Goal: Task Accomplishment & Management: Manage account settings

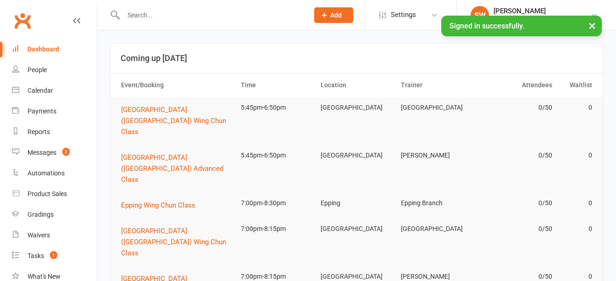
click at [232, 13] on input "text" at bounding box center [212, 15] width 182 height 13
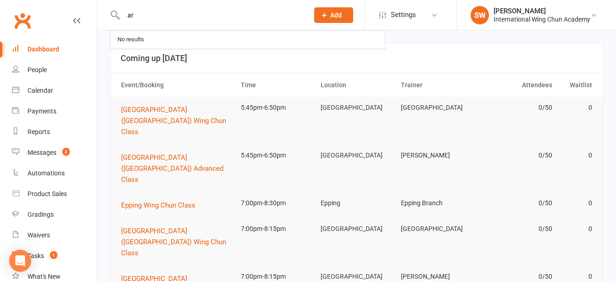
type input "a"
type input "y"
click at [344, 12] on button "Add" at bounding box center [333, 15] width 39 height 16
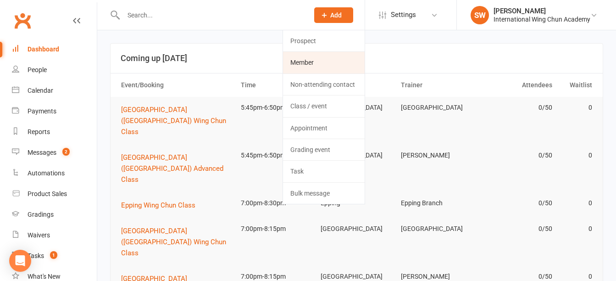
click at [344, 60] on link "Member" at bounding box center [324, 62] width 82 height 21
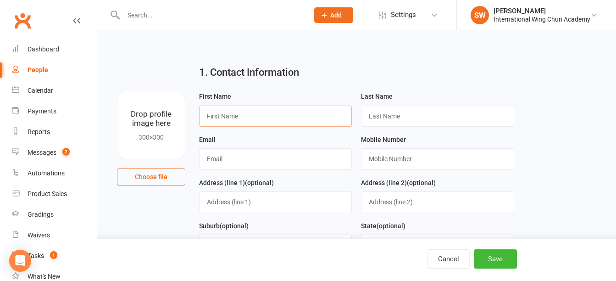
click at [316, 114] on input "text" at bounding box center [275, 116] width 153 height 21
paste input "Yensy Lithgow"
type input "Yensy Lithgow"
click at [432, 117] on input "text" at bounding box center [437, 116] width 153 height 21
paste input "Yensy Lithgow"
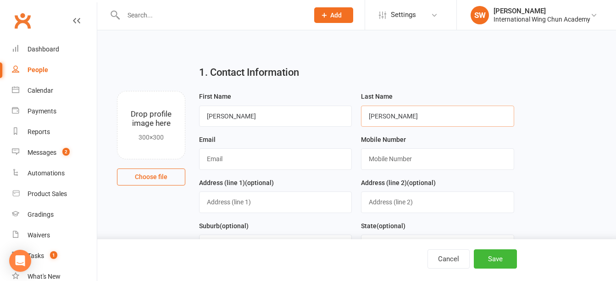
click at [373, 119] on input "Yensy Lithgow" at bounding box center [437, 116] width 153 height 21
type input "Lithgow"
click at [234, 118] on input "Yensy Lithgow" at bounding box center [275, 116] width 153 height 21
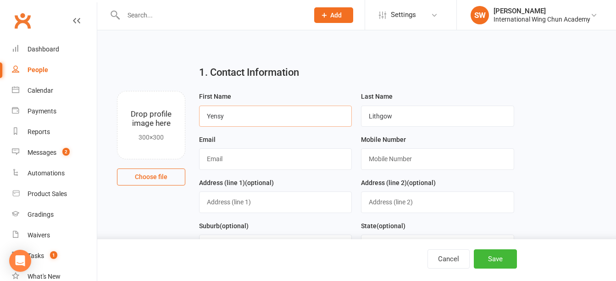
type input "Yensy"
click at [256, 153] on input "text" at bounding box center [275, 158] width 153 height 21
click at [423, 165] on input "text" at bounding box center [437, 158] width 153 height 21
paste input "0499 989 149"
type input "0499 989 149"
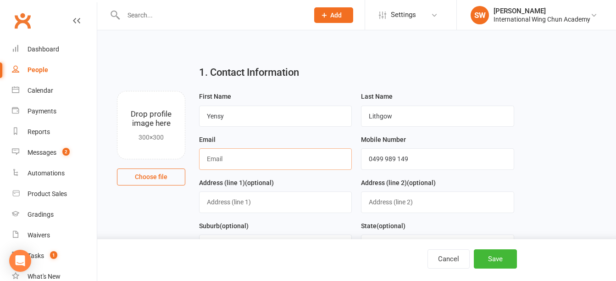
click at [222, 158] on input "text" at bounding box center [275, 158] width 153 height 21
paste input "y.lithgow86@gmail.com"
type input "y.lithgow86@gmail.com"
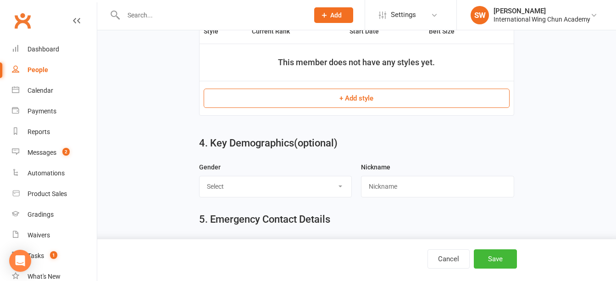
scroll to position [556, 0]
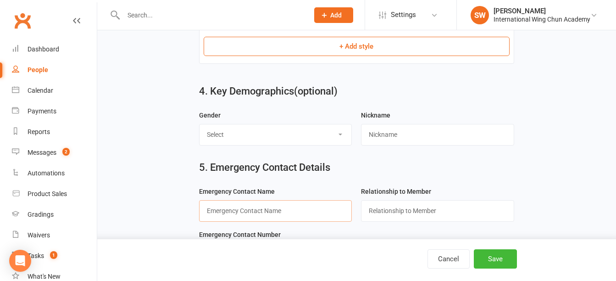
click at [274, 216] on input "text" at bounding box center [275, 210] width 153 height 21
paste input "Lucas Lithgow"
type input "Lucas Lithgow"
click at [424, 207] on input "text" at bounding box center [437, 210] width 153 height 21
type input "Spouse"
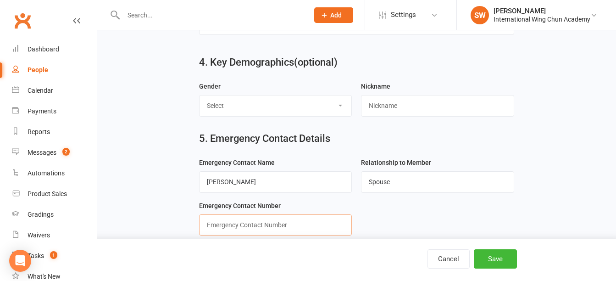
scroll to position [694, 0]
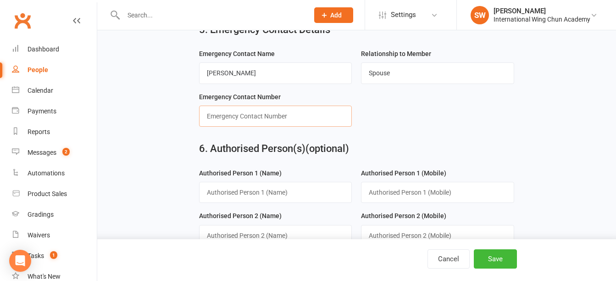
paste input "0400 901 362"
type input "0400 901 362"
click at [513, 256] on button "Save" at bounding box center [495, 258] width 43 height 19
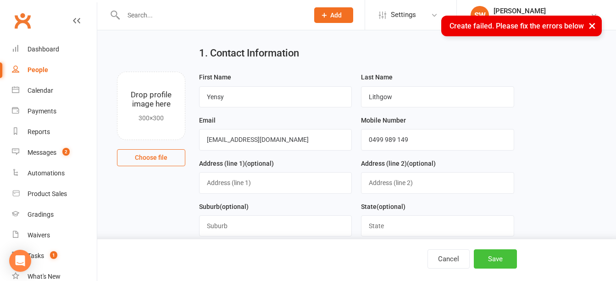
scroll to position [229, 0]
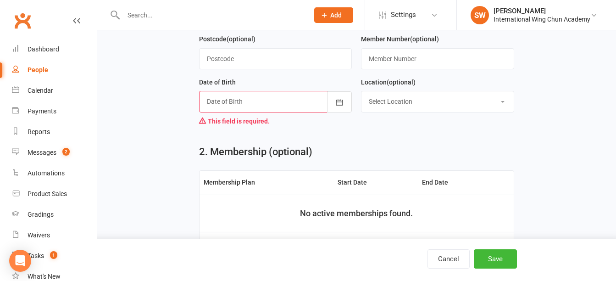
click at [278, 95] on div at bounding box center [275, 101] width 153 height 21
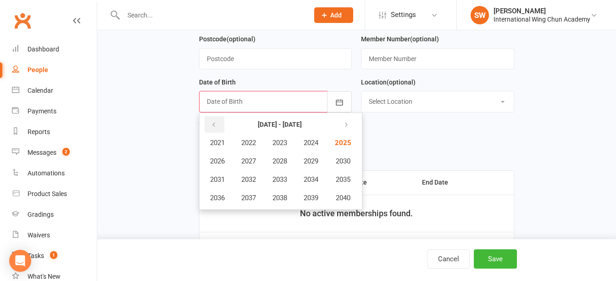
click at [212, 124] on icon "button" at bounding box center [214, 124] width 6 height 7
click at [220, 164] on span "1986" at bounding box center [217, 161] width 15 height 8
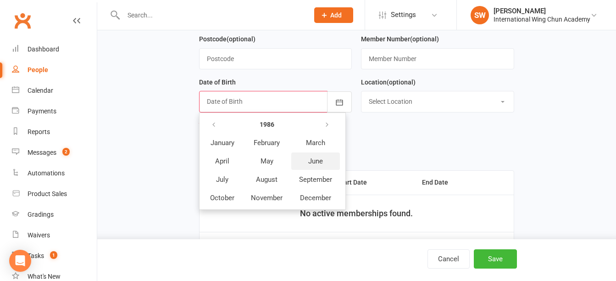
click at [304, 166] on button "June" at bounding box center [315, 160] width 49 height 17
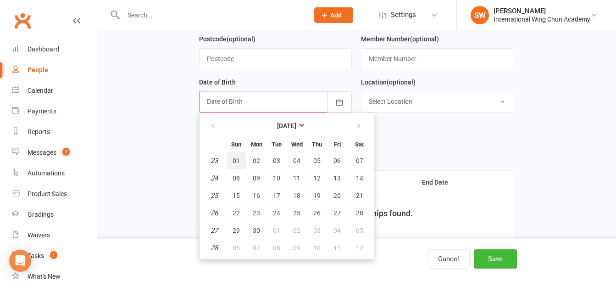
click at [238, 159] on button "01" at bounding box center [236, 160] width 19 height 17
type input "01 Jun 1986"
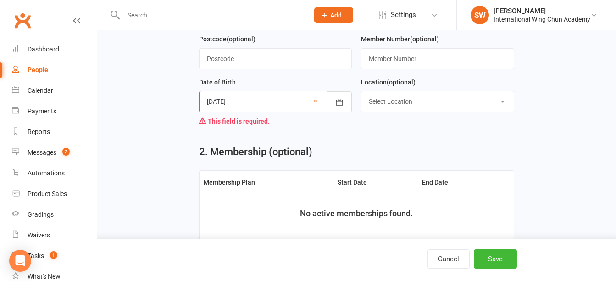
click at [399, 105] on select "Select Location Burwood Chatswood Epping Liverpool Maroubra Penrith Sydney" at bounding box center [437, 101] width 152 height 20
select select "3"
click at [361, 94] on select "Select Location Burwood Chatswood Epping Liverpool Maroubra Penrith Sydney" at bounding box center [437, 101] width 152 height 20
click at [500, 264] on button "Save" at bounding box center [495, 258] width 43 height 19
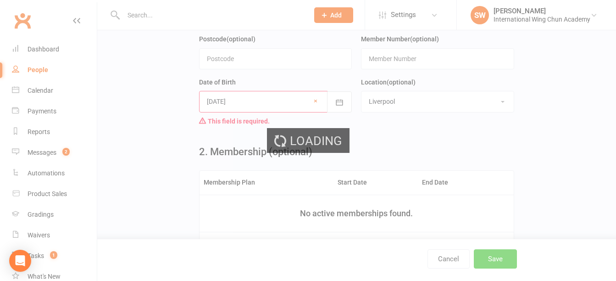
scroll to position [0, 0]
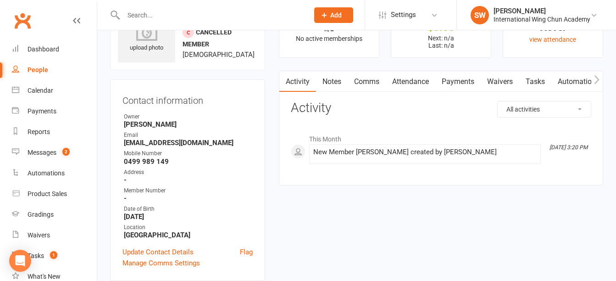
scroll to position [138, 0]
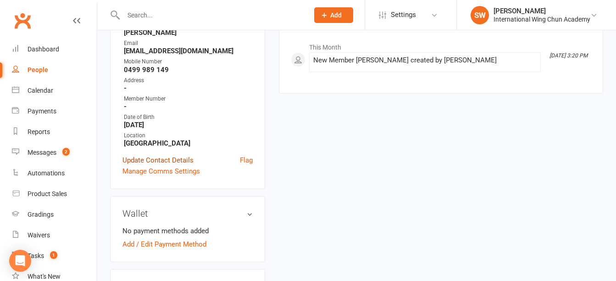
click at [154, 166] on link "Update Contact Details" at bounding box center [157, 160] width 71 height 11
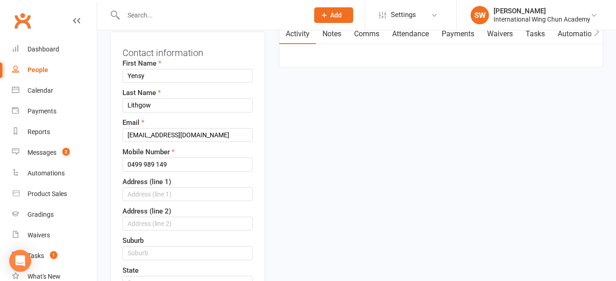
scroll to position [135, 0]
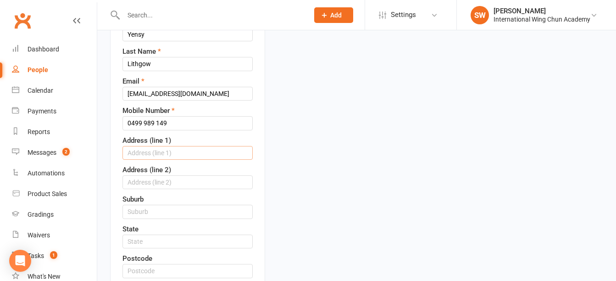
click at [160, 159] on input "text" at bounding box center [187, 153] width 130 height 14
type input "15 Vlatko Dr"
click at [153, 218] on input "text" at bounding box center [187, 212] width 130 height 14
type input "West Horton"
click at [169, 248] on input "text" at bounding box center [187, 241] width 130 height 14
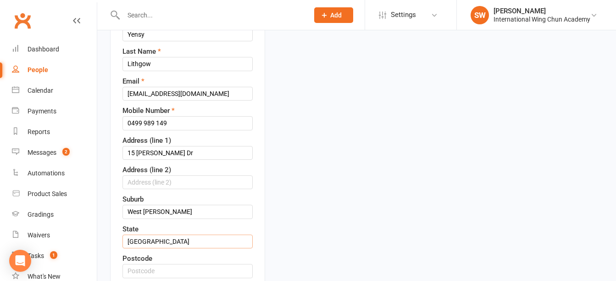
type input "NSW"
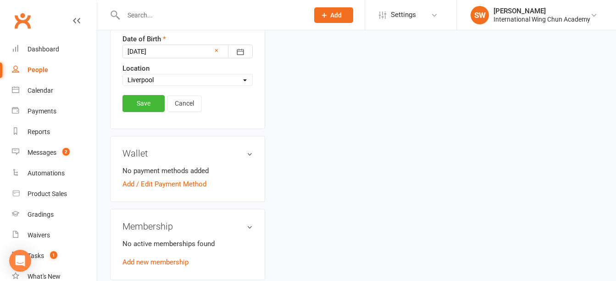
scroll to position [416, 0]
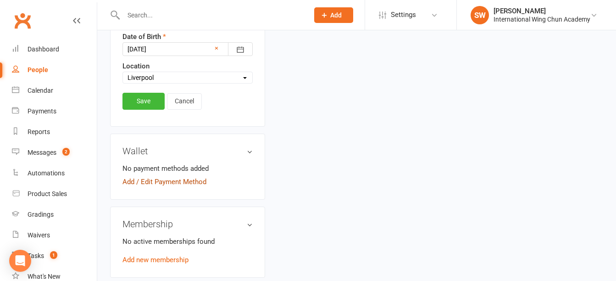
type input "2171"
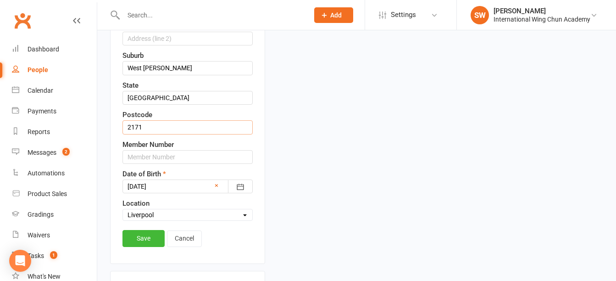
scroll to position [278, 0]
click at [153, 73] on input "West Horton" at bounding box center [187, 68] width 130 height 14
type input "West Hoxton"
click at [188, 164] on input "text" at bounding box center [187, 157] width 130 height 14
type input "S15679"
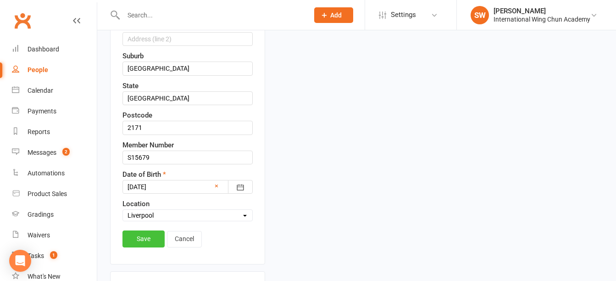
click at [133, 247] on link "Save" at bounding box center [143, 238] width 42 height 17
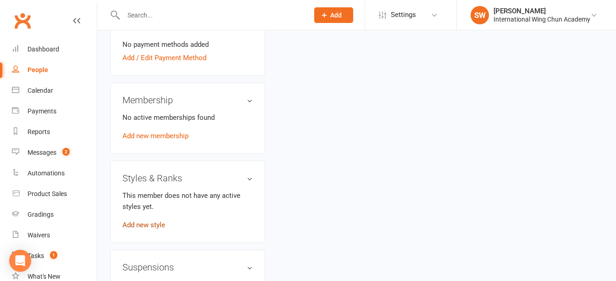
click at [160, 229] on link "Add new style" at bounding box center [143, 225] width 43 height 8
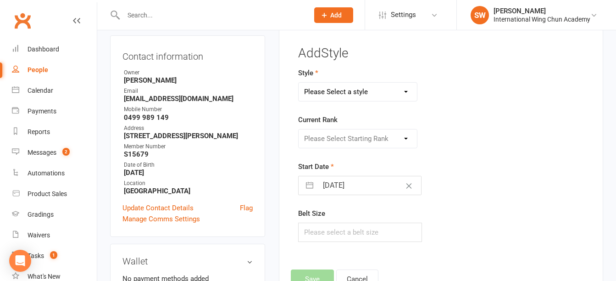
scroll to position [71, 0]
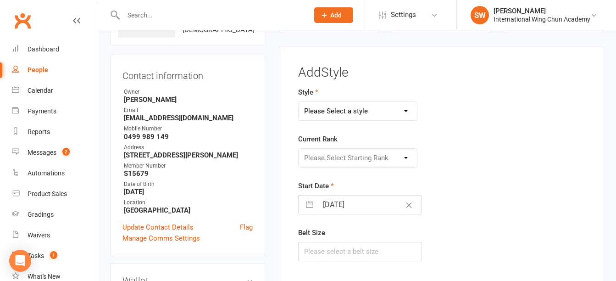
click at [385, 110] on select "Please Select a style Little Dragons Teen Phoenix (Retired) Wing Chun" at bounding box center [358, 111] width 118 height 18
select select "3062"
click at [299, 102] on select "Please Select a style Little Dragons Teen Phoenix (Retired) Wing Chun" at bounding box center [358, 111] width 118 height 18
click at [360, 159] on select "Please Select Starting Rank Grade 1 Grade 2 Grade 3 Grade 4 Pre-Level 1 Level 1…" at bounding box center [358, 158] width 118 height 18
select select "33913"
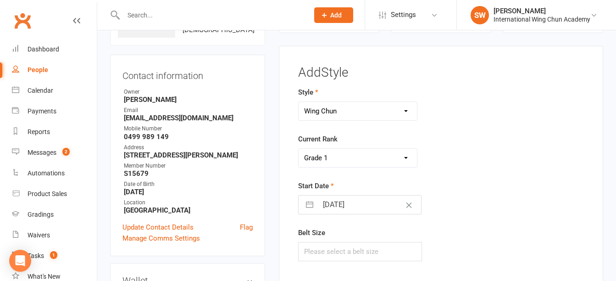
click at [299, 149] on select "Please Select Starting Rank Grade 1 Grade 2 Grade 3 Grade 4 Pre-Level 1 Level 1…" at bounding box center [358, 158] width 118 height 18
select select "7"
select select "2025"
select select "8"
select select "2025"
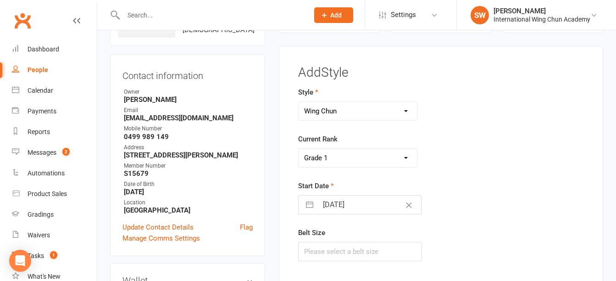
select select "9"
select select "2025"
click at [332, 207] on input "[DATE]" at bounding box center [369, 204] width 103 height 18
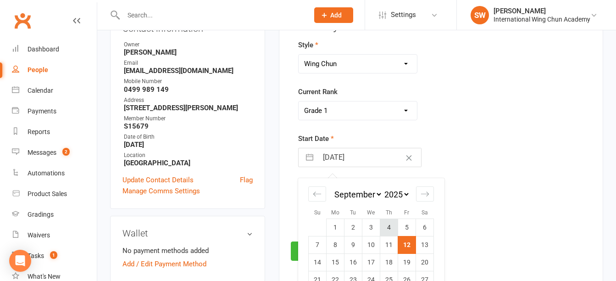
scroll to position [162, 0]
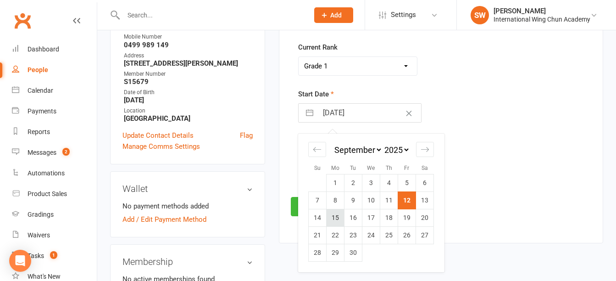
click at [340, 221] on td "15" at bounding box center [336, 217] width 18 height 17
type input "15 Sep 2025"
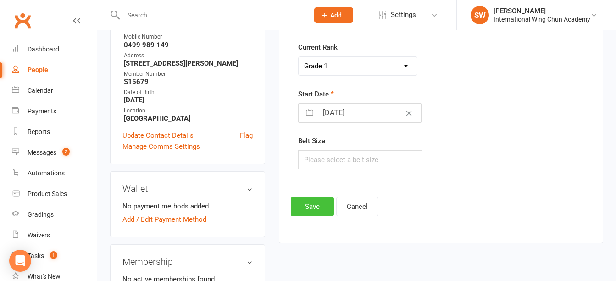
click at [325, 213] on button "Save" at bounding box center [312, 206] width 43 height 19
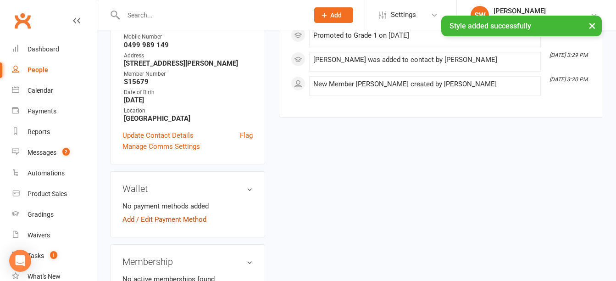
click at [194, 225] on link "Add / Edit Payment Method" at bounding box center [164, 219] width 84 height 11
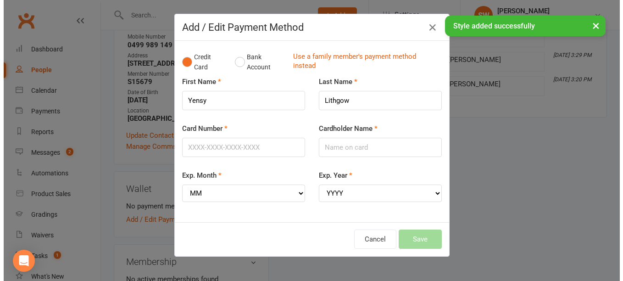
scroll to position [154, 0]
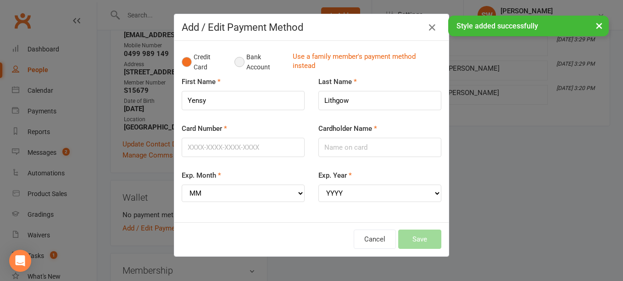
click at [252, 67] on button "Bank Account" at bounding box center [259, 62] width 51 height 28
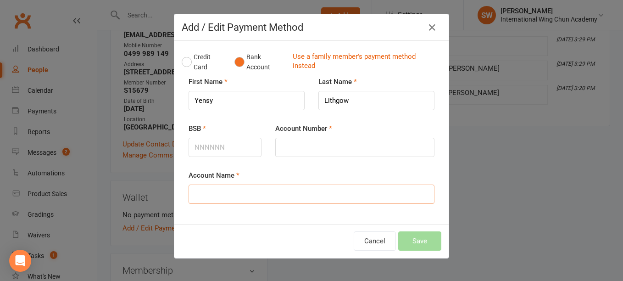
click at [283, 193] on input "Account Name" at bounding box center [312, 193] width 246 height 19
paste input "Yensy Lithgow"
type input "Yensy Lithgow"
click at [228, 143] on input "BSB" at bounding box center [225, 147] width 73 height 19
type input "014111"
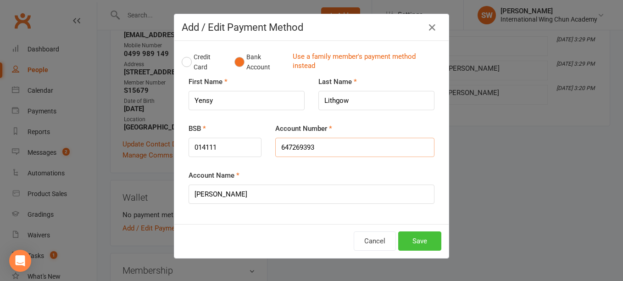
type input "647269393"
click at [402, 240] on button "Save" at bounding box center [419, 240] width 43 height 19
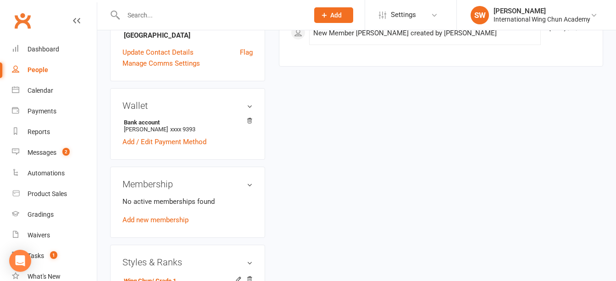
scroll to position [254, 0]
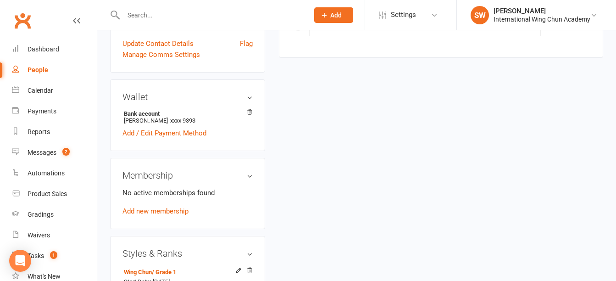
click at [178, 215] on div "No active memberships found Add new membership" at bounding box center [187, 201] width 130 height 29
click at [180, 215] on link "Add new membership" at bounding box center [155, 211] width 66 height 8
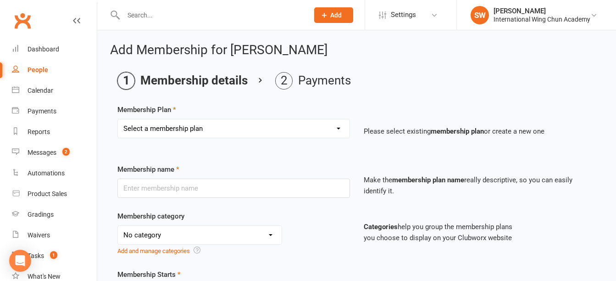
click at [310, 128] on select "Select a membership plan Sydney City - Basic Membership (3 mo. Minimum Term) Sy…" at bounding box center [234, 128] width 232 height 18
select select "35"
click at [118, 119] on select "Select a membership plan Sydney City - Basic Membership (3 mo. Minimum Term) Sy…" at bounding box center [234, 128] width 232 height 18
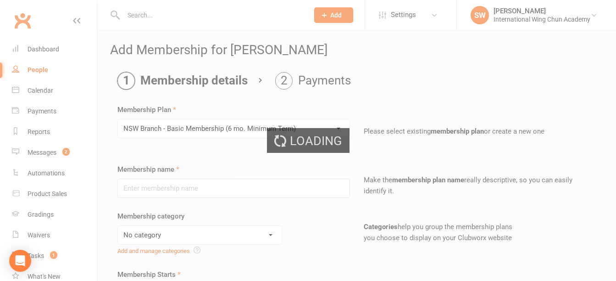
type input "NSW Branch - Basic Membership (6 mo. Minimum Term)"
select select "5"
type input "0"
type input "1"
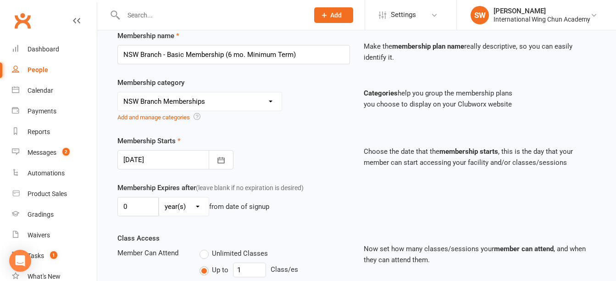
scroll to position [184, 0]
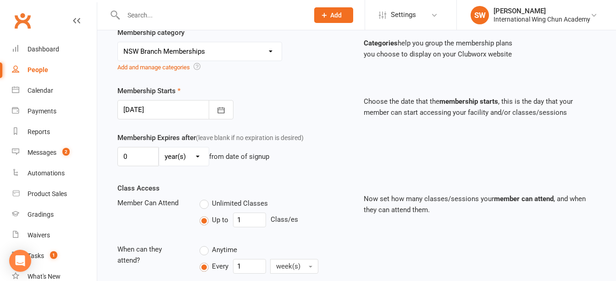
click at [180, 110] on div at bounding box center [175, 109] width 116 height 19
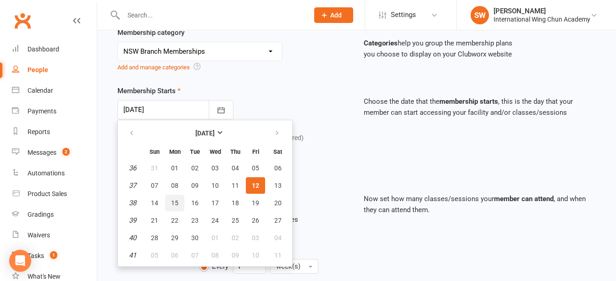
click at [174, 201] on span "15" at bounding box center [174, 202] width 7 height 7
type input "15 Sep 2025"
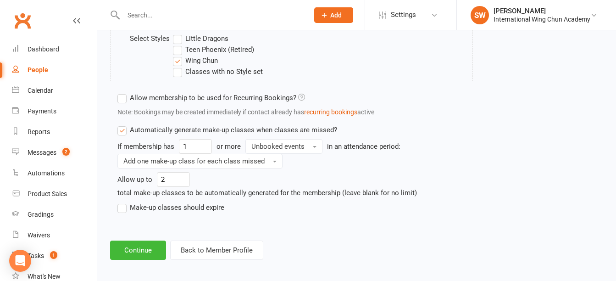
scroll to position [662, 0]
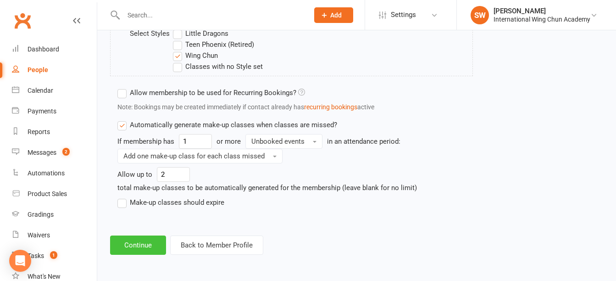
click at [150, 243] on button "Continue" at bounding box center [138, 244] width 56 height 19
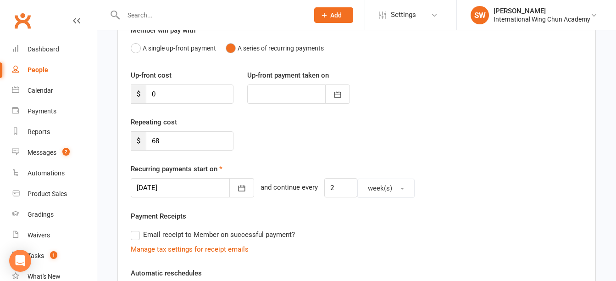
scroll to position [313, 0]
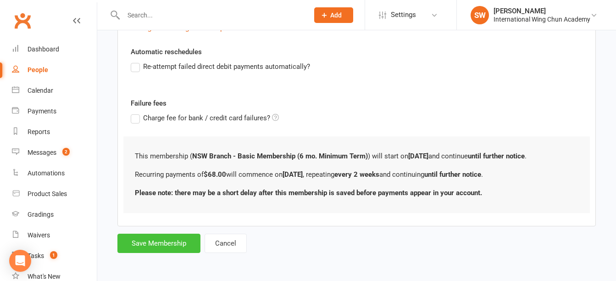
click at [172, 247] on button "Save Membership" at bounding box center [158, 243] width 83 height 19
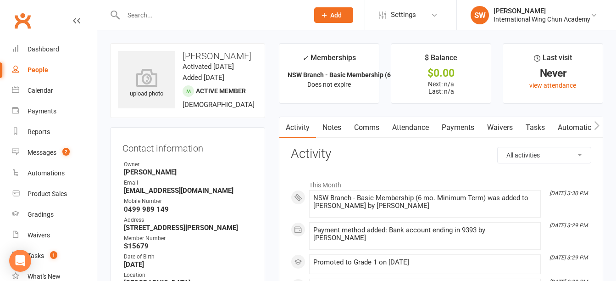
click at [444, 127] on link "Payments" at bounding box center [457, 127] width 45 height 21
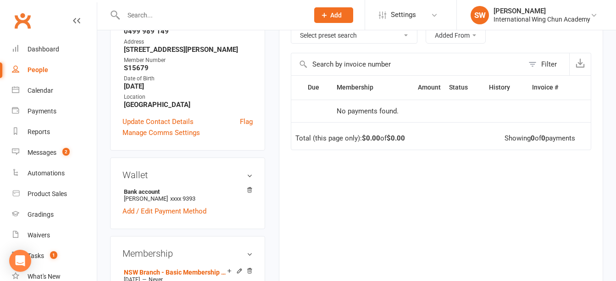
scroll to position [184, 0]
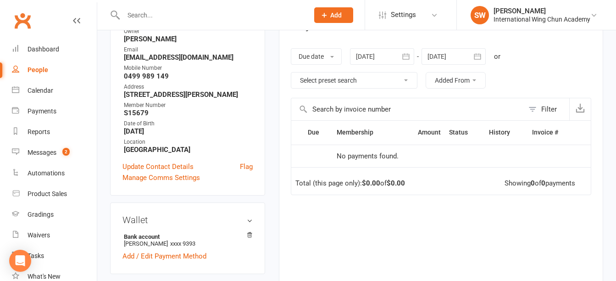
scroll to position [184, 0]
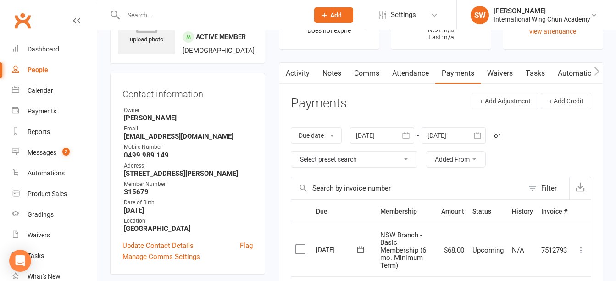
scroll to position [138, 0]
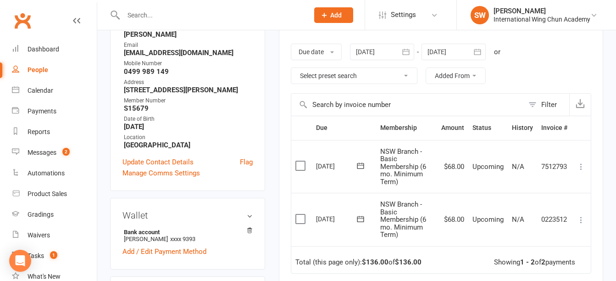
drag, startPoint x: 581, startPoint y: 219, endPoint x: 572, endPoint y: 219, distance: 9.6
click at [581, 219] on icon at bounding box center [581, 219] width 9 height 9
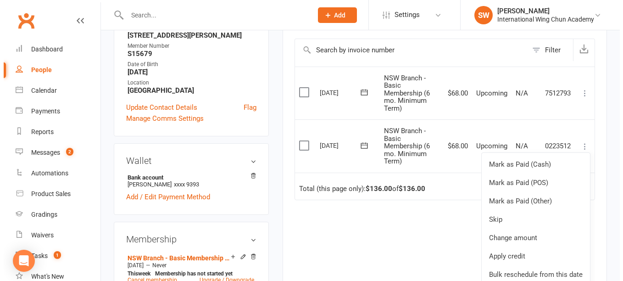
scroll to position [275, 0]
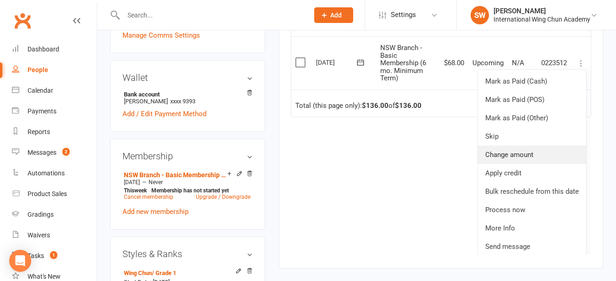
click at [529, 164] on link "Change amount" at bounding box center [532, 154] width 108 height 18
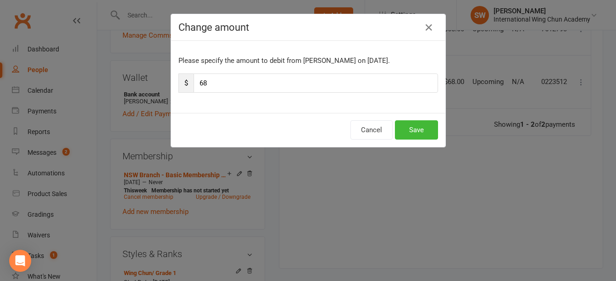
scroll to position [0, 0]
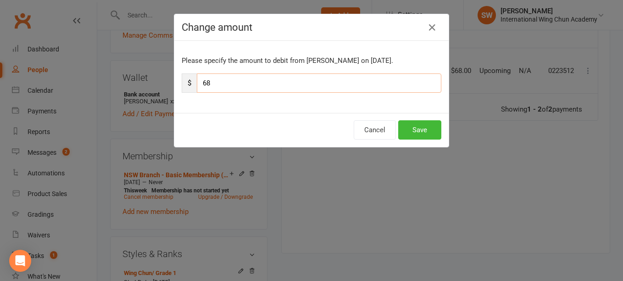
click at [305, 85] on input "68" at bounding box center [319, 82] width 245 height 19
paste input "1.2"
type input "61.2"
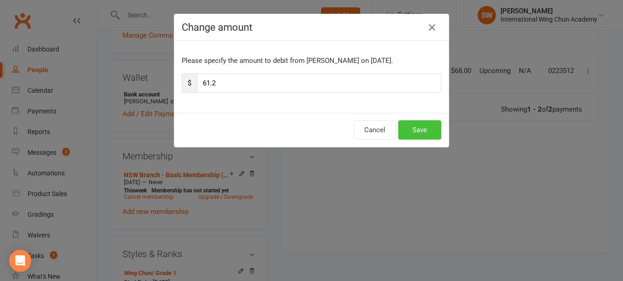
click at [420, 139] on button "Save" at bounding box center [419, 129] width 43 height 19
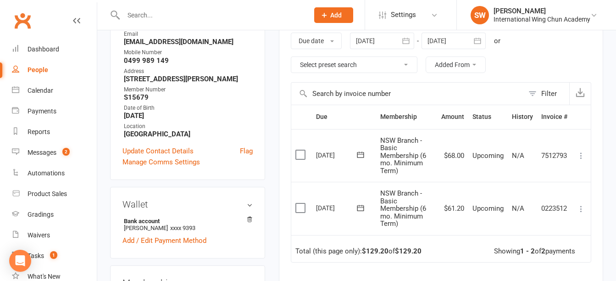
scroll to position [138, 0]
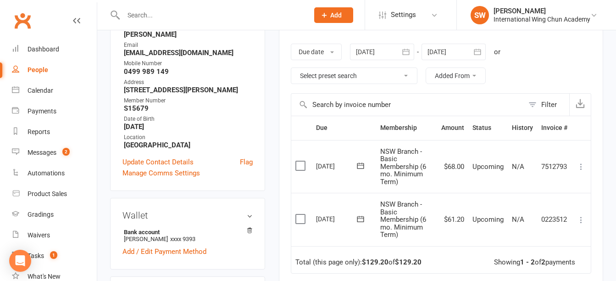
click at [584, 166] on icon at bounding box center [581, 166] width 9 height 9
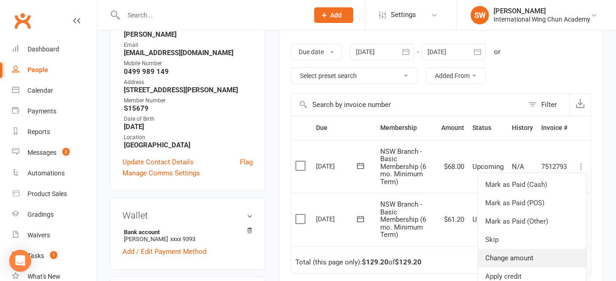
click at [573, 254] on link "Change amount" at bounding box center [532, 258] width 108 height 18
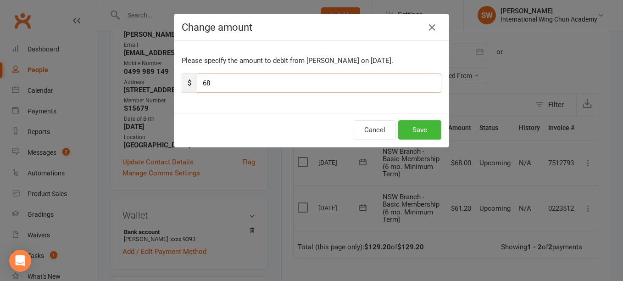
click at [268, 86] on input "68" at bounding box center [319, 82] width 245 height 19
paste input "1.2"
type input "61.2"
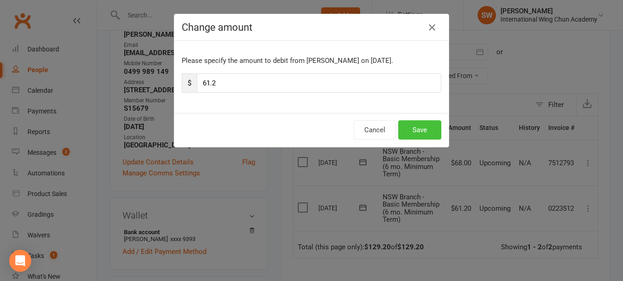
click at [414, 129] on button "Save" at bounding box center [419, 129] width 43 height 19
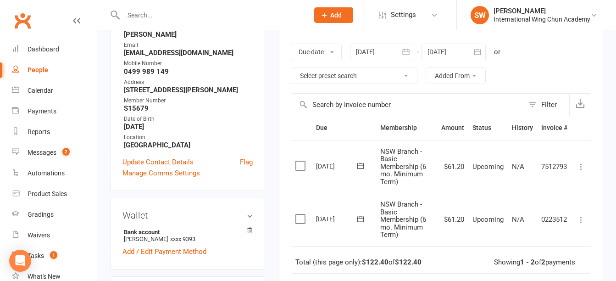
click at [438, 50] on div at bounding box center [454, 52] width 64 height 17
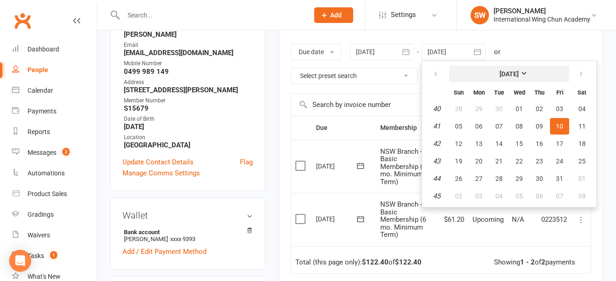
click at [519, 70] on strong "October 2025" at bounding box center [509, 73] width 19 height 7
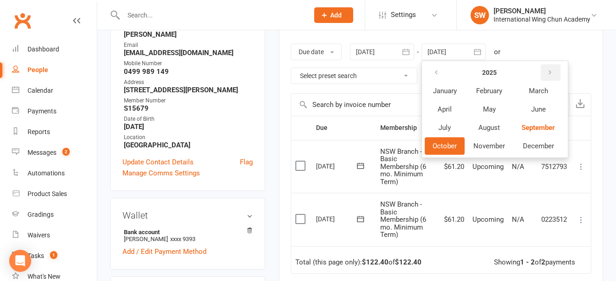
click at [553, 74] on icon "button" at bounding box center [550, 72] width 6 height 7
click at [453, 95] on span "January" at bounding box center [445, 91] width 24 height 8
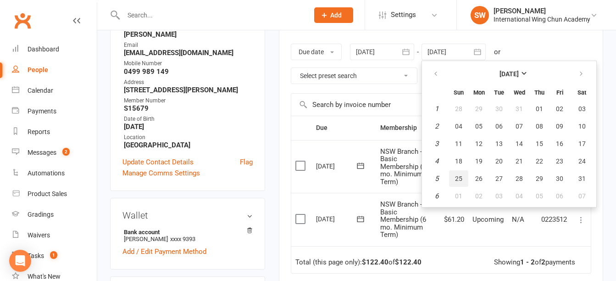
click at [464, 174] on button "25" at bounding box center [458, 178] width 19 height 17
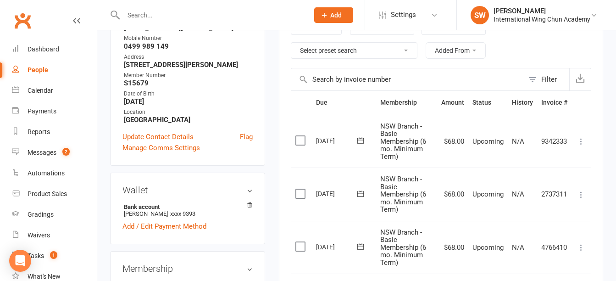
scroll to position [134, 0]
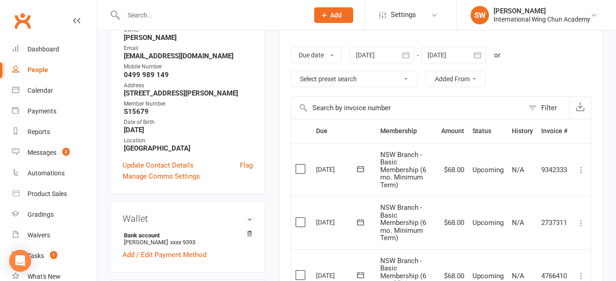
click at [449, 49] on div at bounding box center [454, 55] width 64 height 17
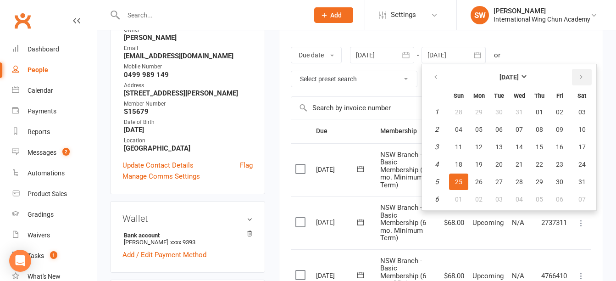
click at [579, 77] on icon "button" at bounding box center [581, 76] width 6 height 7
click at [516, 122] on button "11" at bounding box center [519, 129] width 19 height 17
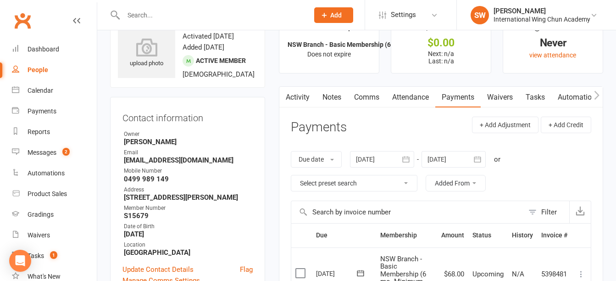
scroll to position [29, 0]
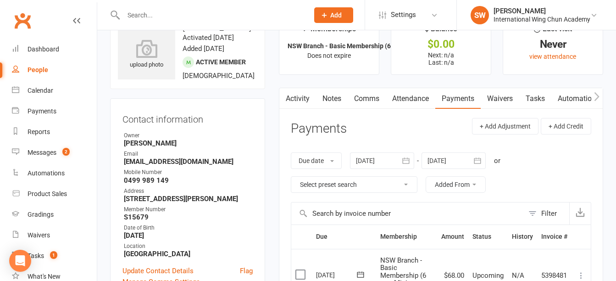
click at [462, 165] on div at bounding box center [454, 160] width 64 height 17
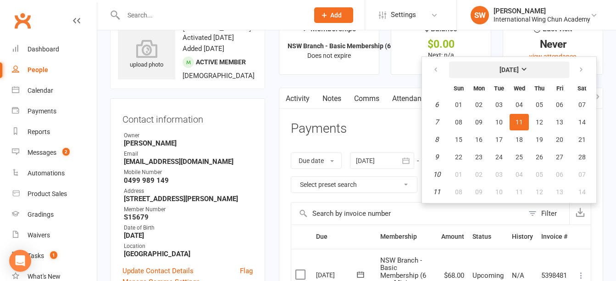
click at [519, 72] on strong "February 2026" at bounding box center [509, 69] width 19 height 7
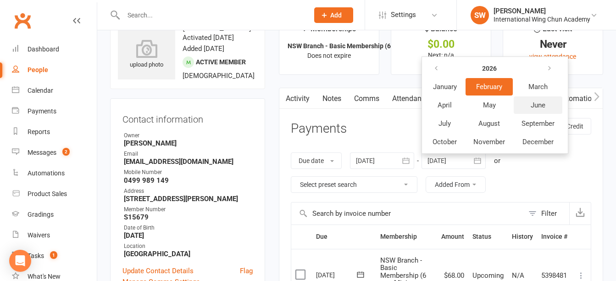
click at [549, 110] on button "June" at bounding box center [538, 104] width 49 height 17
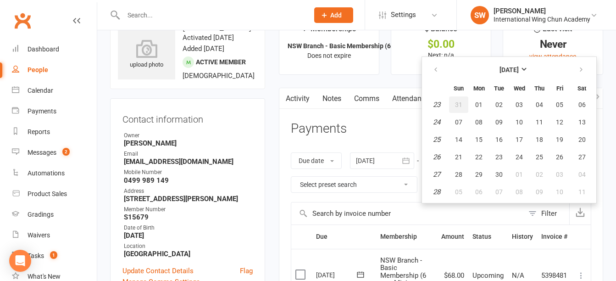
click at [459, 106] on span "31" at bounding box center [458, 104] width 7 height 7
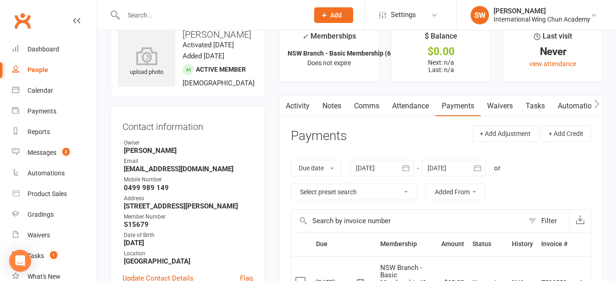
scroll to position [19, 0]
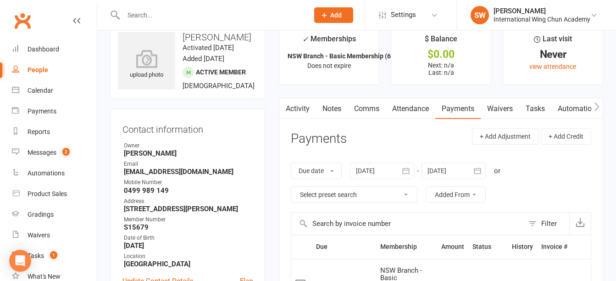
click at [451, 172] on div at bounding box center [454, 170] width 64 height 17
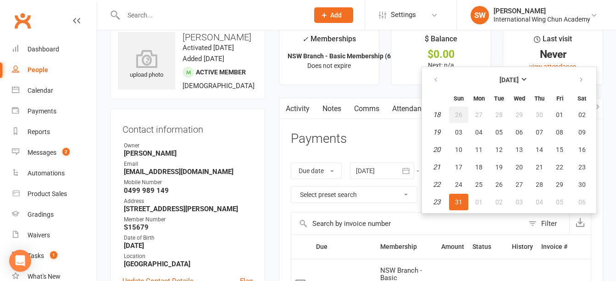
click at [462, 118] on span "26" at bounding box center [458, 114] width 7 height 7
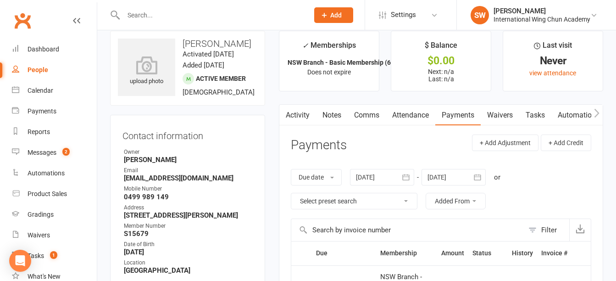
scroll to position [10, 0]
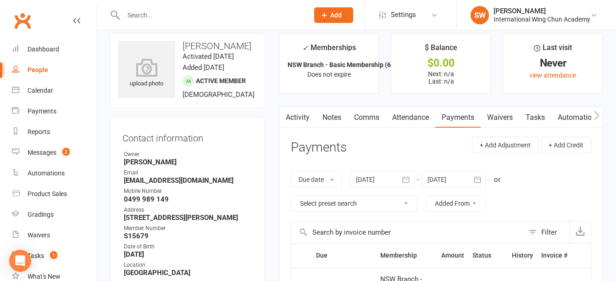
click at [454, 178] on div at bounding box center [454, 179] width 64 height 17
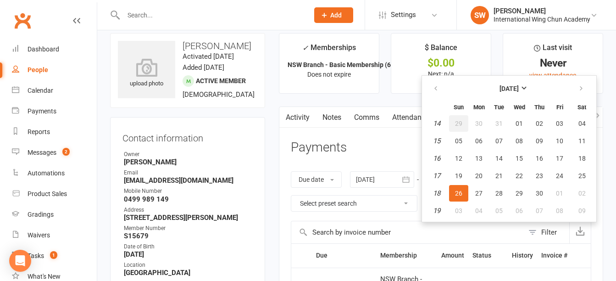
click at [462, 121] on span "29" at bounding box center [458, 123] width 7 height 7
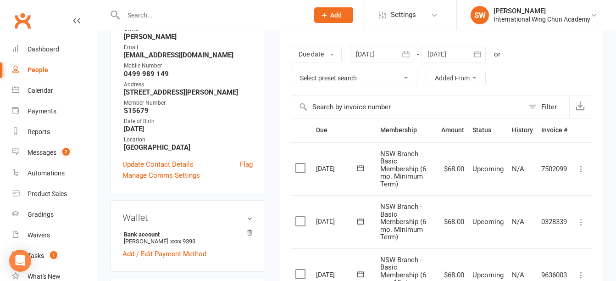
scroll to position [48, 0]
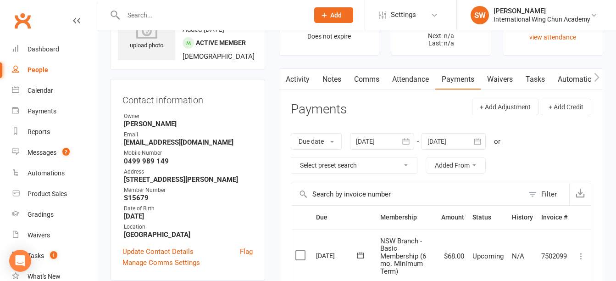
click at [454, 142] on div at bounding box center [454, 141] width 64 height 17
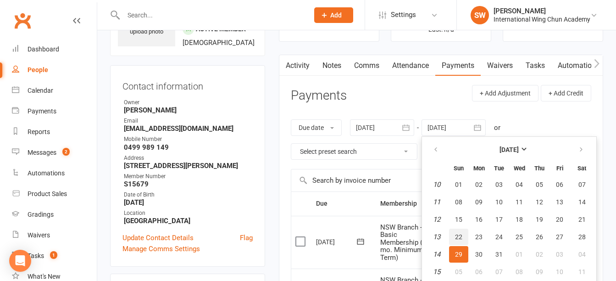
click at [461, 230] on button "22" at bounding box center [458, 236] width 19 height 17
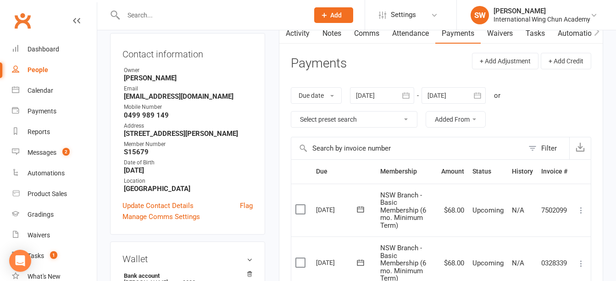
scroll to position [0, 0]
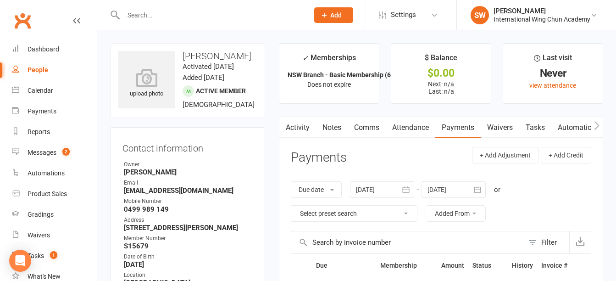
click at [453, 191] on div at bounding box center [454, 189] width 64 height 17
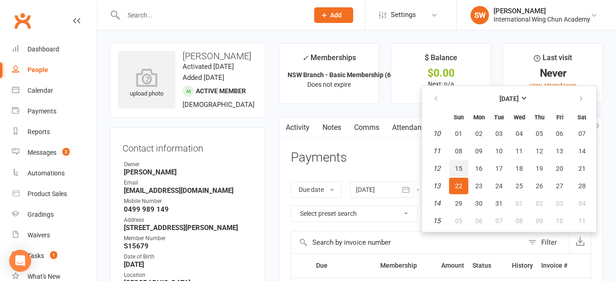
click at [456, 173] on button "15" at bounding box center [458, 168] width 19 height 17
type input "15 Mar 2026"
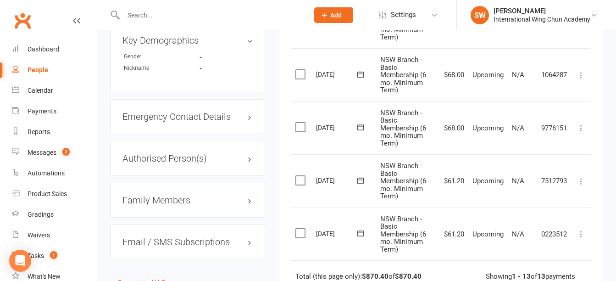
scroll to position [680, 0]
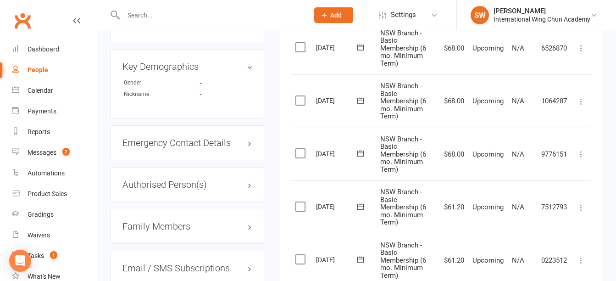
click at [585, 153] on icon at bounding box center [581, 154] width 9 height 9
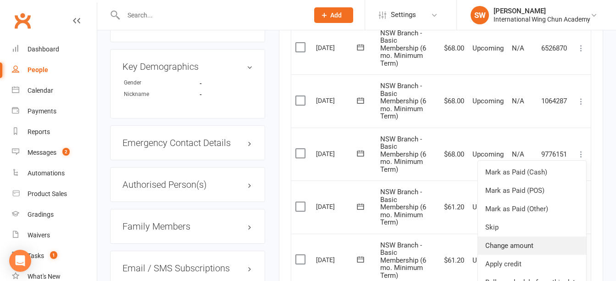
click at [542, 241] on link "Change amount" at bounding box center [532, 245] width 108 height 18
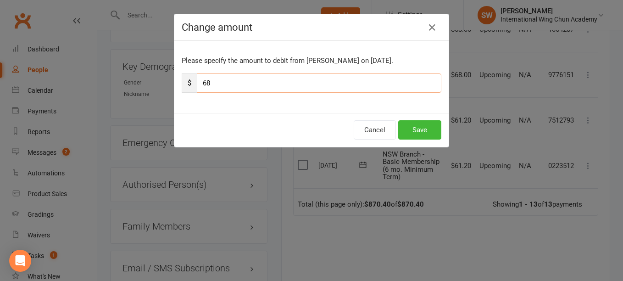
click at [372, 82] on input "68" at bounding box center [319, 82] width 245 height 19
paste input "1.2"
type input "61.2"
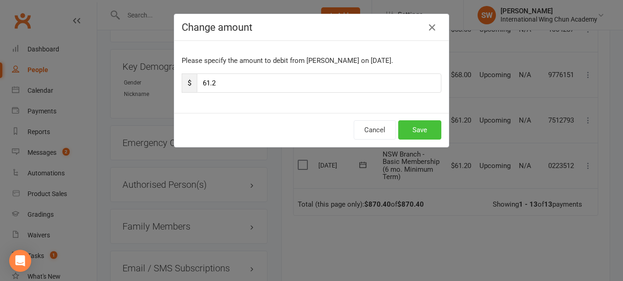
click at [423, 133] on button "Save" at bounding box center [419, 129] width 43 height 19
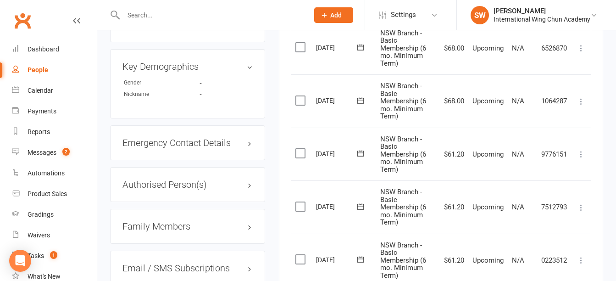
click at [582, 102] on icon at bounding box center [581, 101] width 9 height 9
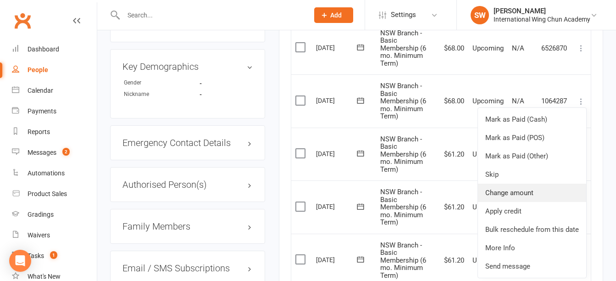
click at [555, 199] on link "Change amount" at bounding box center [532, 193] width 108 height 18
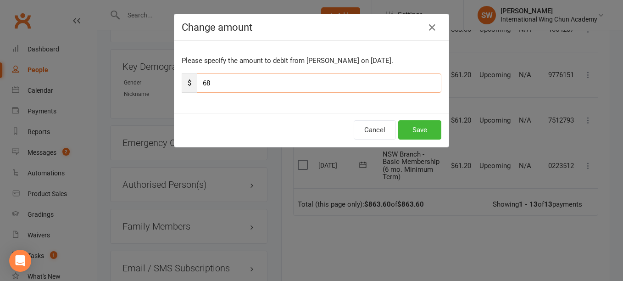
click at [333, 81] on input "68" at bounding box center [319, 82] width 245 height 19
paste input "1.2"
type input "61.2"
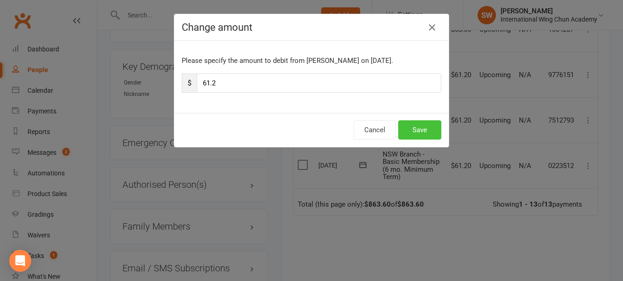
click at [428, 128] on button "Save" at bounding box center [419, 129] width 43 height 19
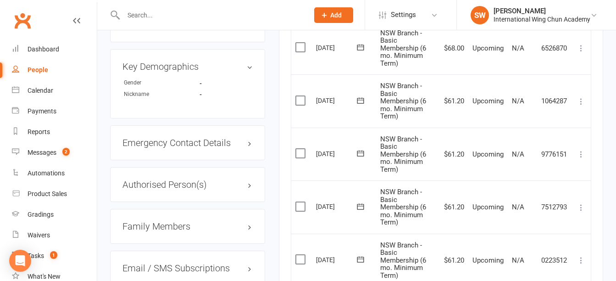
click at [585, 47] on icon at bounding box center [581, 48] width 9 height 9
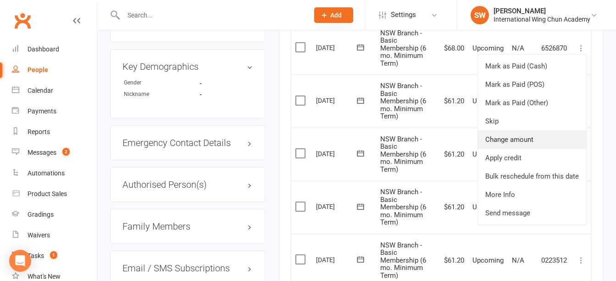
click at [534, 140] on link "Change amount" at bounding box center [532, 139] width 108 height 18
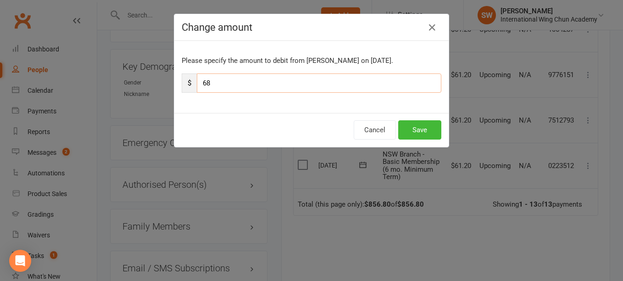
click at [364, 78] on input "68" at bounding box center [319, 82] width 245 height 19
paste input "1.2"
type input "61.2"
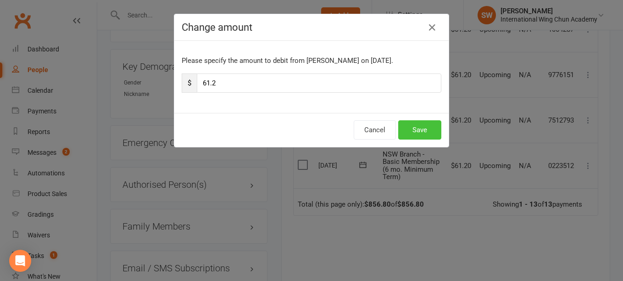
click at [430, 131] on button "Save" at bounding box center [419, 129] width 43 height 19
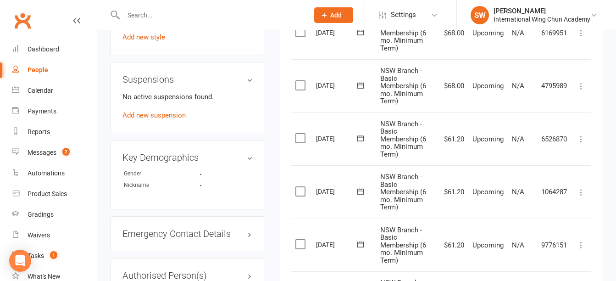
scroll to position [588, 0]
click at [581, 87] on icon at bounding box center [581, 87] width 9 height 9
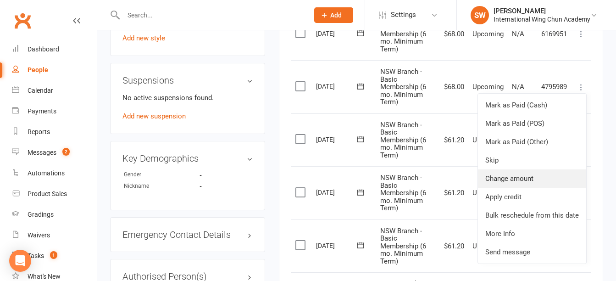
click at [550, 181] on link "Change amount" at bounding box center [532, 178] width 108 height 18
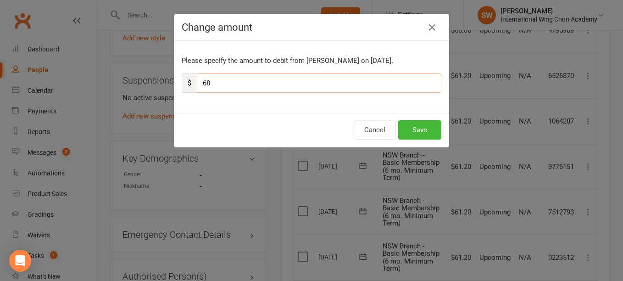
click at [233, 82] on input "68" at bounding box center [319, 82] width 245 height 19
paste input "1.2"
type input "61.2"
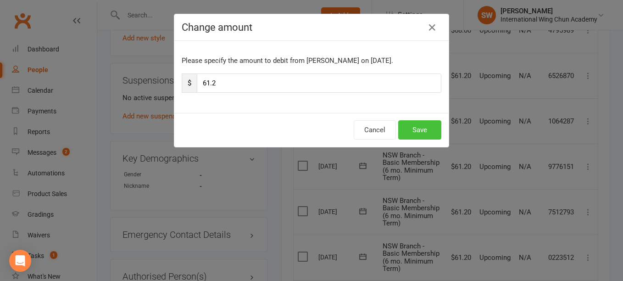
click at [428, 136] on button "Save" at bounding box center [419, 129] width 43 height 19
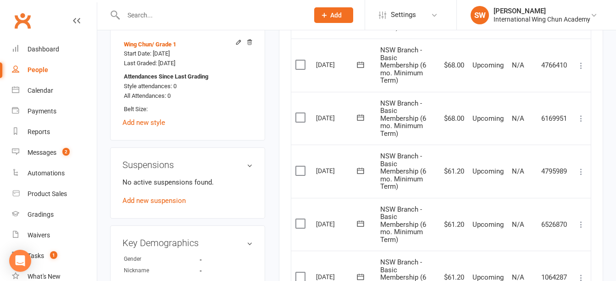
scroll to position [496, 0]
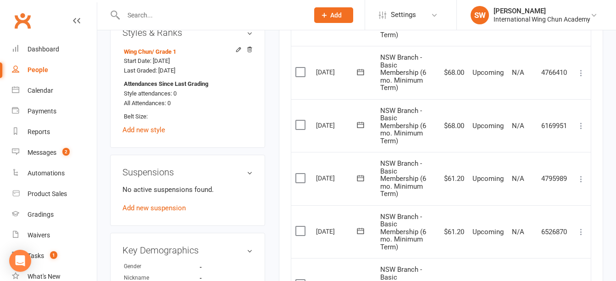
click at [581, 124] on icon at bounding box center [581, 125] width 9 height 9
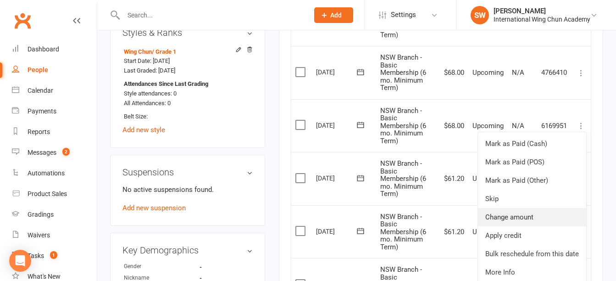
click at [559, 217] on link "Change amount" at bounding box center [532, 217] width 108 height 18
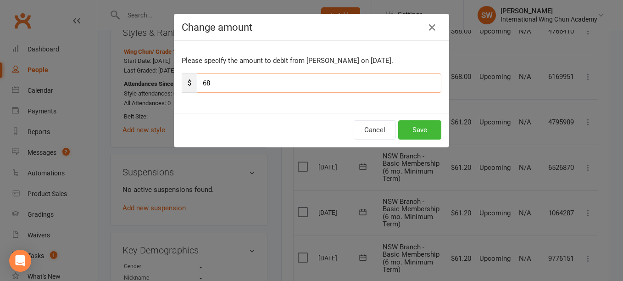
click at [236, 82] on input "68" at bounding box center [319, 82] width 245 height 19
click at [238, 81] on input "68" at bounding box center [319, 82] width 245 height 19
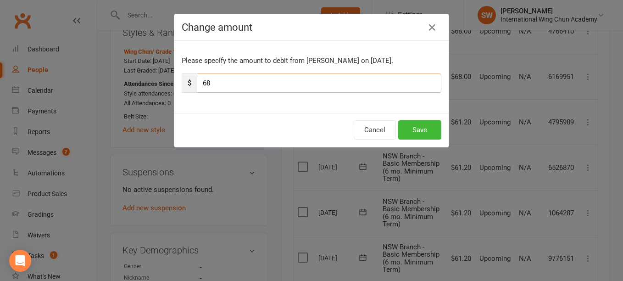
click at [238, 81] on input "68" at bounding box center [319, 82] width 245 height 19
paste input "1.2"
type input "61.2"
click at [414, 136] on button "Save" at bounding box center [419, 129] width 43 height 19
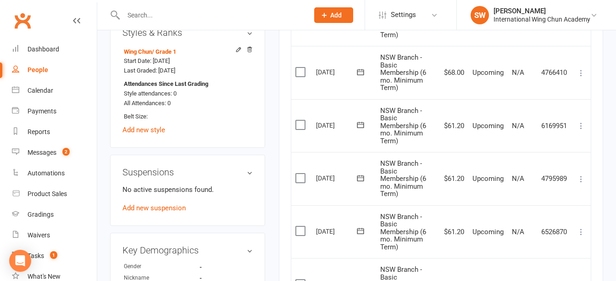
click at [582, 75] on icon at bounding box center [581, 72] width 9 height 9
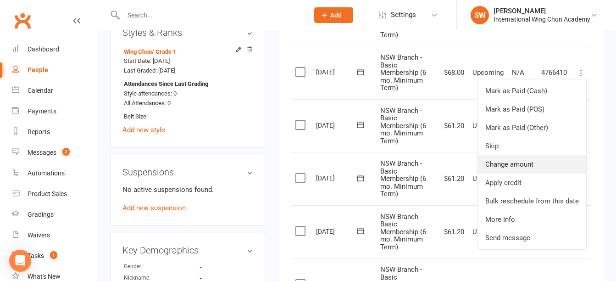
click at [543, 170] on link "Change amount" at bounding box center [532, 164] width 108 height 18
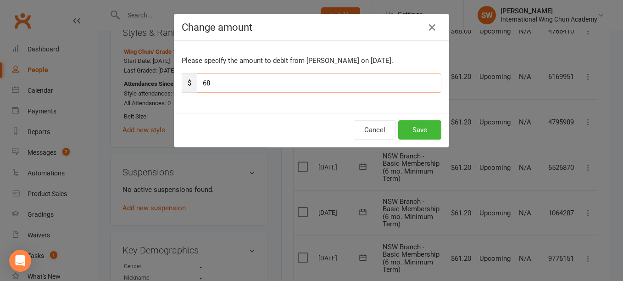
click at [277, 86] on input "68" at bounding box center [319, 82] width 245 height 19
paste input "1.2"
type input "61.2"
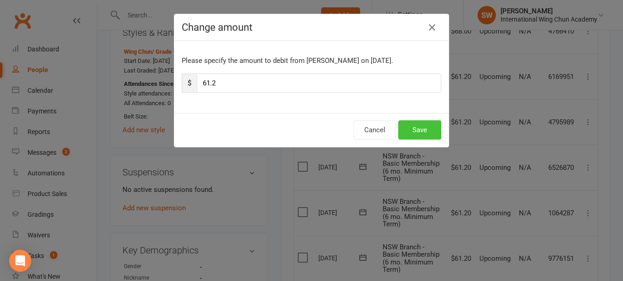
click at [406, 131] on button "Save" at bounding box center [419, 129] width 43 height 19
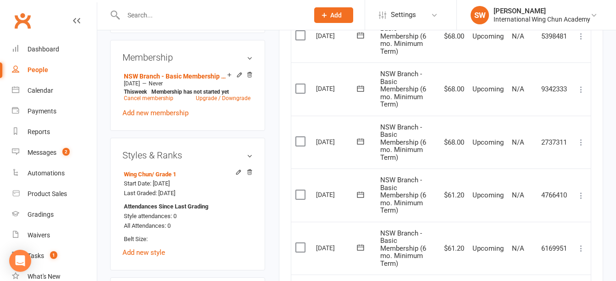
scroll to position [359, 0]
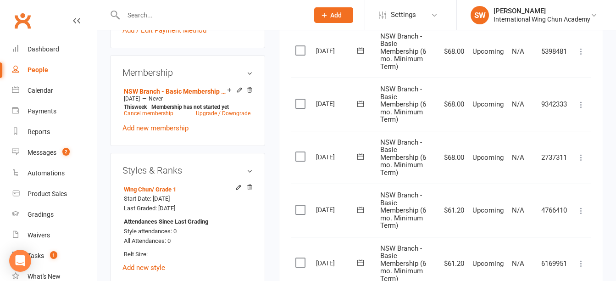
click at [579, 161] on icon at bounding box center [581, 157] width 9 height 9
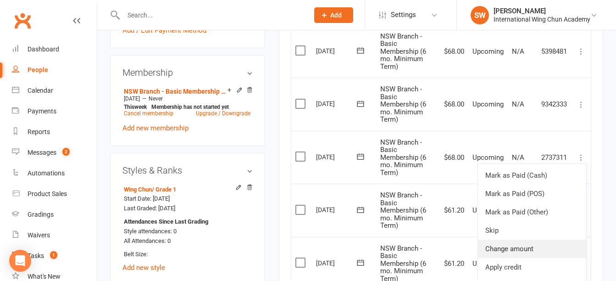
click at [568, 250] on link "Change amount" at bounding box center [532, 248] width 108 height 18
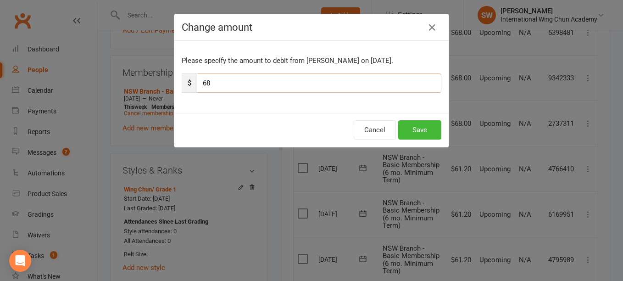
click at [286, 83] on input "68" at bounding box center [319, 82] width 245 height 19
paste input "1.2"
type input "61.2"
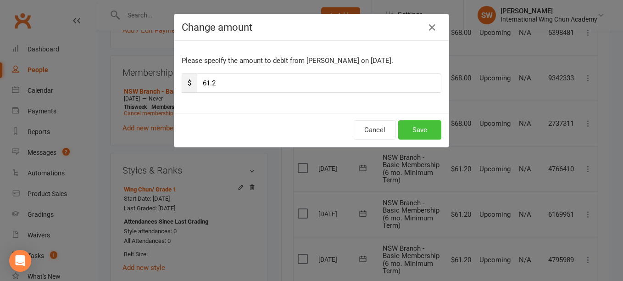
click at [420, 129] on button "Save" at bounding box center [419, 129] width 43 height 19
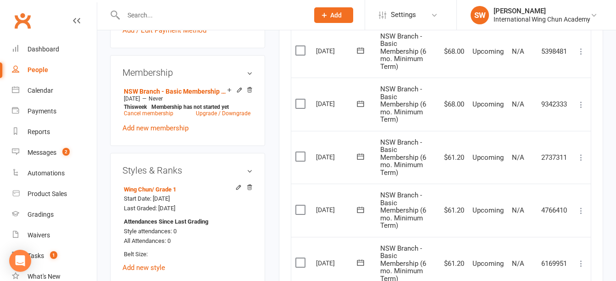
click at [584, 106] on icon at bounding box center [581, 104] width 9 height 9
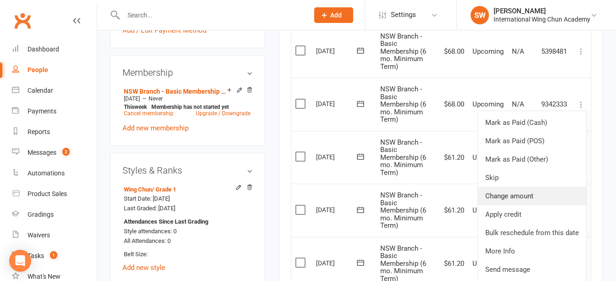
click at [565, 201] on link "Change amount" at bounding box center [532, 196] width 108 height 18
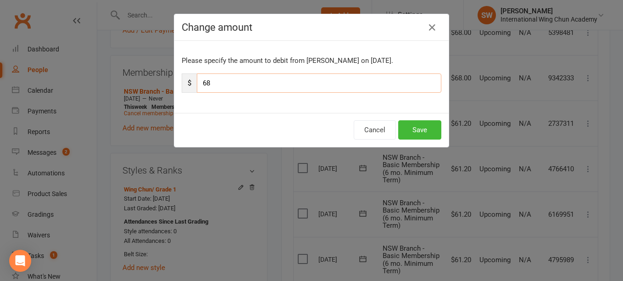
click at [256, 82] on input "68" at bounding box center [319, 82] width 245 height 19
paste input "1.2"
type input "61.2"
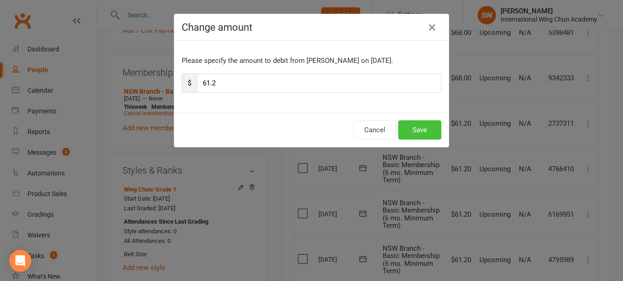
click at [408, 134] on button "Save" at bounding box center [419, 129] width 43 height 19
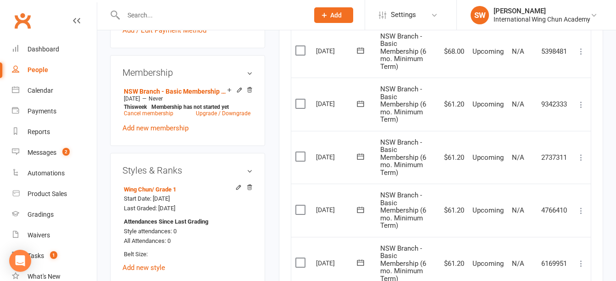
click at [577, 48] on icon at bounding box center [581, 51] width 9 height 9
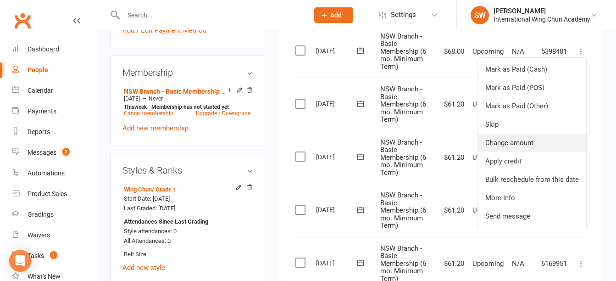
click at [556, 143] on link "Change amount" at bounding box center [532, 142] width 108 height 18
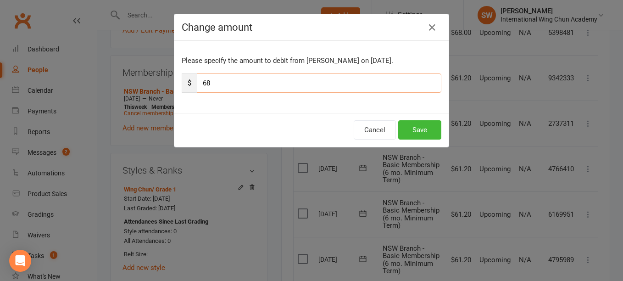
click at [223, 84] on input "68" at bounding box center [319, 82] width 245 height 19
paste input "1.2"
type input "61.2"
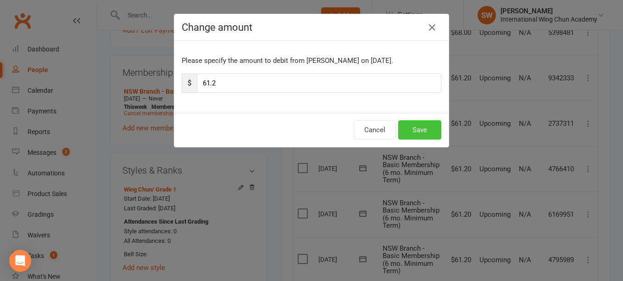
click at [416, 131] on button "Save" at bounding box center [419, 129] width 43 height 19
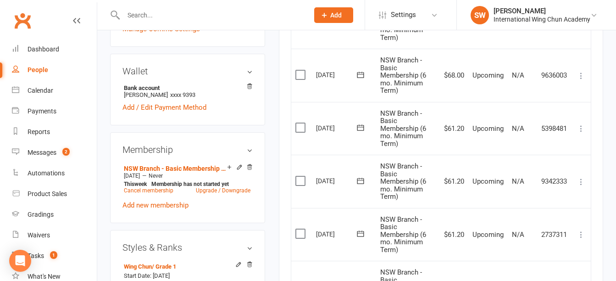
scroll to position [267, 0]
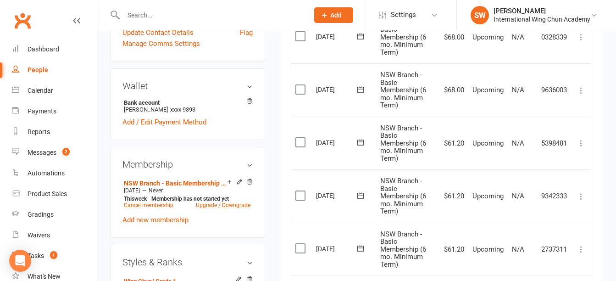
click at [583, 85] on button at bounding box center [581, 90] width 11 height 11
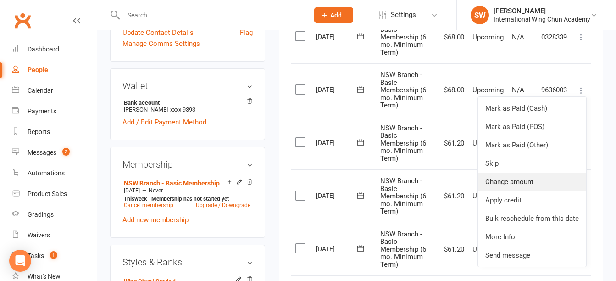
click at [557, 180] on link "Change amount" at bounding box center [532, 181] width 108 height 18
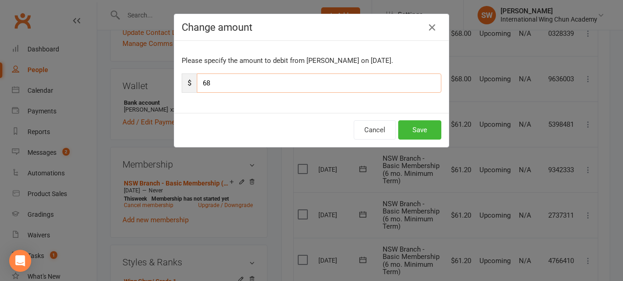
click at [360, 85] on input "68" at bounding box center [319, 82] width 245 height 19
click at [360, 84] on input "68" at bounding box center [319, 82] width 245 height 19
click at [361, 84] on input "68" at bounding box center [319, 82] width 245 height 19
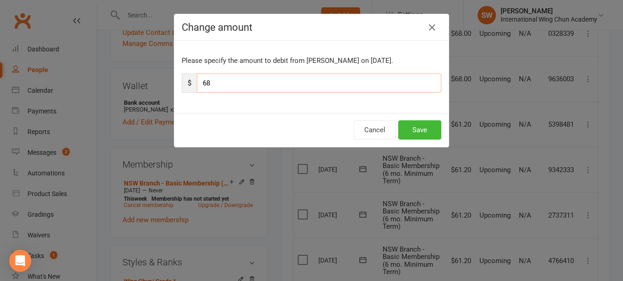
paste input "1.2"
type input "61.2"
click at [434, 139] on button "Save" at bounding box center [419, 129] width 43 height 19
click at [434, 139] on div "Cancel Save" at bounding box center [311, 130] width 274 height 34
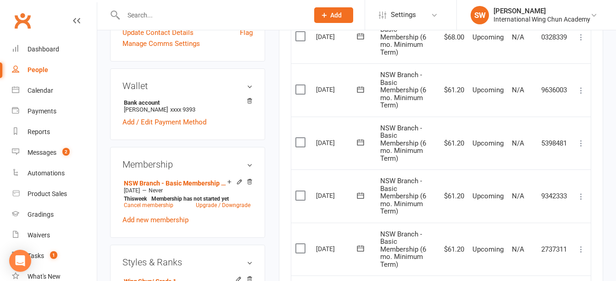
click at [582, 36] on icon at bounding box center [581, 37] width 9 height 9
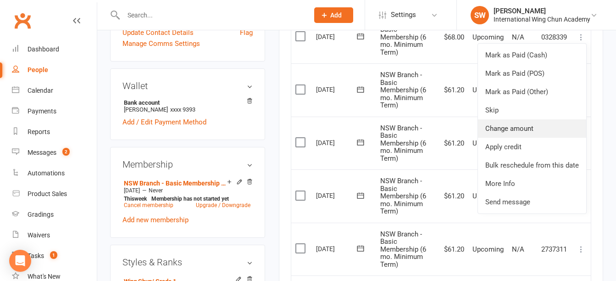
click at [551, 126] on link "Change amount" at bounding box center [532, 128] width 108 height 18
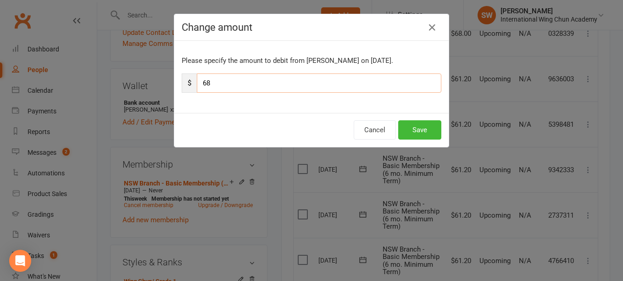
click at [313, 86] on input "68" at bounding box center [319, 82] width 245 height 19
paste input "1.2"
type input "61.2"
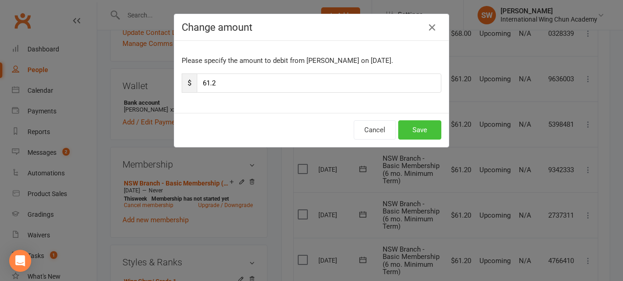
click at [411, 128] on button "Save" at bounding box center [419, 129] width 43 height 19
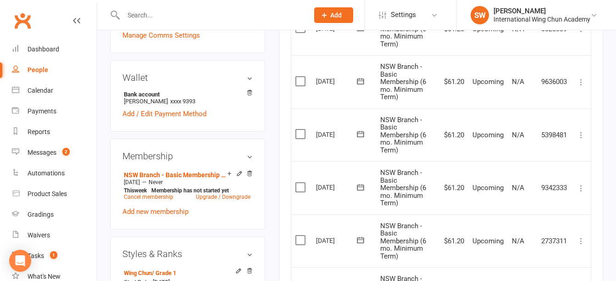
scroll to position [551, 0]
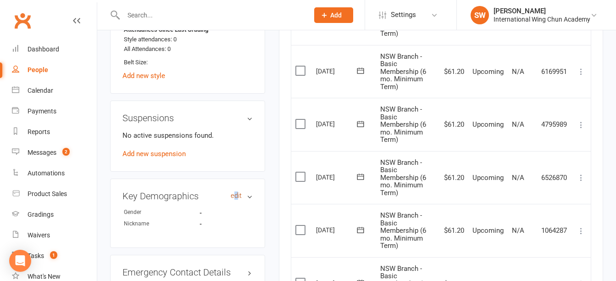
click at [236, 200] on link "edit" at bounding box center [236, 196] width 11 height 8
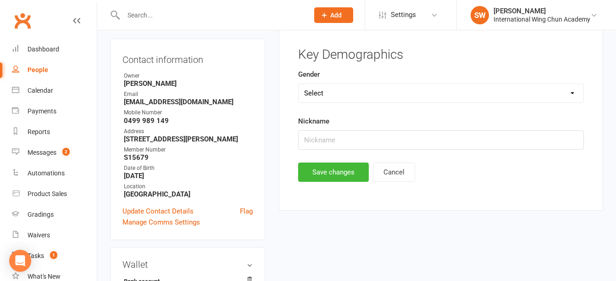
scroll to position [71, 0]
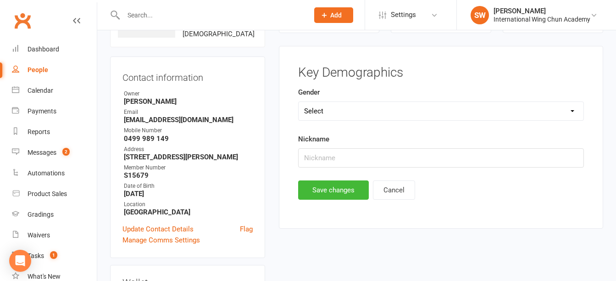
drag, startPoint x: 236, startPoint y: 217, endPoint x: 348, endPoint y: 109, distance: 155.4
click at [348, 109] on select "Select Male Female Not Specified" at bounding box center [441, 111] width 285 height 18
select select "Female"
click at [299, 102] on select "Select Male Female Not Specified" at bounding box center [441, 111] width 285 height 18
click at [339, 186] on button "Save changes" at bounding box center [333, 189] width 71 height 19
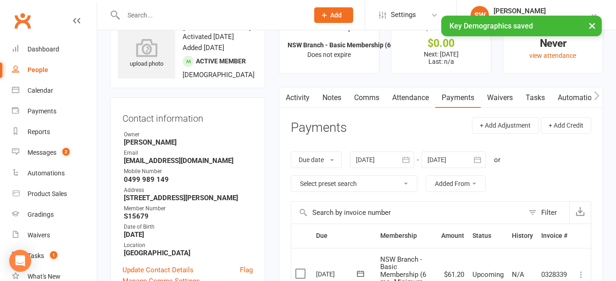
scroll to position [0, 0]
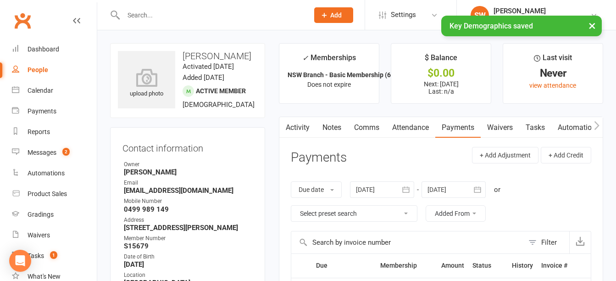
click at [335, 125] on link "Notes" at bounding box center [332, 127] width 32 height 21
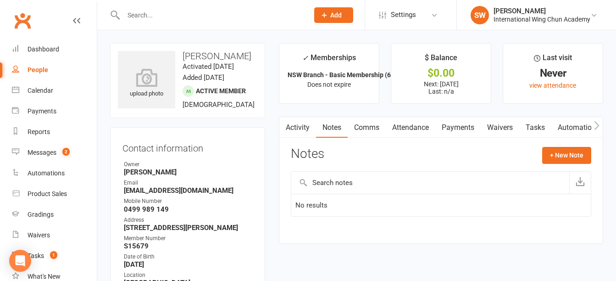
click at [445, 127] on link "Payments" at bounding box center [457, 127] width 45 height 21
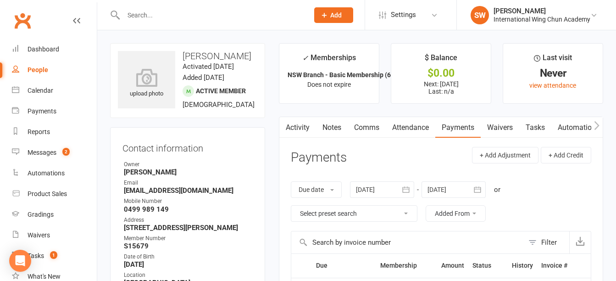
click at [336, 133] on link "Notes" at bounding box center [332, 127] width 32 height 21
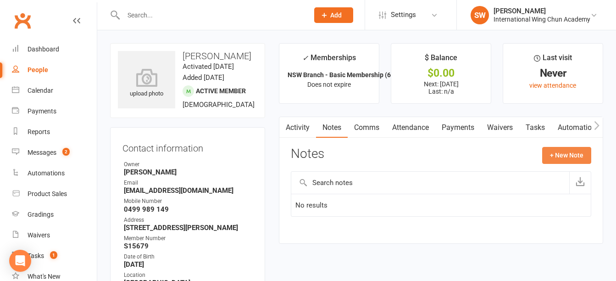
click at [562, 161] on button "+ New Note" at bounding box center [566, 155] width 49 height 17
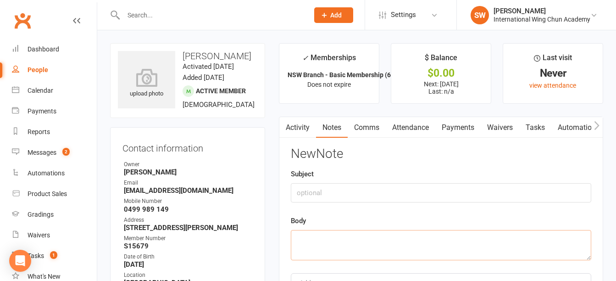
click at [336, 242] on textarea at bounding box center [441, 245] width 300 height 30
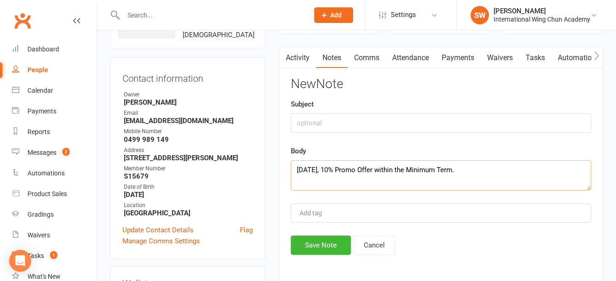
scroll to position [138, 0]
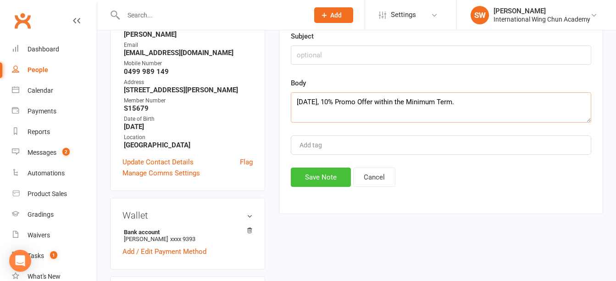
type textarea "12/09/2025, 10% Promo Offer within the Minimum Term."
click at [309, 183] on button "Save Note" at bounding box center [321, 176] width 60 height 19
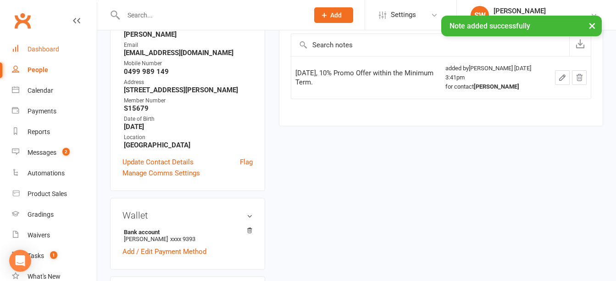
click at [43, 53] on div "Dashboard" at bounding box center [44, 48] width 32 height 7
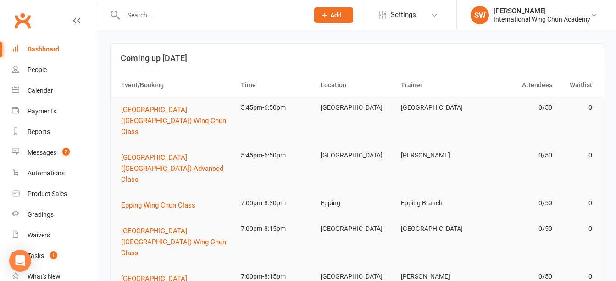
click at [178, 18] on input "text" at bounding box center [212, 15] width 182 height 13
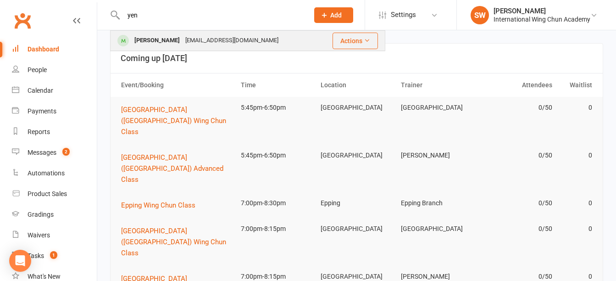
type input "yen"
click at [204, 35] on div "y.lithgow86@gmail.com" at bounding box center [232, 40] width 99 height 13
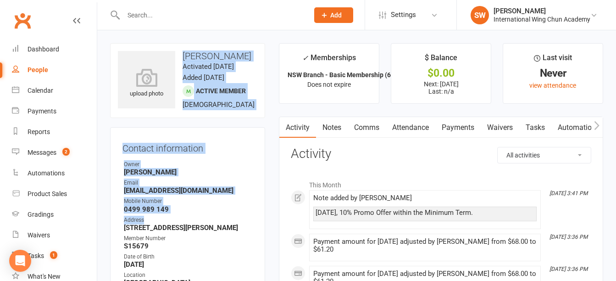
drag, startPoint x: 183, startPoint y: 55, endPoint x: 260, endPoint y: 236, distance: 197.3
click at [260, 236] on contact-information "upload photo Yensy Lithgow Activated 12 September, 2025 Added 12 September, 202…" at bounding box center [187, 185] width 155 height 285
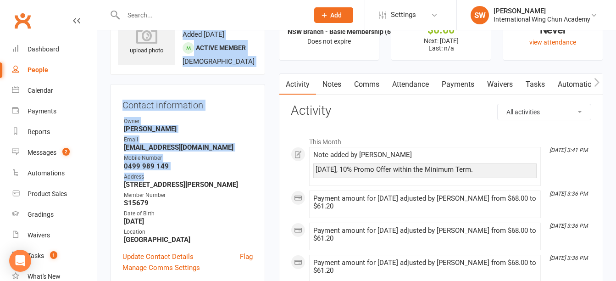
scroll to position [92, 0]
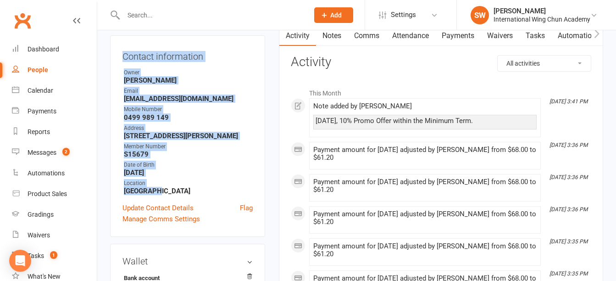
click at [164, 195] on strong "[GEOGRAPHIC_DATA]" at bounding box center [188, 191] width 129 height 8
copy contact-information "Yensy Lithgow Activated 12 September, 2025 Added 12 September, 2025 Active memb…"
click at [257, 114] on div "Contact information Owner Simon Wong Email y.lithgow86@gmail.com Mobile Number …" at bounding box center [187, 135] width 155 height 201
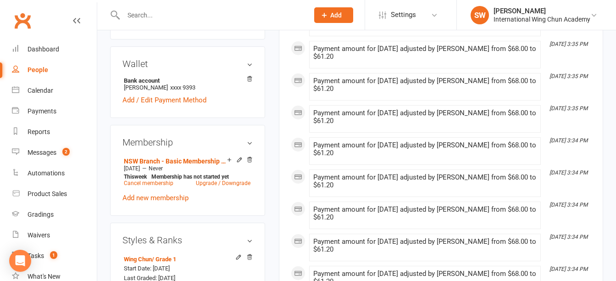
scroll to position [201, 0]
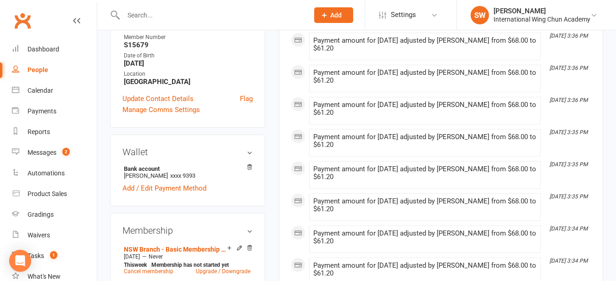
click at [343, 17] on button "Add" at bounding box center [333, 15] width 39 height 16
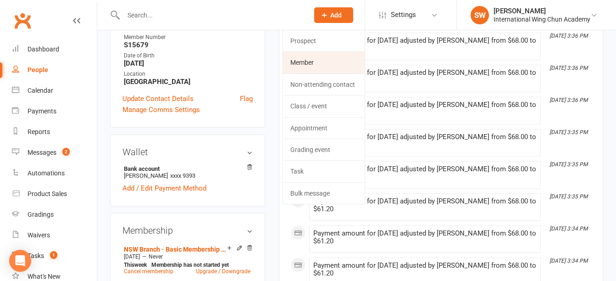
click at [350, 59] on link "Member" at bounding box center [324, 62] width 82 height 21
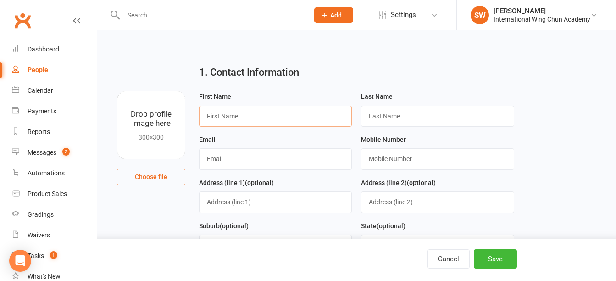
click at [287, 114] on input "text" at bounding box center [275, 116] width 153 height 21
type input "Arjun"
paste input "Srivatsan"
type input "Srivatsan"
click at [255, 166] on input "text" at bounding box center [275, 158] width 153 height 21
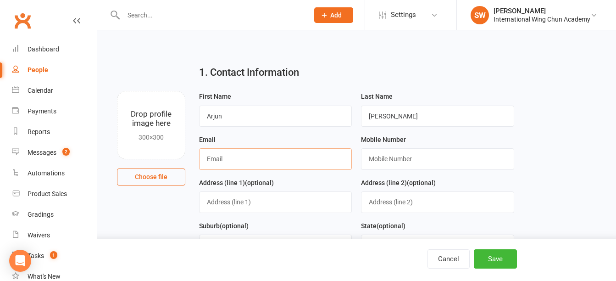
paste input "srivats03@gmail.com"
type input "srivats03@gmail.com"
click at [412, 161] on input "text" at bounding box center [437, 158] width 153 height 21
paste input "0401 624 285"
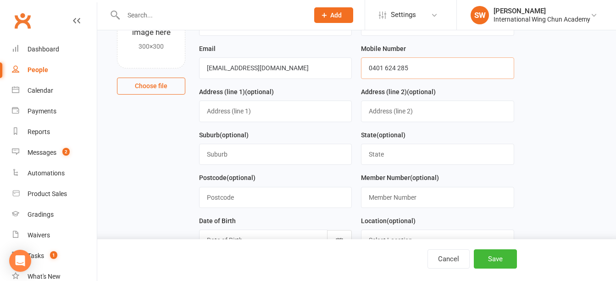
scroll to position [92, 0]
type input "0401 624 285"
click at [392, 155] on input "text" at bounding box center [437, 153] width 153 height 21
type input "NSW"
click at [239, 110] on input "text" at bounding box center [275, 110] width 153 height 21
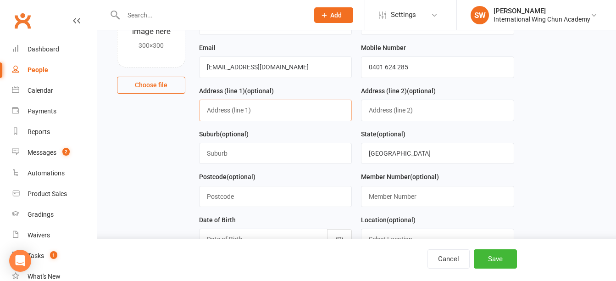
paste input "Unit 2G, 18 Carlingford Road"
type input "Unit 2G, 18 Carlingford Road"
click at [318, 152] on input "text" at bounding box center [275, 153] width 153 height 21
type input "Epping"
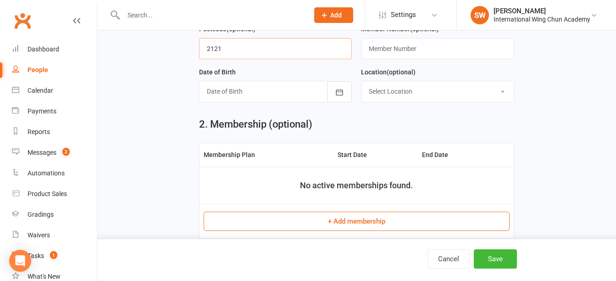
scroll to position [229, 0]
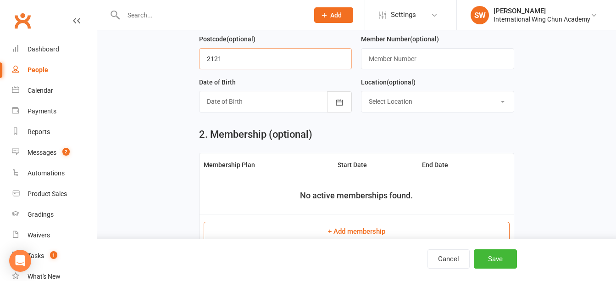
type input "2121"
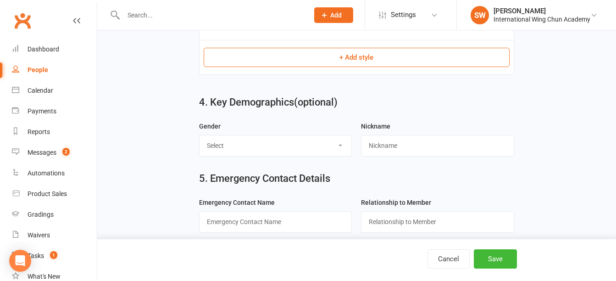
scroll to position [658, 0]
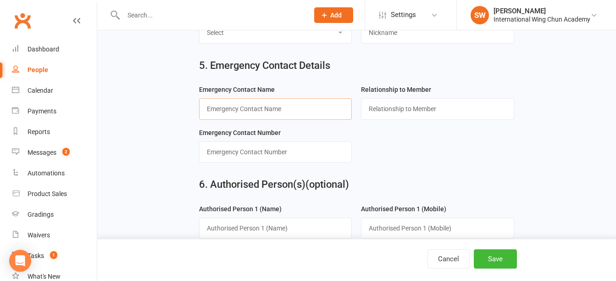
click at [257, 116] on input "text" at bounding box center [275, 108] width 153 height 21
paste input "vidhyasri seshadri"
type input "vidhyasri seshadri"
click at [451, 114] on input "text" at bounding box center [437, 108] width 153 height 21
type input "P"
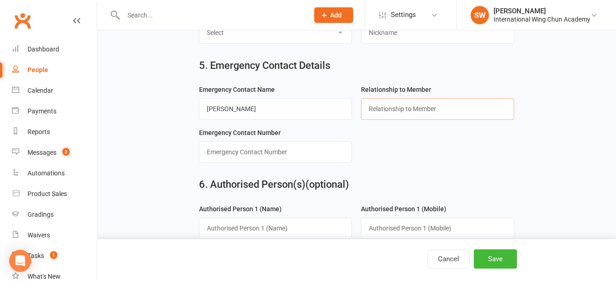
paste input "Parent/Legal Guardian"
type input "Parent/Legal Guardian"
click at [311, 161] on input "text" at bounding box center [275, 151] width 153 height 21
paste input "0405 476 675"
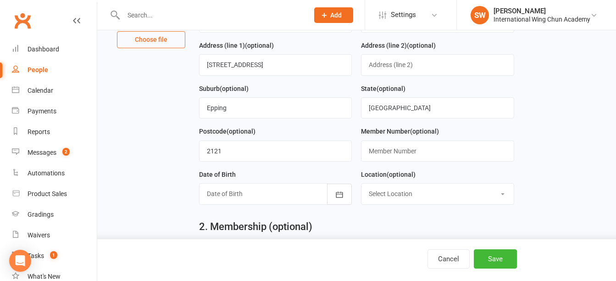
scroll to position [138, 0]
type input "0405 476 675"
click at [270, 193] on div at bounding box center [275, 193] width 153 height 21
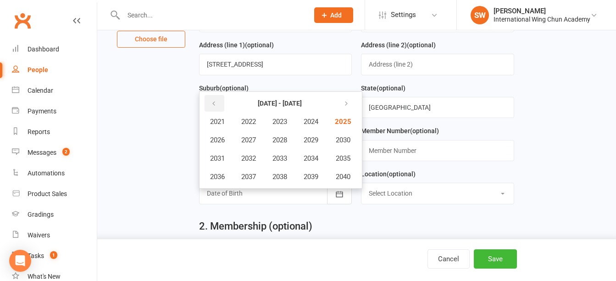
click at [214, 102] on icon "button" at bounding box center [214, 103] width 6 height 7
click at [279, 162] on span "2013" at bounding box center [280, 158] width 15 height 8
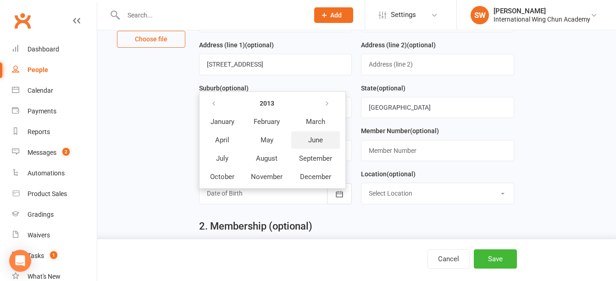
click at [306, 145] on button "June" at bounding box center [315, 139] width 49 height 17
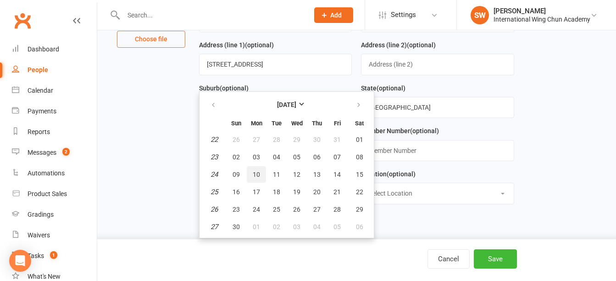
click at [258, 173] on span "10" at bounding box center [256, 174] width 7 height 7
type input "10 Jun 2013"
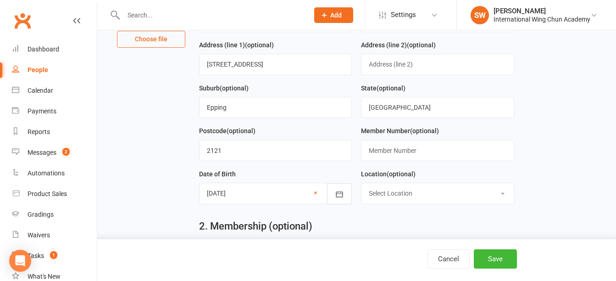
click at [390, 196] on select "Select Location Burwood Chatswood Epping Liverpool Maroubra Penrith Sydney" at bounding box center [437, 193] width 152 height 20
select select "2"
click at [361, 186] on select "Select Location Burwood Chatswood Epping Liverpool Maroubra Penrith Sydney" at bounding box center [437, 193] width 152 height 20
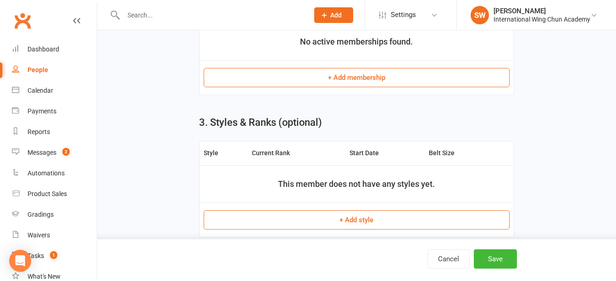
scroll to position [540, 0]
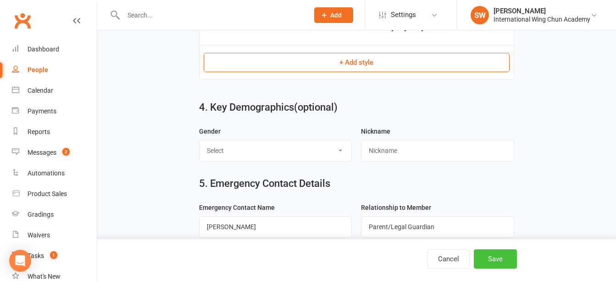
click at [491, 261] on button "Save" at bounding box center [495, 258] width 43 height 19
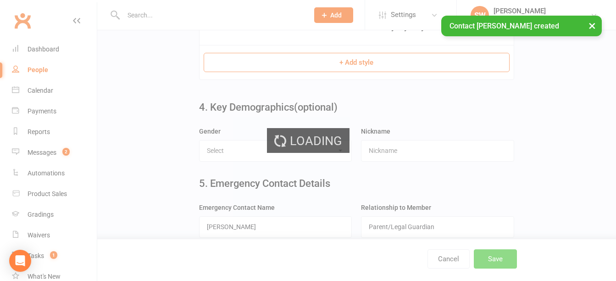
scroll to position [0, 0]
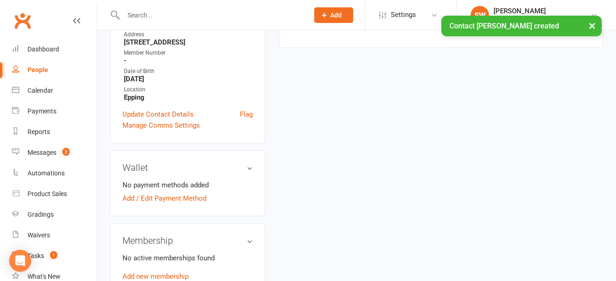
scroll to position [321, 0]
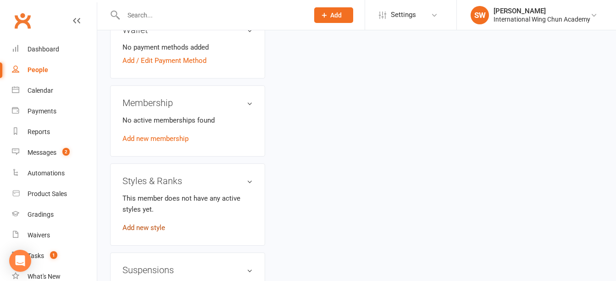
click at [151, 232] on link "Add new style" at bounding box center [143, 227] width 43 height 8
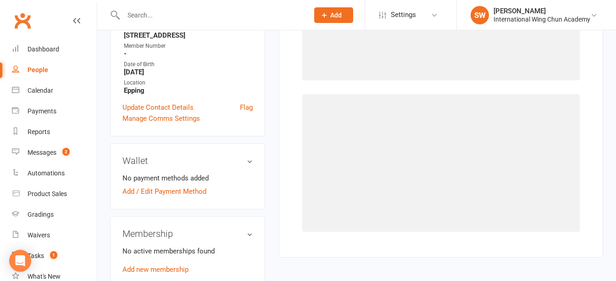
scroll to position [71, 0]
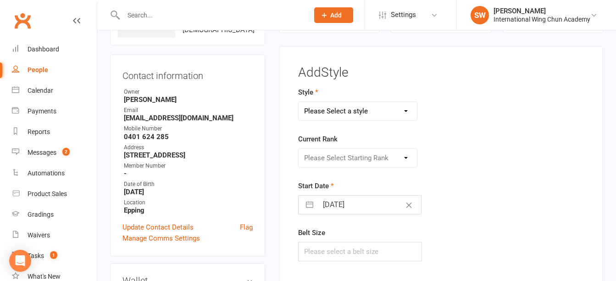
click at [379, 119] on select "Please Select a style Little Dragons Teen Phoenix (Retired) Wing Chun" at bounding box center [358, 111] width 118 height 18
select select "3062"
click at [299, 102] on select "Please Select a style Little Dragons Teen Phoenix (Retired) Wing Chun" at bounding box center [358, 111] width 118 height 18
click at [361, 159] on select "Please Select Starting Rank Grade 1 Grade 2 Grade 3 Grade 4 Pre-Level 1 Level 1…" at bounding box center [358, 158] width 118 height 18
select select "33913"
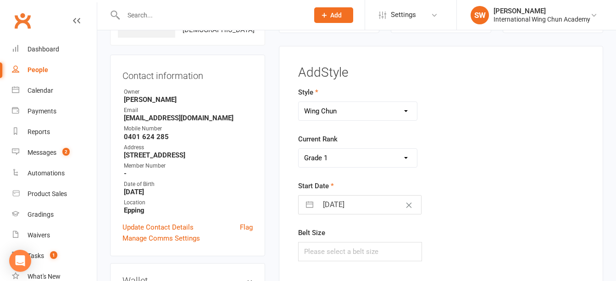
click at [299, 149] on select "Please Select Starting Rank Grade 1 Grade 2 Grade 3 Grade 4 Pre-Level 1 Level 1…" at bounding box center [358, 158] width 118 height 18
click at [344, 197] on input "12 Sep 2025" at bounding box center [369, 204] width 103 height 18
select select "7"
select select "2025"
select select "8"
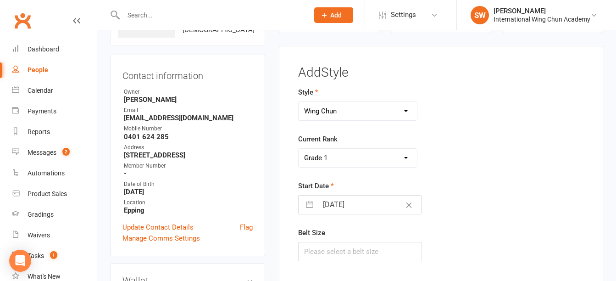
select select "2025"
select select "9"
select select "2025"
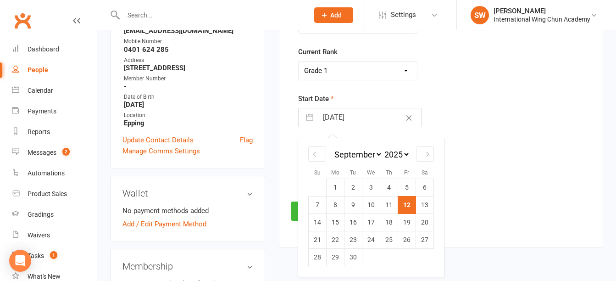
scroll to position [254, 0]
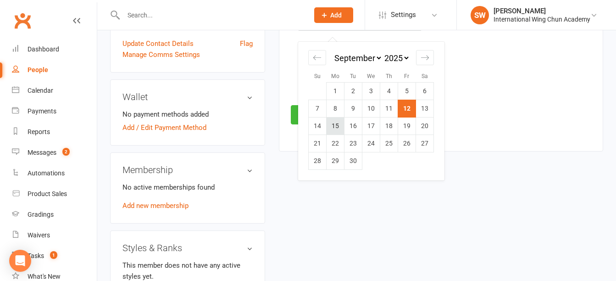
click at [339, 126] on td "15" at bounding box center [336, 125] width 18 height 17
type input "15 Sep 2025"
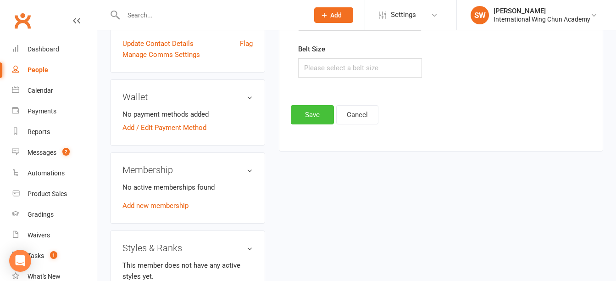
click at [308, 111] on button "Save" at bounding box center [312, 114] width 43 height 19
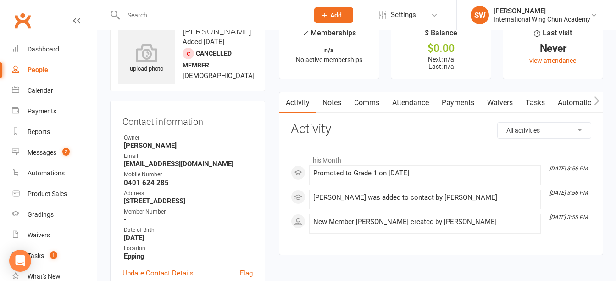
scroll to position [0, 0]
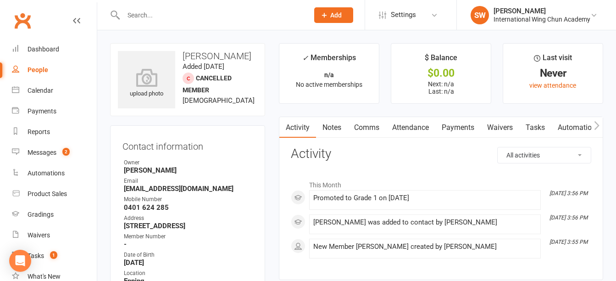
click at [224, 55] on h3 "Arjun Srivatsan" at bounding box center [187, 56] width 139 height 10
copy h3 "Srivatsan"
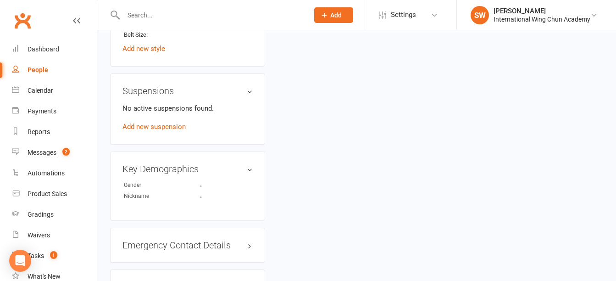
scroll to position [734, 0]
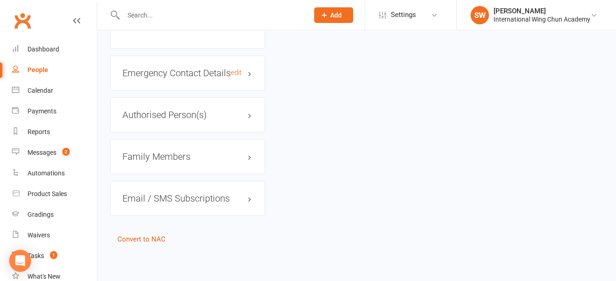
click at [170, 75] on h3 "Emergency Contact Details edit" at bounding box center [187, 73] width 130 height 10
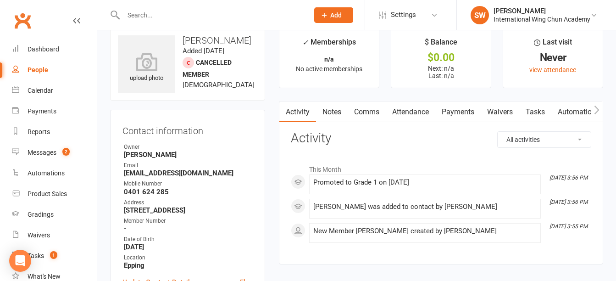
scroll to position [0, 0]
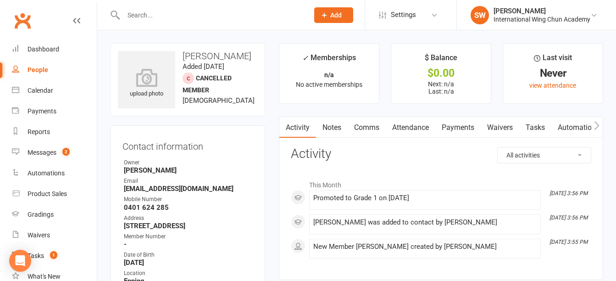
click at [344, 16] on button "Add" at bounding box center [333, 15] width 39 height 16
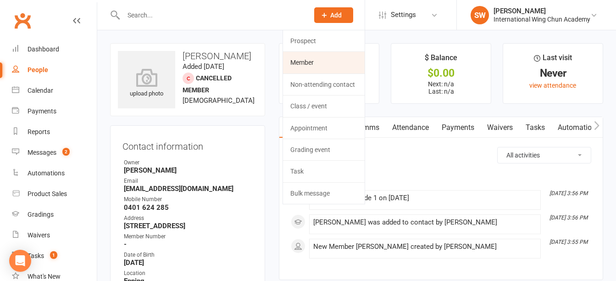
click at [346, 61] on link "Member" at bounding box center [324, 62] width 82 height 21
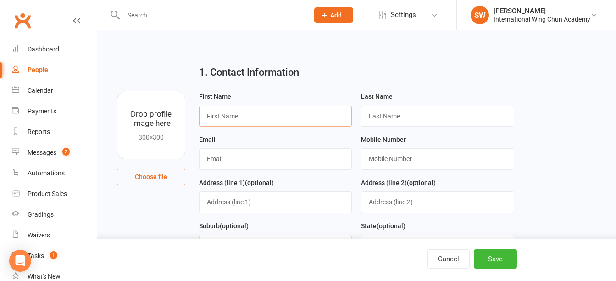
click at [304, 115] on input "text" at bounding box center [275, 116] width 153 height 21
click at [453, 107] on input "text" at bounding box center [437, 116] width 153 height 21
paste input "Srivatsan"
type input "Srivatsan"
click at [232, 117] on input "text" at bounding box center [275, 116] width 153 height 21
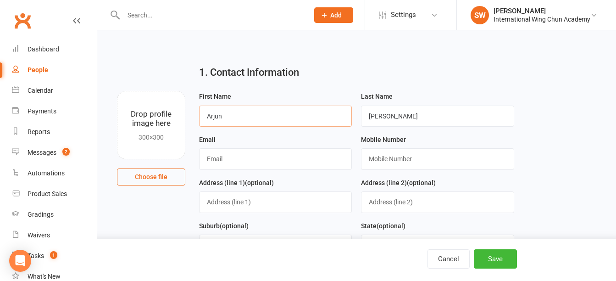
type input "Arjun"
click at [248, 162] on input "text" at bounding box center [275, 158] width 153 height 21
paste input "[EMAIL_ADDRESS][DOMAIN_NAME]"
type input "[EMAIL_ADDRESS][DOMAIN_NAME]"
click at [402, 156] on input "text" at bounding box center [437, 158] width 153 height 21
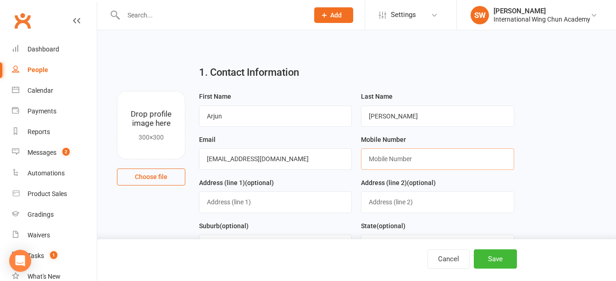
paste input "+61401624285"
drag, startPoint x: 381, startPoint y: 161, endPoint x: 319, endPoint y: 156, distance: 61.7
click at [320, 156] on form "First Name Arjun Last Name Srivatsan Email srivats03@gmail.com Mobile Number +6…" at bounding box center [357, 220] width 324 height 258
click at [380, 159] on input "0401624285" at bounding box center [437, 158] width 153 height 21
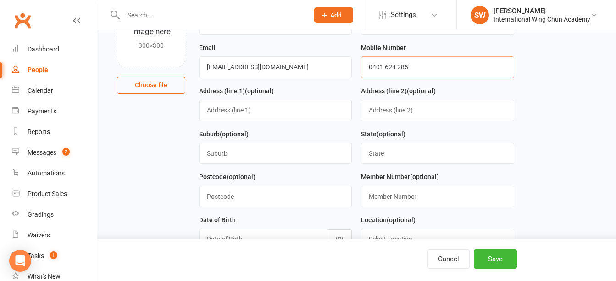
type input "0401 624 285"
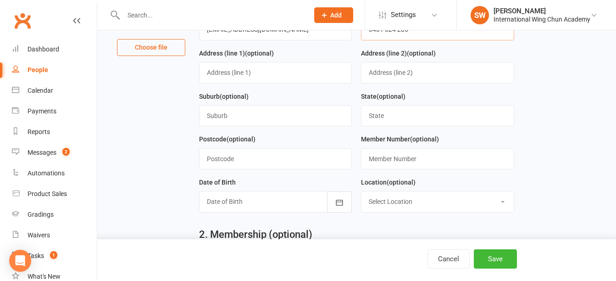
scroll to position [184, 0]
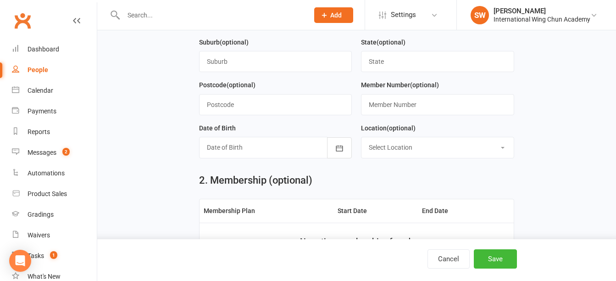
click at [403, 157] on select "Select Location Burwood Chatswood Epping Liverpool Maroubra Penrith Sydney" at bounding box center [437, 147] width 152 height 20
select select "2"
click at [361, 140] on select "Select Location Burwood Chatswood Epping Liverpool Maroubra Penrith Sydney" at bounding box center [437, 147] width 152 height 20
click at [279, 107] on input "text" at bounding box center [275, 104] width 153 height 21
type input "2121"
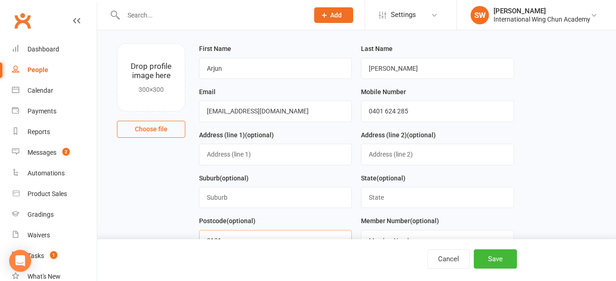
scroll to position [46, 0]
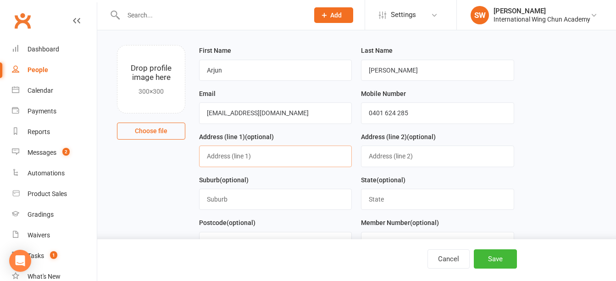
click at [240, 159] on input "text" at bounding box center [275, 155] width 153 height 21
paste input "Unit 2G, 18 Carlingford Road"
type input "Unit 2G, 18 Carlingford Road"
click at [267, 206] on input "text" at bounding box center [275, 199] width 153 height 21
type input "Epping"
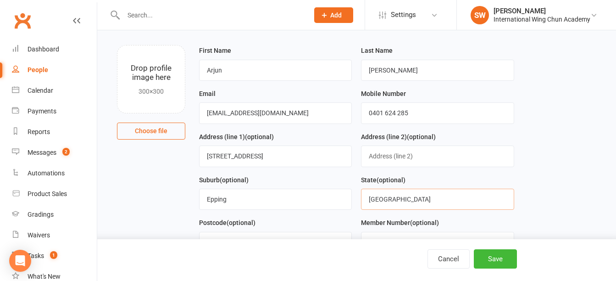
type input "NSW"
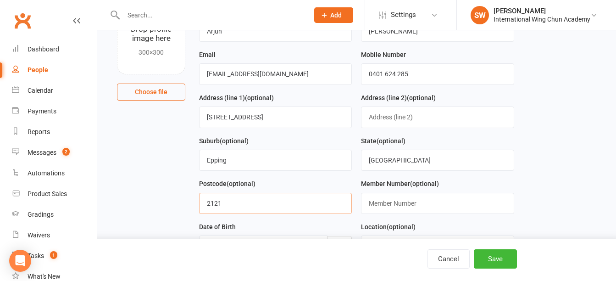
scroll to position [184, 0]
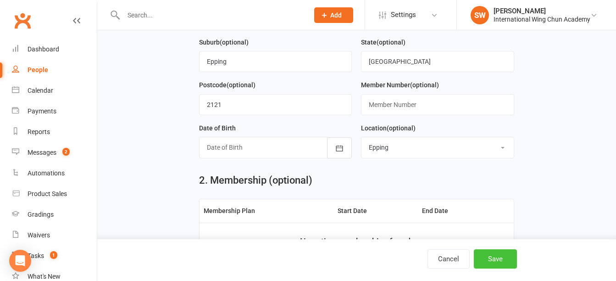
click at [504, 259] on button "Save" at bounding box center [495, 258] width 43 height 19
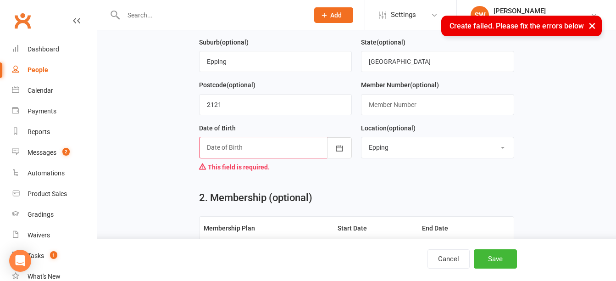
click at [253, 158] on div at bounding box center [275, 147] width 153 height 21
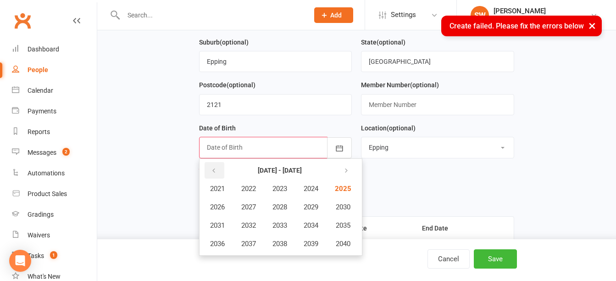
click at [209, 172] on button "button" at bounding box center [215, 170] width 20 height 17
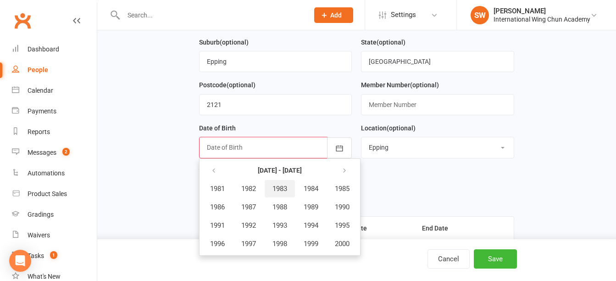
click at [278, 193] on span "1983" at bounding box center [280, 188] width 15 height 8
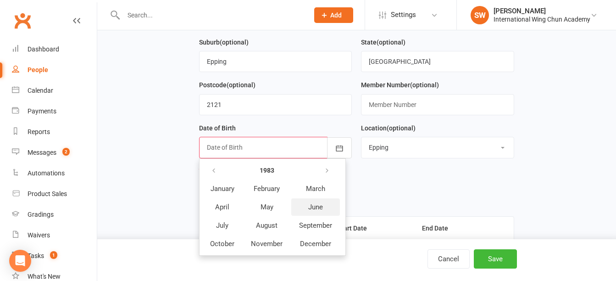
click at [323, 207] on span "June" at bounding box center [315, 207] width 15 height 8
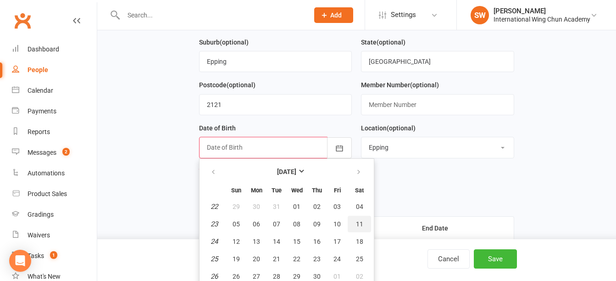
click at [360, 223] on span "11" at bounding box center [359, 223] width 7 height 7
type input "11 Jun 1983"
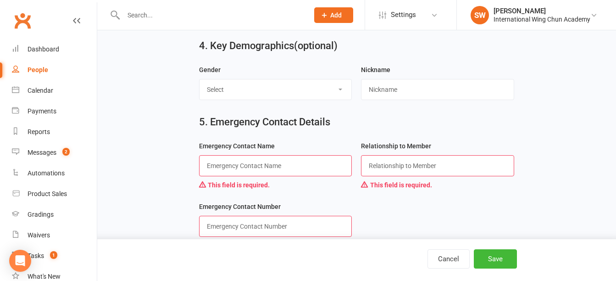
scroll to position [654, 0]
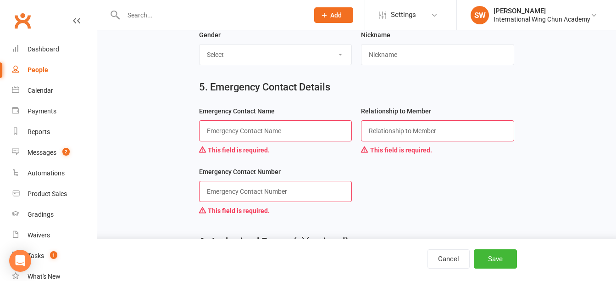
click at [195, 14] on input "text" at bounding box center [212, 15] width 182 height 13
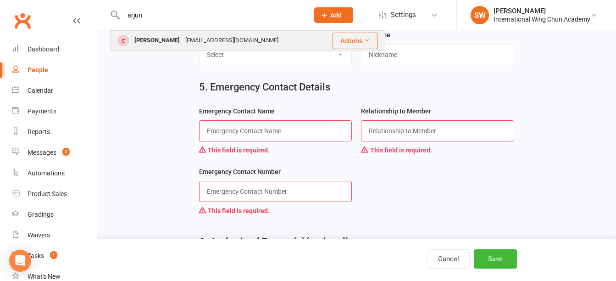
type input "arjun"
click at [219, 35] on div "[EMAIL_ADDRESS][DOMAIN_NAME]" at bounding box center [232, 40] width 99 height 13
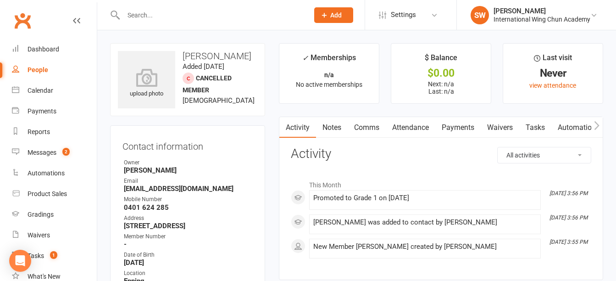
click at [472, 124] on link "Payments" at bounding box center [457, 127] width 45 height 21
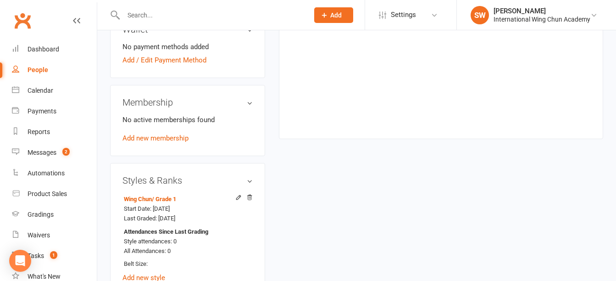
scroll to position [321, 0]
click at [191, 66] on link "Add / Edit Payment Method" at bounding box center [164, 60] width 84 height 11
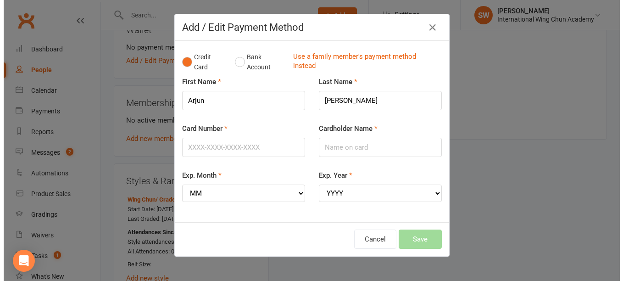
scroll to position [312, 0]
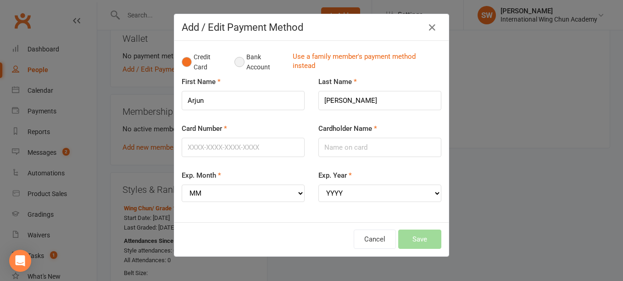
click at [235, 67] on button "Bank Account" at bounding box center [259, 62] width 51 height 28
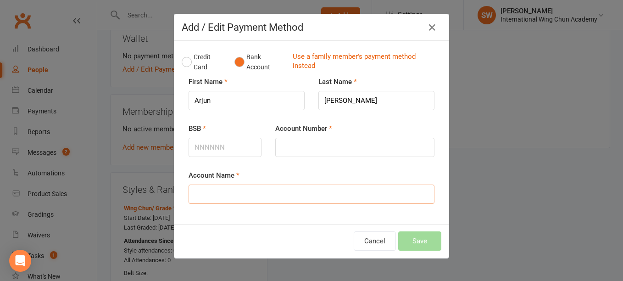
click at [249, 199] on input "Account Name" at bounding box center [312, 193] width 246 height 19
paste input "[PERSON_NAME]"
type input "[PERSON_NAME]"
click at [231, 150] on input "BSB" at bounding box center [225, 147] width 73 height 19
click at [324, 146] on input "Account Number" at bounding box center [354, 147] width 159 height 19
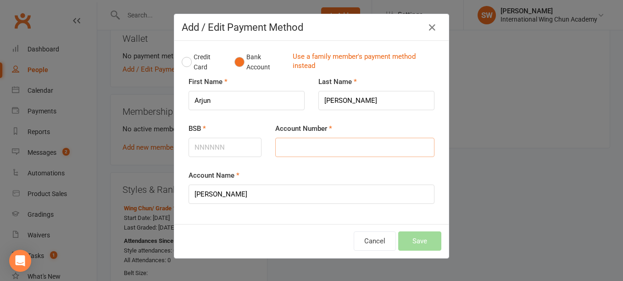
paste input "561529188"
type input "561529188"
click at [225, 151] on input "BSB" at bounding box center [225, 147] width 73 height 19
paste input "799"
type input "484799"
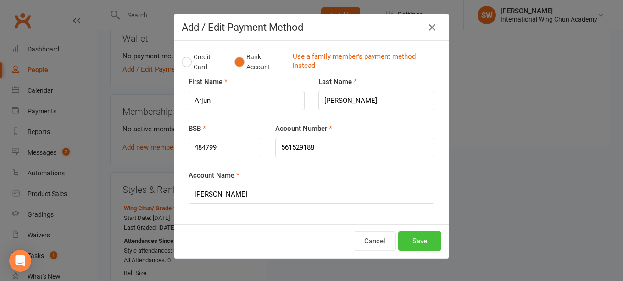
click at [420, 243] on button "Save" at bounding box center [419, 240] width 43 height 19
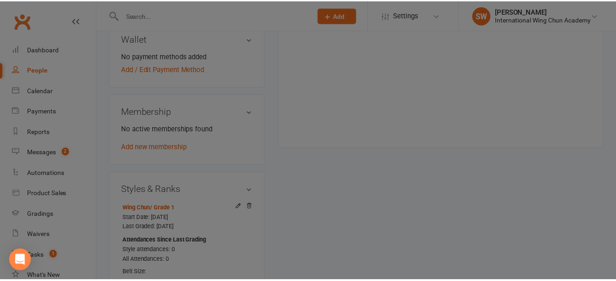
scroll to position [321, 0]
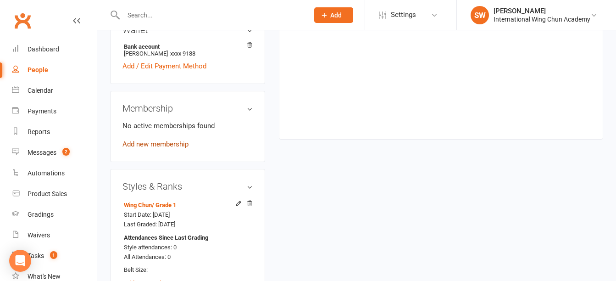
click at [165, 148] on link "Add new membership" at bounding box center [155, 144] width 66 height 8
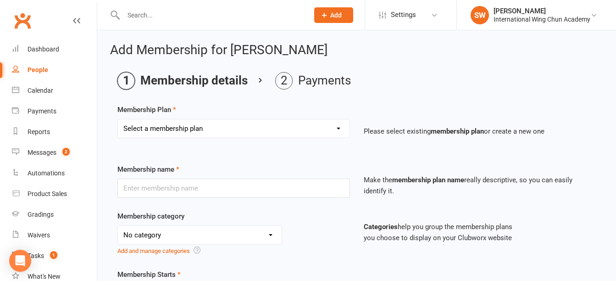
click at [327, 128] on select "Select a membership plan Sydney City - Basic Membership (3 mo. Minimum Term) Sy…" at bounding box center [234, 128] width 232 height 18
select select "41"
click at [118, 119] on select "Select a membership plan Sydney City - Basic Membership (3 mo. Minimum Term) Sy…" at bounding box center [234, 128] width 232 height 18
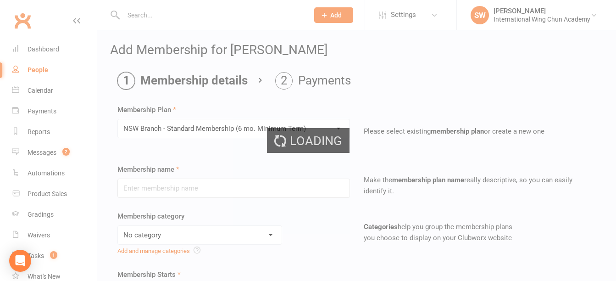
type input "NSW Branch - Standard Membership (6 mo. Minimum Term)"
select select "5"
type input "0"
type input "2"
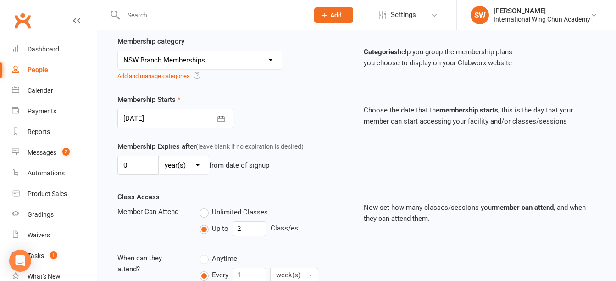
scroll to position [184, 0]
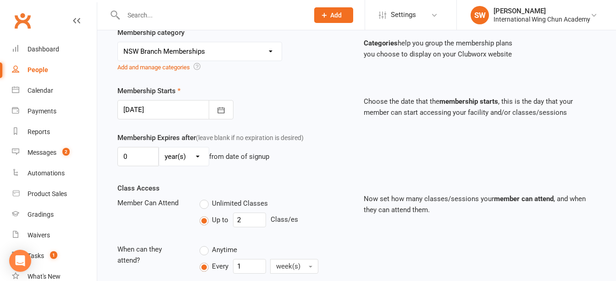
click at [130, 106] on div at bounding box center [175, 109] width 116 height 19
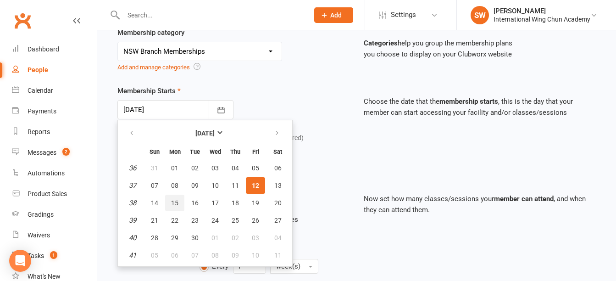
click at [174, 206] on span "15" at bounding box center [174, 202] width 7 height 7
type input "15 Sep 2025"
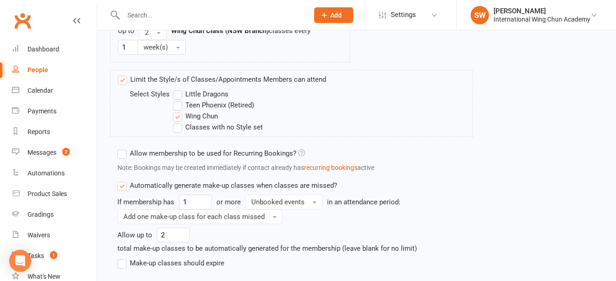
scroll to position [662, 0]
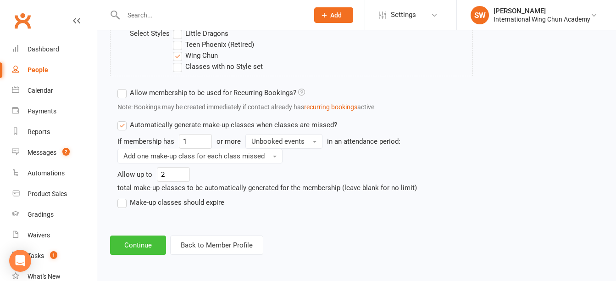
click at [140, 242] on button "Continue" at bounding box center [138, 244] width 56 height 19
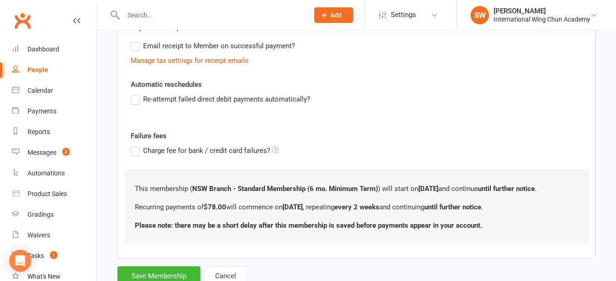
scroll to position [313, 0]
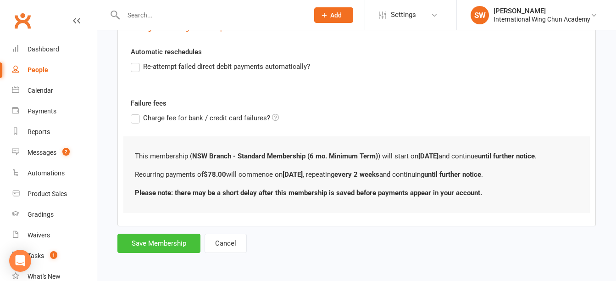
click at [186, 234] on button "Save Membership" at bounding box center [158, 243] width 83 height 19
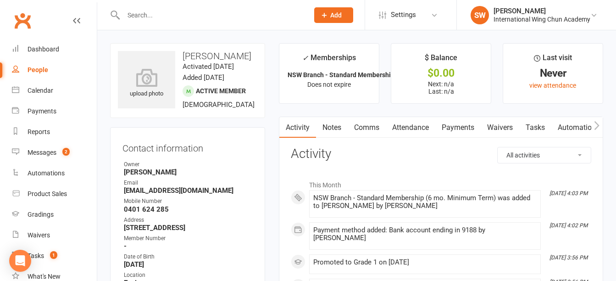
click at [468, 117] on link "Payments" at bounding box center [457, 127] width 45 height 21
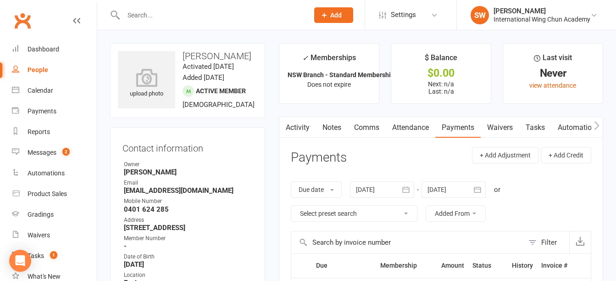
scroll to position [184, 0]
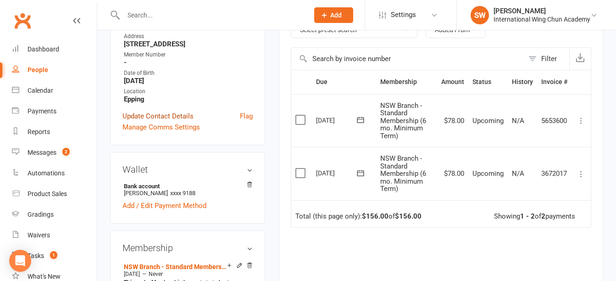
click at [157, 122] on link "Update Contact Details" at bounding box center [157, 116] width 71 height 11
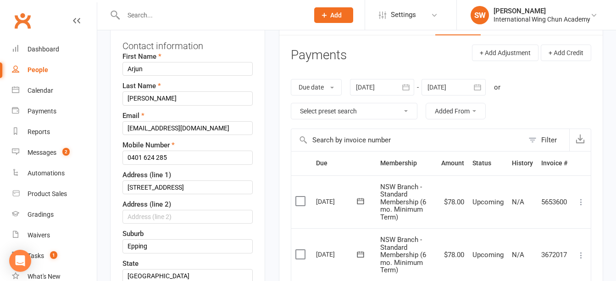
scroll to position [318, 0]
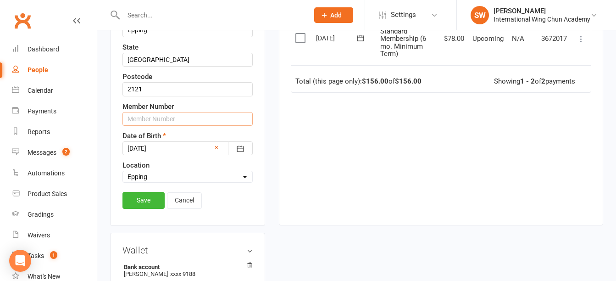
click at [161, 126] on input "text" at bounding box center [187, 119] width 130 height 14
type input "S15681"
click at [141, 208] on link "Save" at bounding box center [143, 200] width 42 height 17
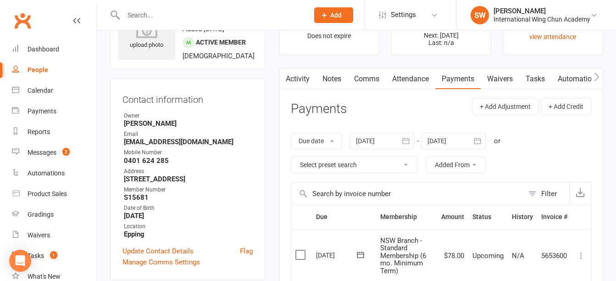
scroll to position [43, 0]
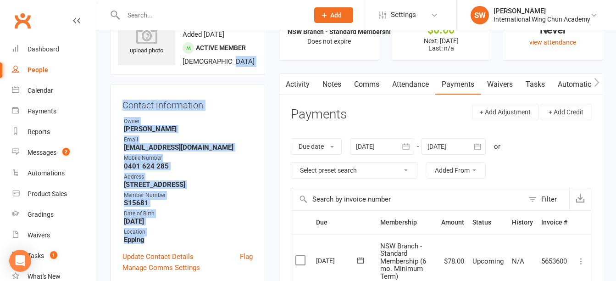
drag, startPoint x: 153, startPoint y: 271, endPoint x: 200, endPoint y: 82, distance: 194.2
click at [200, 82] on contact-information "upload photo Arjun Srivatsan Activated 12 September, 2025 Added 12 September, 2…" at bounding box center [187, 142] width 155 height 285
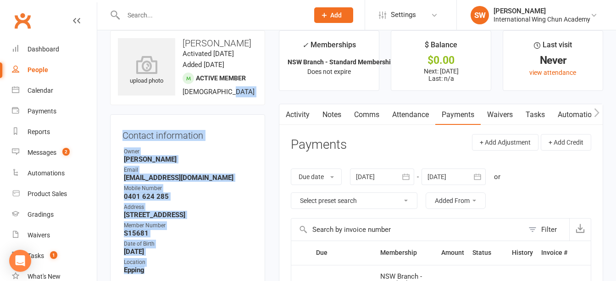
scroll to position [0, 0]
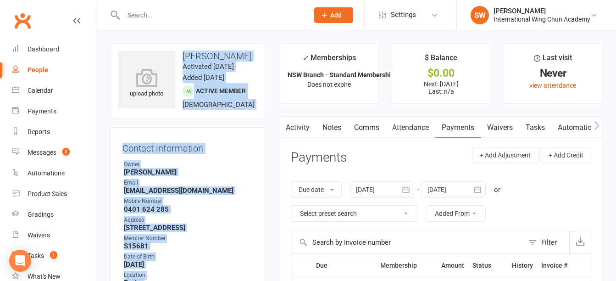
click at [184, 58] on h3 "[PERSON_NAME]" at bounding box center [187, 56] width 139 height 10
copy contact-information "Arjun Srivatsan Activated 12 September, 2025 Added 12 September, 2025 Active me…"
click at [221, 97] on div "upload photo Arjun Srivatsan Activated 12 September, 2025 Added 12 September, 2…" at bounding box center [187, 80] width 155 height 75
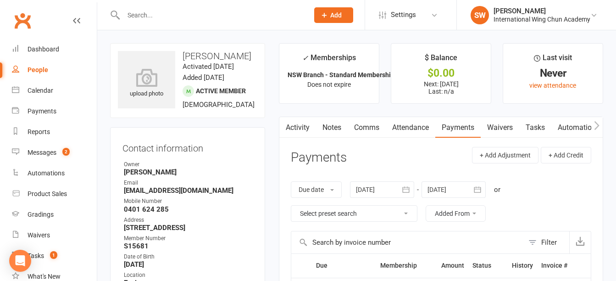
click at [207, 19] on input "text" at bounding box center [212, 15] width 182 height 13
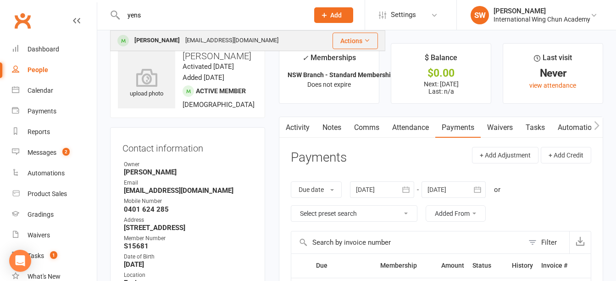
type input "yens"
click at [210, 40] on div "y.lithgow86@gmail.com" at bounding box center [232, 40] width 99 height 13
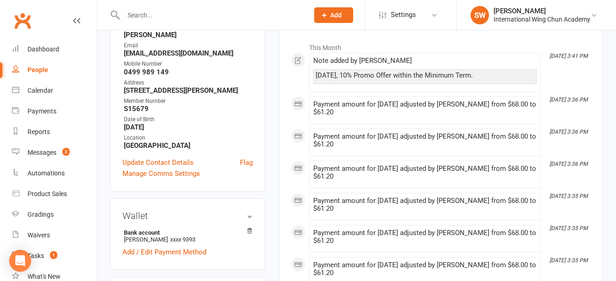
scroll to position [138, 0]
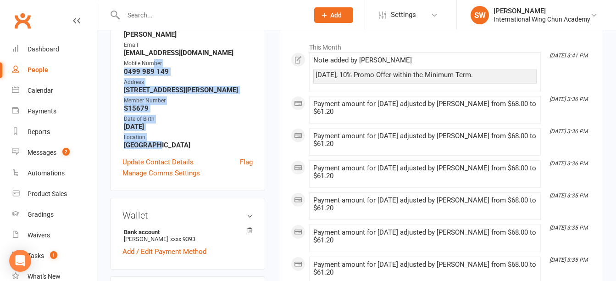
drag, startPoint x: 162, startPoint y: 168, endPoint x: 154, endPoint y: 79, distance: 88.9
click at [154, 79] on ul "Owner Simon Wong Email y.lithgow86@gmail.com Mobile Number 0499 989 149 Address…" at bounding box center [187, 85] width 130 height 127
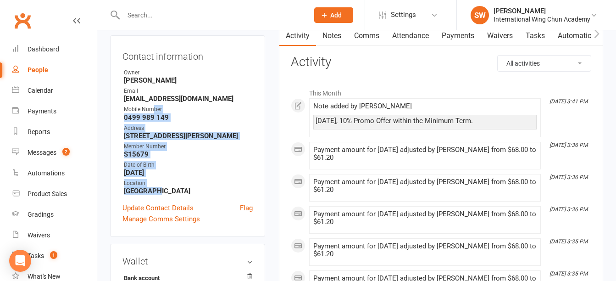
scroll to position [0, 0]
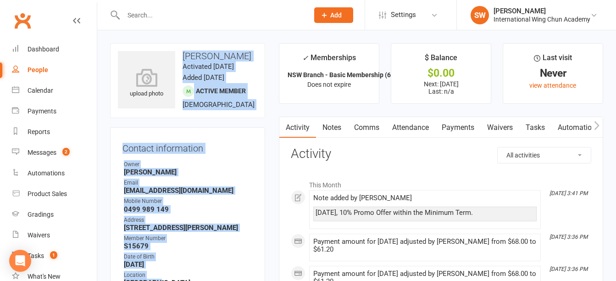
click at [184, 56] on h3 "[PERSON_NAME]" at bounding box center [187, 56] width 139 height 10
copy contact-information "Yensy Lithgow Activated 12 September, 2025 Added 12 September, 2025 Active memb…"
click at [257, 145] on contact-information "upload photo Yensy Lithgow Activated 12 September, 2025 Added 12 September, 202…" at bounding box center [187, 185] width 155 height 285
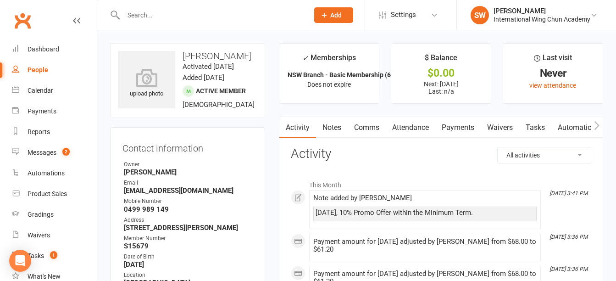
click at [459, 132] on link "Payments" at bounding box center [457, 127] width 45 height 21
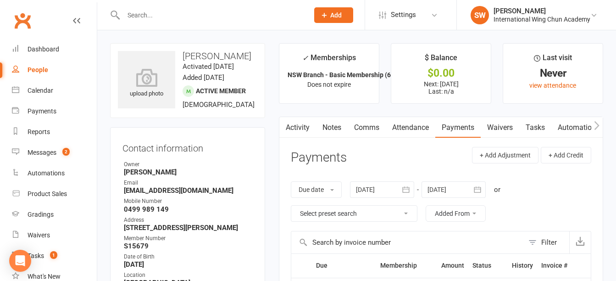
click at [212, 14] on input "text" at bounding box center [212, 15] width 182 height 13
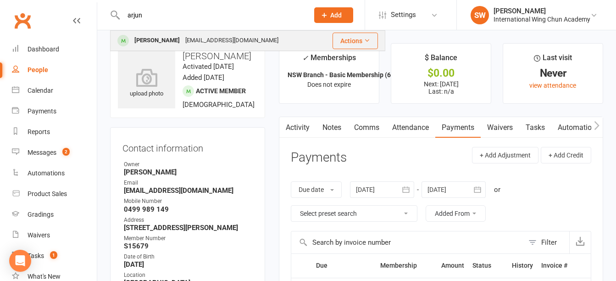
type input "arjun"
click at [204, 39] on div "[EMAIL_ADDRESS][DOMAIN_NAME]" at bounding box center [232, 40] width 99 height 13
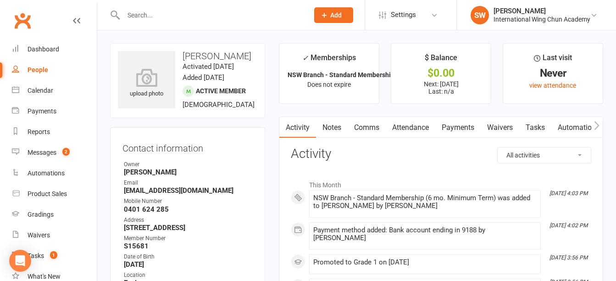
click at [218, 60] on h3 "[PERSON_NAME]" at bounding box center [187, 56] width 139 height 10
copy h3 "Srivatsan"
click at [57, 52] on div "Dashboard" at bounding box center [44, 48] width 32 height 7
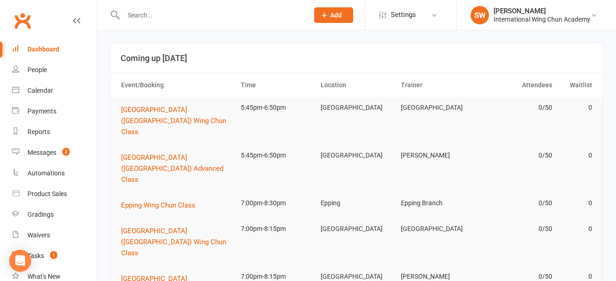
click at [213, 19] on input "text" at bounding box center [212, 15] width 182 height 13
click at [39, 50] on div "Dashboard" at bounding box center [44, 48] width 32 height 7
click at [163, 108] on span "[GEOGRAPHIC_DATA] ([GEOGRAPHIC_DATA]) Wing Chun Class" at bounding box center [173, 121] width 105 height 30
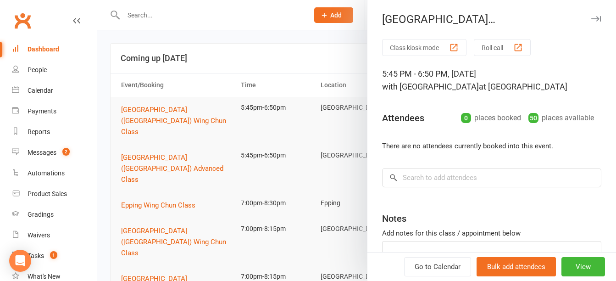
click at [485, 52] on button "Roll call" at bounding box center [502, 47] width 57 height 17
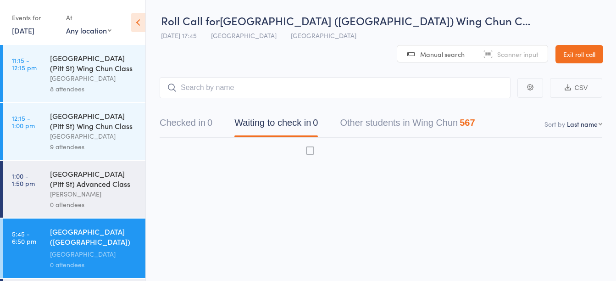
click at [74, 186] on div "[GEOGRAPHIC_DATA] (Pitt St) Advanced Class" at bounding box center [94, 178] width 88 height 20
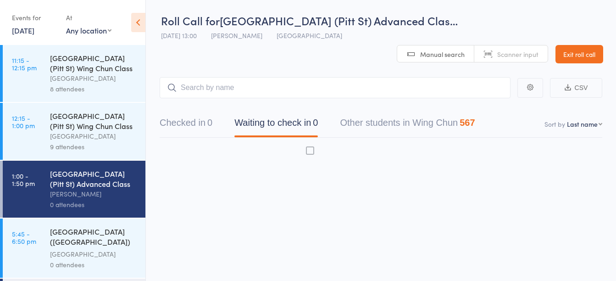
click at [238, 77] on input "search" at bounding box center [335, 87] width 351 height 21
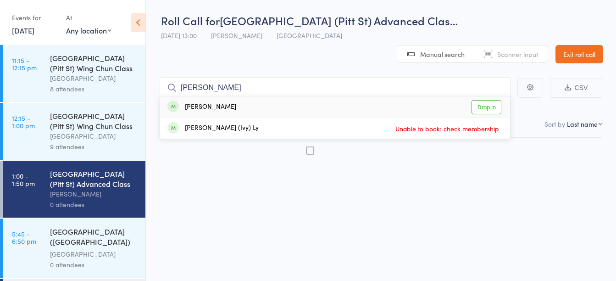
type input "ivana"
click at [240, 96] on div "Ivana Di'iorio Drop in" at bounding box center [335, 106] width 350 height 21
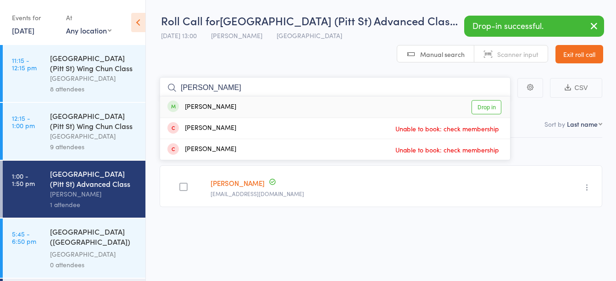
type input "monika"
click at [239, 96] on div "Monika Wunderlin Drop in" at bounding box center [335, 106] width 350 height 21
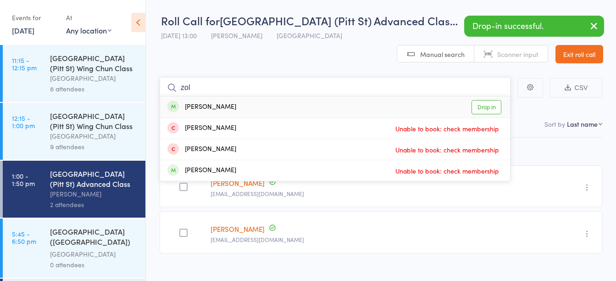
type input "zol"
click at [239, 96] on div "Robert Zol Drop in" at bounding box center [335, 106] width 350 height 21
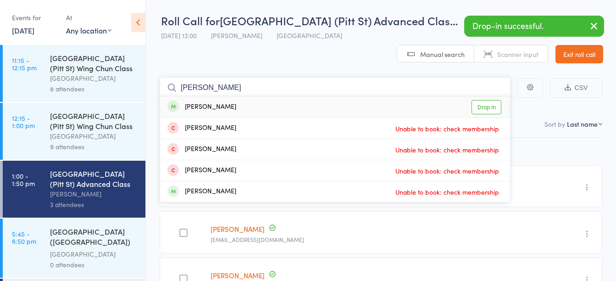
type input "nelson"
click at [265, 96] on div "Nelson Lam Drop in" at bounding box center [335, 106] width 350 height 21
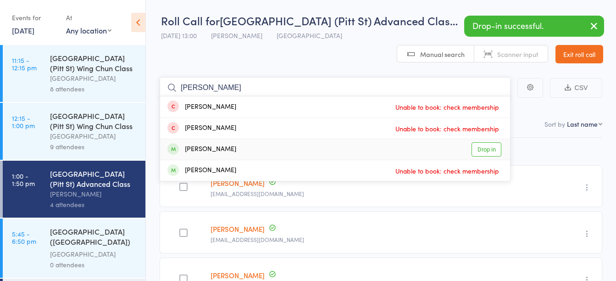
type input "ray c"
click at [253, 139] on div "Ray Chandradjaya Drop in" at bounding box center [335, 149] width 350 height 21
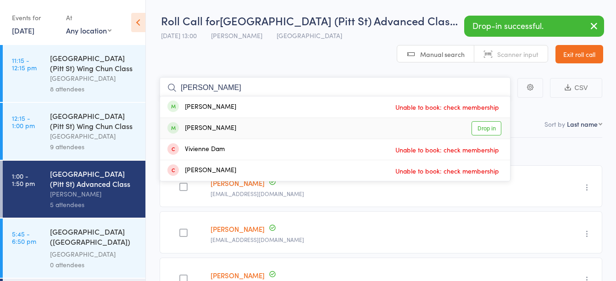
type input "damien"
click at [248, 118] on div "Damien Humphrey Drop in" at bounding box center [335, 128] width 350 height 21
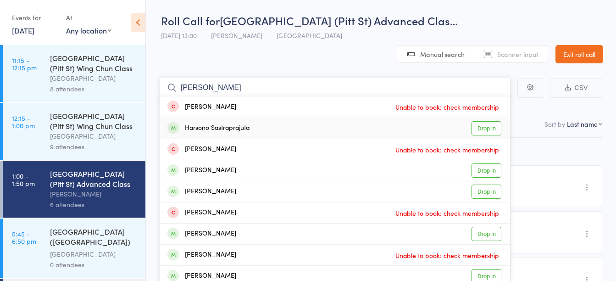
type input "harson"
click at [259, 118] on div "Harsono Sastraprajuta Drop in" at bounding box center [335, 128] width 350 height 21
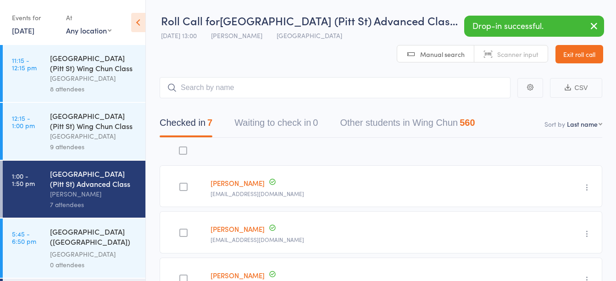
click at [600, 23] on button "button" at bounding box center [594, 26] width 20 height 21
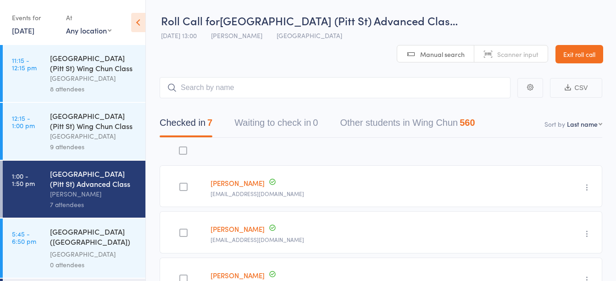
click at [590, 45] on link "Exit roll call" at bounding box center [580, 54] width 48 height 18
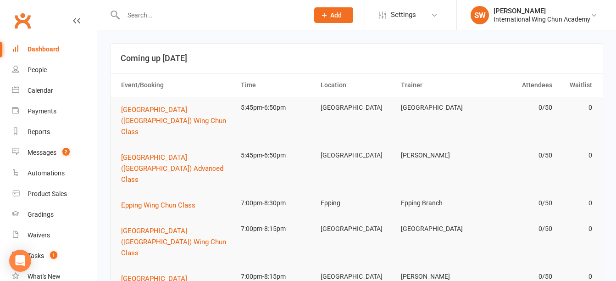
click at [159, 16] on input "text" at bounding box center [212, 15] width 182 height 13
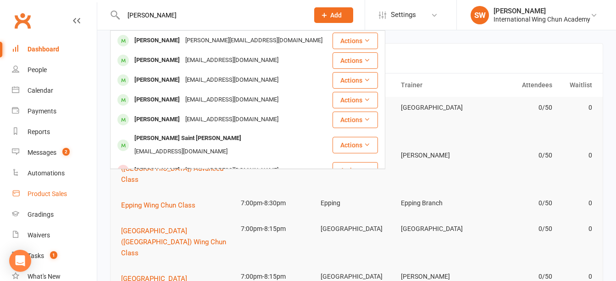
type input "james"
click at [49, 192] on div "Product Sales" at bounding box center [47, 193] width 39 height 7
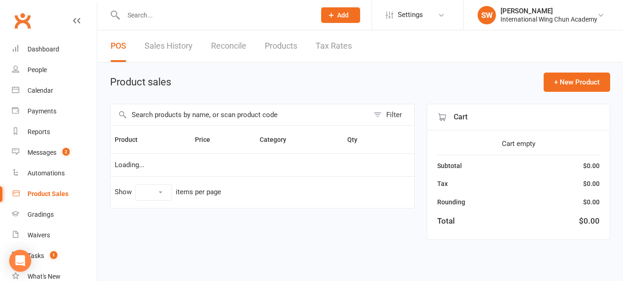
select select "100"
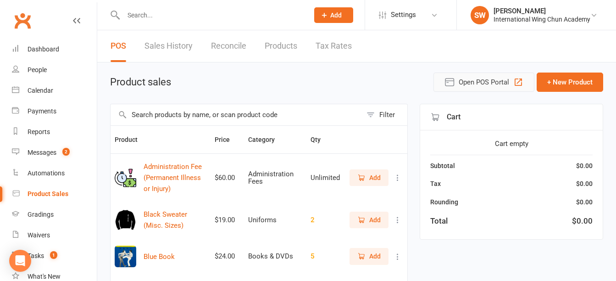
click at [455, 83] on button "Open POS Portal" at bounding box center [484, 81] width 101 height 19
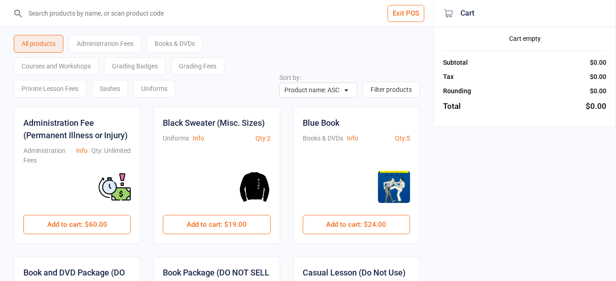
click at [167, 89] on div "Uniforms" at bounding box center [154, 89] width 42 height 18
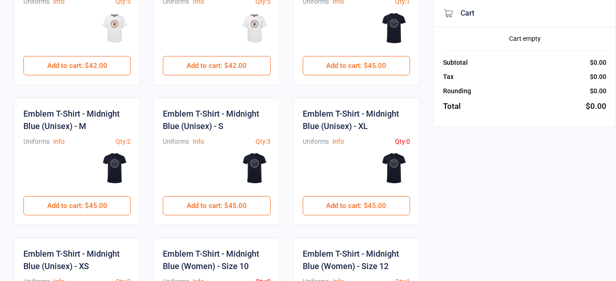
scroll to position [321, 0]
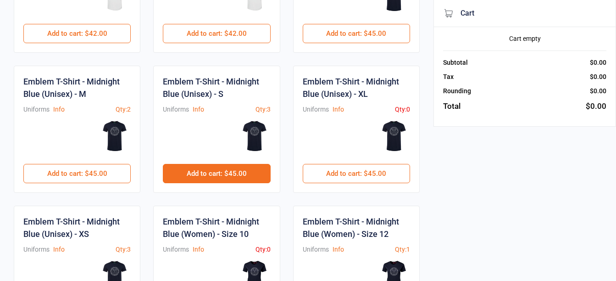
click at [235, 170] on button "Add to cart : $45.00" at bounding box center [216, 173] width 107 height 19
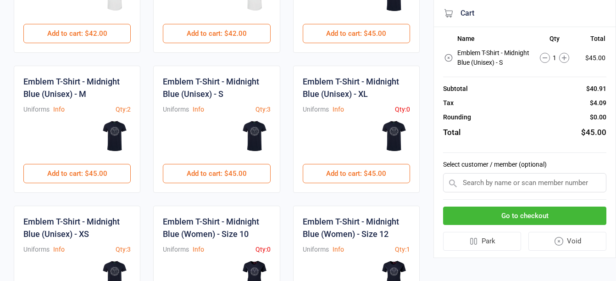
click at [522, 180] on input "text" at bounding box center [524, 182] width 163 height 19
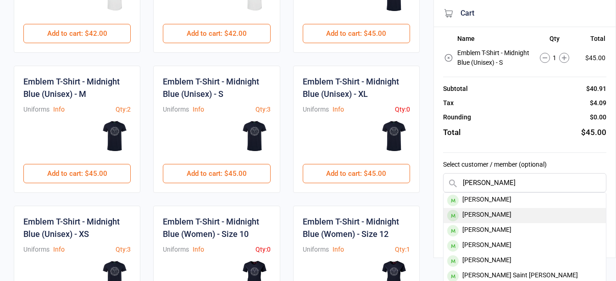
type input "james f"
click at [518, 213] on div "[PERSON_NAME]" at bounding box center [525, 215] width 162 height 15
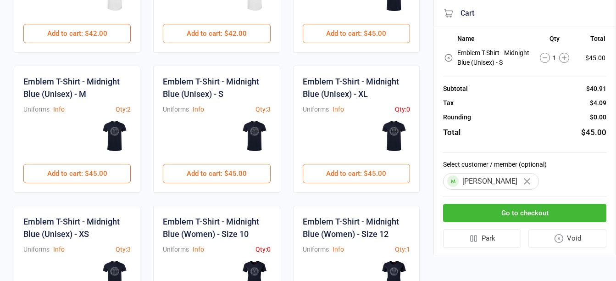
click at [512, 219] on button "Go to checkout" at bounding box center [524, 213] width 163 height 19
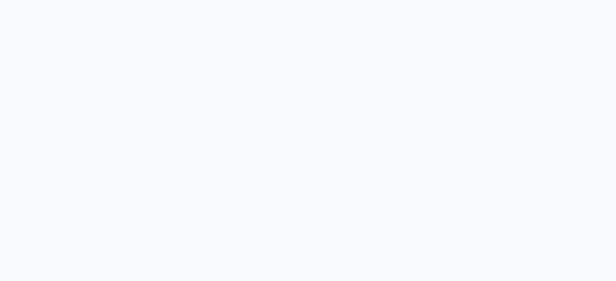
scroll to position [48, 0]
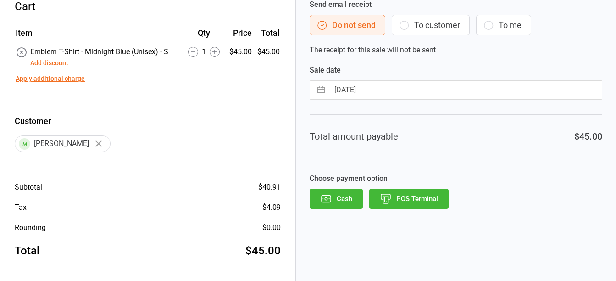
click at [412, 202] on button "POS Terminal" at bounding box center [408, 199] width 79 height 20
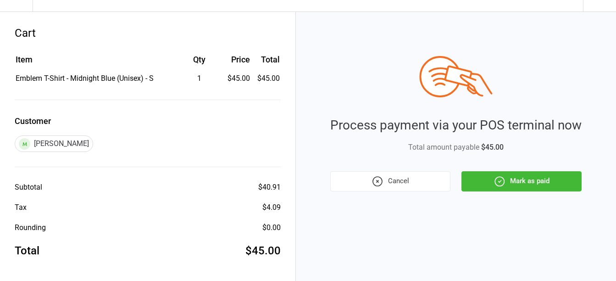
scroll to position [21, 0]
click at [531, 183] on button "Mark as paid" at bounding box center [522, 181] width 120 height 20
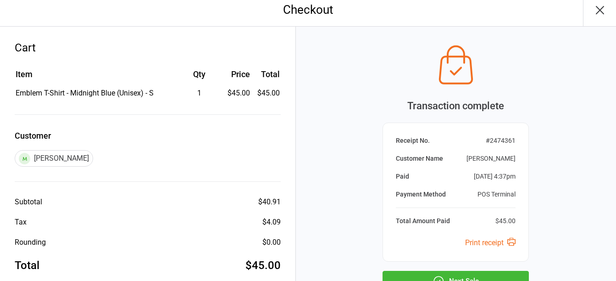
scroll to position [0, 0]
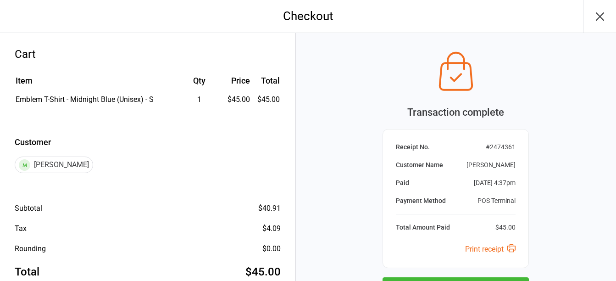
click at [596, 23] on icon "button" at bounding box center [600, 16] width 15 height 15
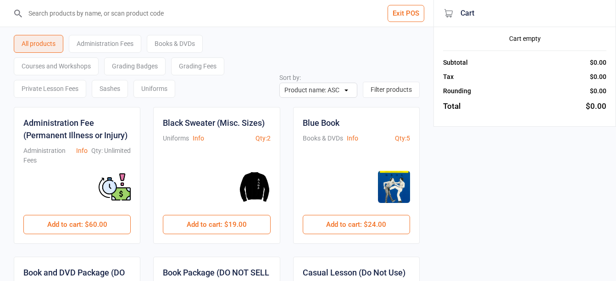
click at [414, 19] on button "Exit POS" at bounding box center [406, 13] width 37 height 17
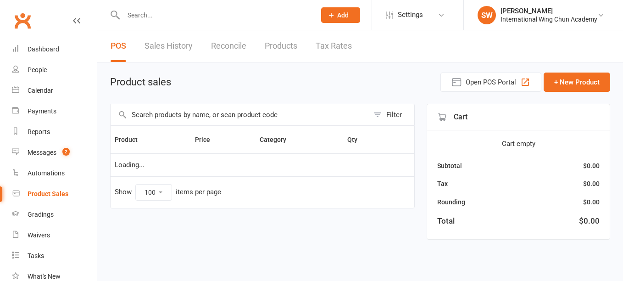
select select "100"
click at [199, 16] on input "text" at bounding box center [215, 15] width 189 height 13
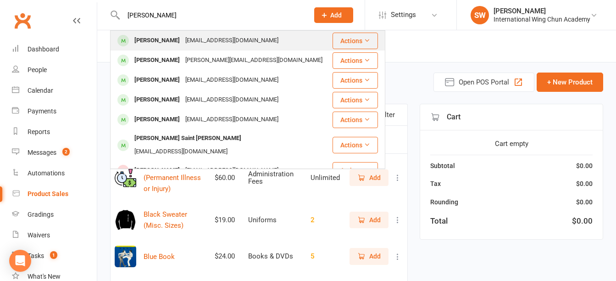
type input "[PERSON_NAME]"
click at [193, 37] on div "[EMAIL_ADDRESS][DOMAIN_NAME]" at bounding box center [232, 40] width 99 height 13
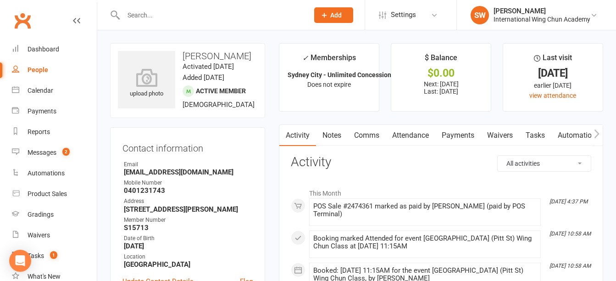
click at [501, 134] on link "Waivers" at bounding box center [500, 135] width 39 height 21
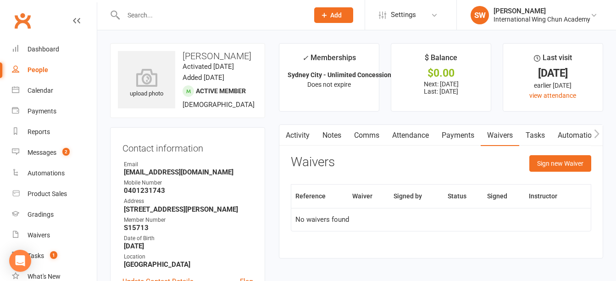
click at [477, 133] on link "Payments" at bounding box center [457, 135] width 45 height 21
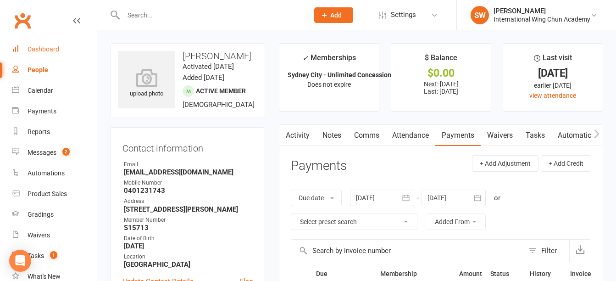
click at [33, 50] on div "Dashboard" at bounding box center [44, 48] width 32 height 7
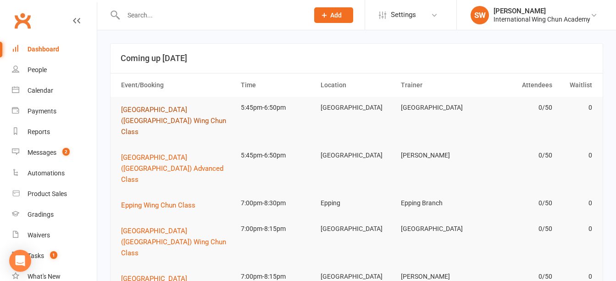
click at [190, 112] on span "[GEOGRAPHIC_DATA] ([GEOGRAPHIC_DATA]) Wing Chun Class" at bounding box center [173, 121] width 105 height 30
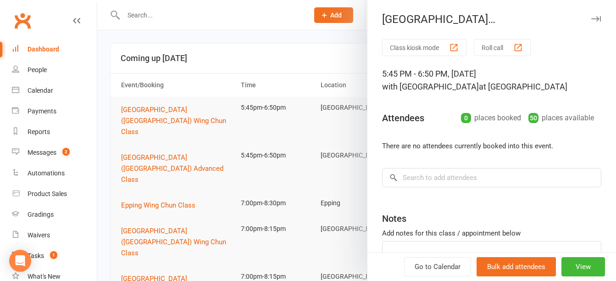
click at [519, 47] on div "button" at bounding box center [518, 48] width 10 height 10
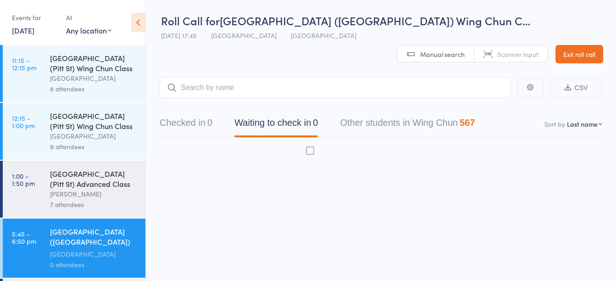
click at [16, 33] on link "[DATE]" at bounding box center [23, 30] width 22 height 10
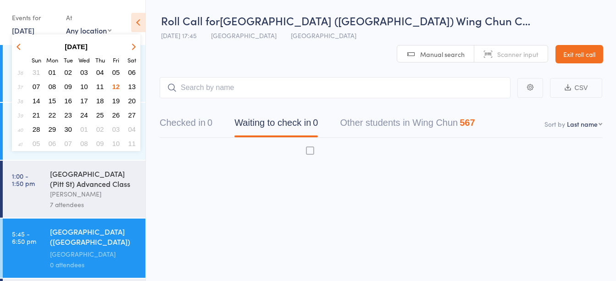
click at [68, 87] on span "09" at bounding box center [68, 87] width 8 height 8
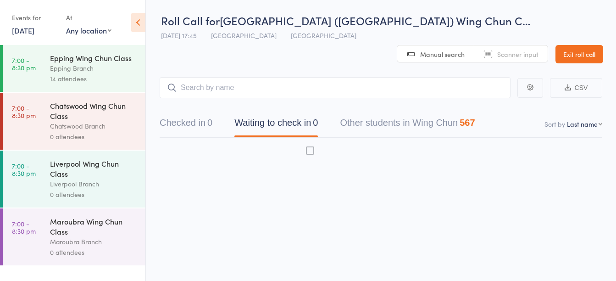
click at [111, 254] on div "0 attendees" at bounding box center [94, 252] width 88 height 11
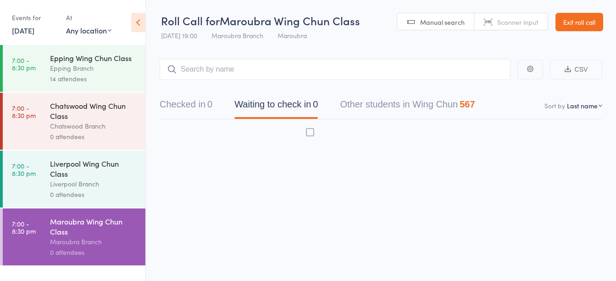
click at [265, 75] on input "search" at bounding box center [335, 69] width 351 height 21
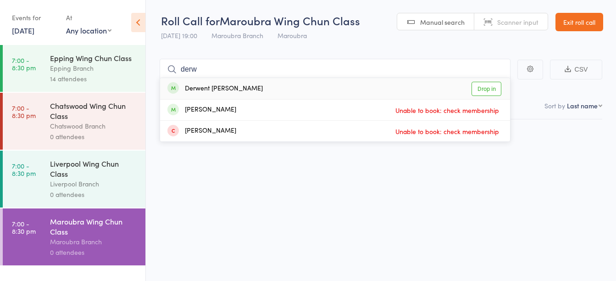
type input "derw"
click at [232, 89] on div "Derwent [PERSON_NAME]" at bounding box center [214, 88] width 95 height 11
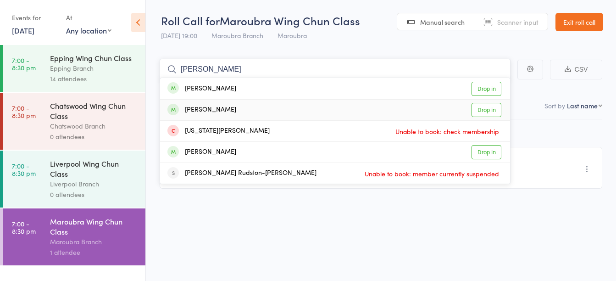
type input "[PERSON_NAME]"
click at [252, 112] on div "[PERSON_NAME] Drop in" at bounding box center [335, 110] width 350 height 21
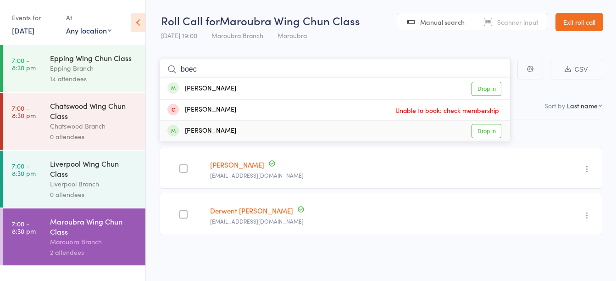
type input "boec"
click at [238, 134] on div "[PERSON_NAME] Drop in" at bounding box center [335, 131] width 350 height 21
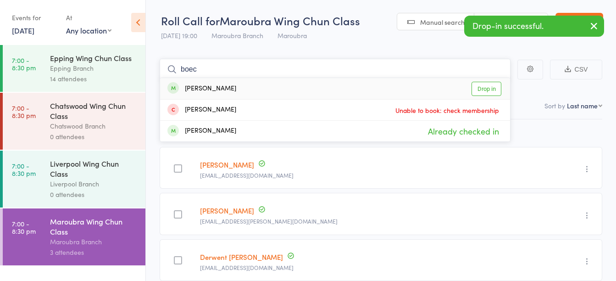
type input "boec"
click at [228, 89] on div "[PERSON_NAME] Drop in" at bounding box center [335, 88] width 350 height 21
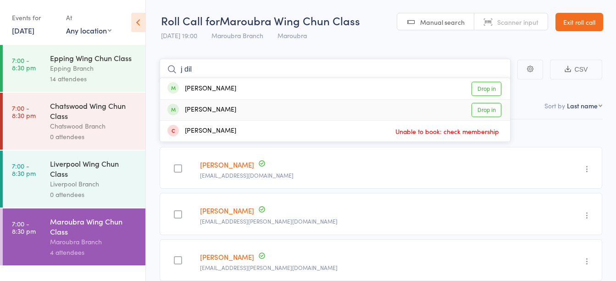
type input "j dil"
click at [239, 111] on div "[PERSON_NAME] Drop in" at bounding box center [335, 110] width 350 height 21
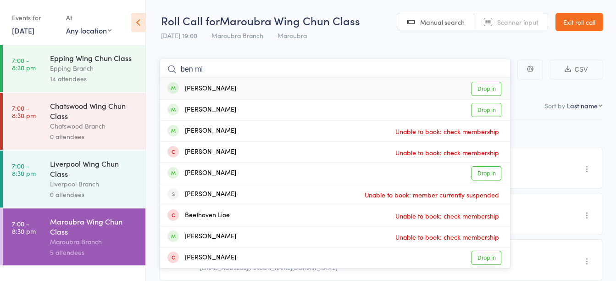
type input "ben mi"
click at [227, 87] on div "[PERSON_NAME] Drop in" at bounding box center [335, 88] width 350 height 21
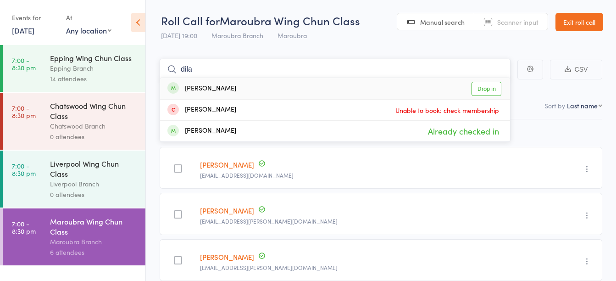
type input "dila"
click at [228, 84] on div "[PERSON_NAME] Drop in" at bounding box center [335, 88] width 350 height 21
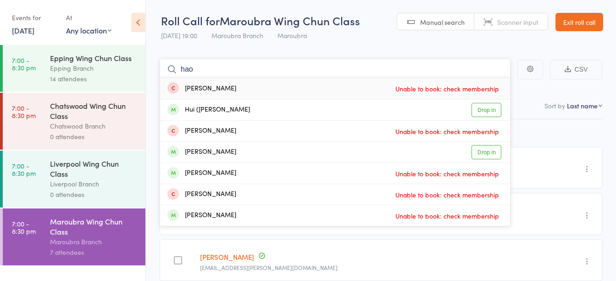
click at [239, 69] on input "hao" at bounding box center [335, 69] width 351 height 21
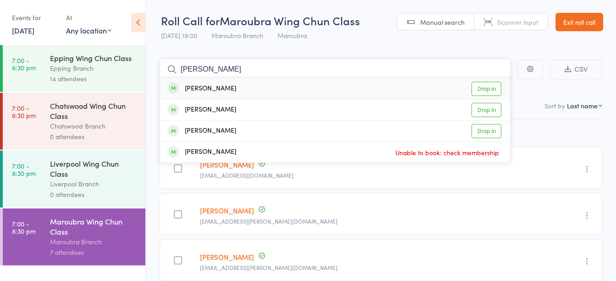
type input "[PERSON_NAME]"
click at [215, 88] on div "[PERSON_NAME] Drop in" at bounding box center [335, 88] width 350 height 21
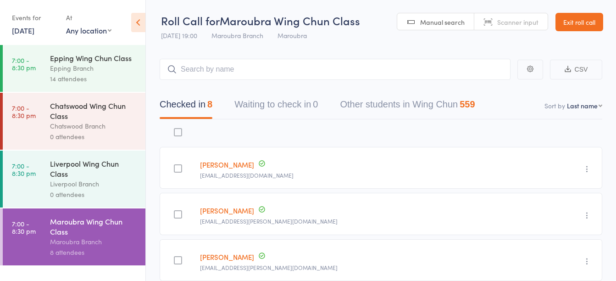
click at [34, 29] on link "[DATE]" at bounding box center [23, 30] width 22 height 10
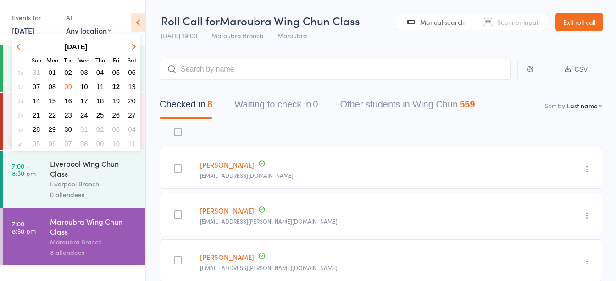
click at [98, 88] on span "11" at bounding box center [100, 87] width 8 height 8
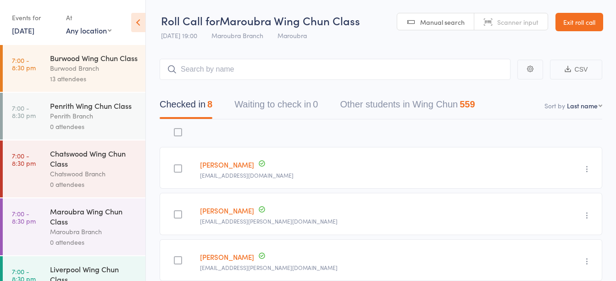
click at [99, 226] on div "Maroubra Wing Chun Class" at bounding box center [94, 216] width 88 height 20
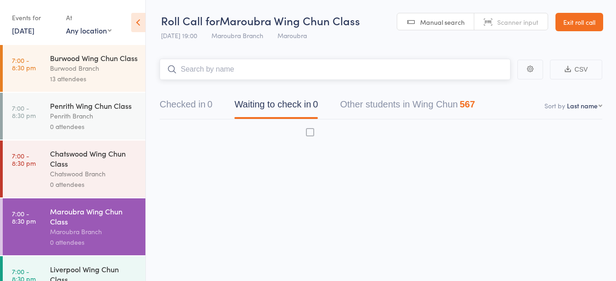
click at [199, 71] on input "search" at bounding box center [335, 69] width 351 height 21
type input "j verr"
click at [204, 86] on div "[PERSON_NAME]" at bounding box center [201, 88] width 69 height 11
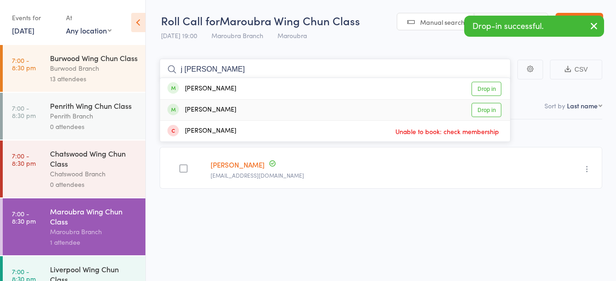
type input "j [PERSON_NAME]"
click at [212, 107] on div "[PERSON_NAME]" at bounding box center [201, 110] width 69 height 11
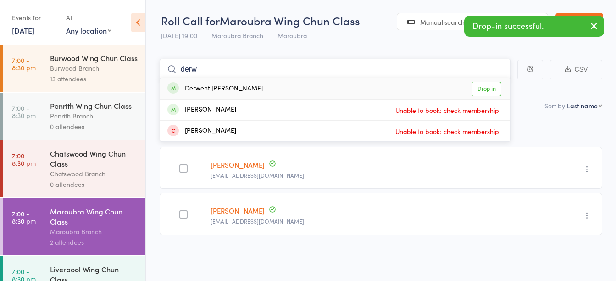
type input "derw"
click at [231, 87] on div "Derwent [PERSON_NAME]" at bounding box center [214, 88] width 95 height 11
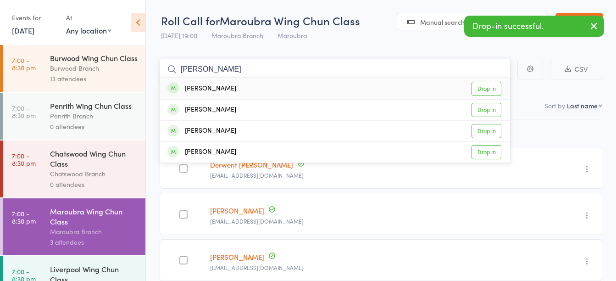
type input "[PERSON_NAME]"
click at [233, 85] on div "[PERSON_NAME] Drop in" at bounding box center [335, 88] width 350 height 21
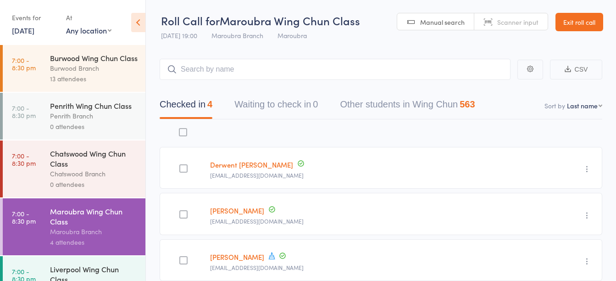
drag, startPoint x: 87, startPoint y: 194, endPoint x: 80, endPoint y: 191, distance: 7.4
click at [87, 179] on div "Chatswood Branch" at bounding box center [94, 173] width 88 height 11
click at [19, 33] on link "[DATE]" at bounding box center [23, 30] width 22 height 10
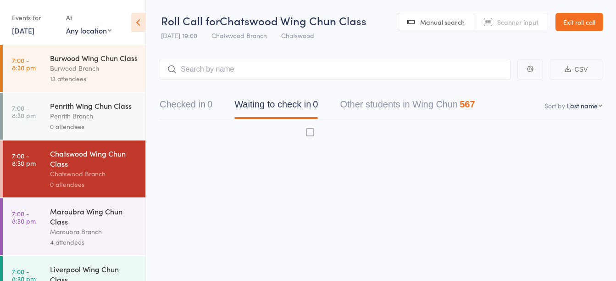
click at [22, 35] on div "Events for [DATE] [DATE] [DATE] Sun Mon Tue Wed Thu Fri Sat 36 31 01 02 03 04 0…" at bounding box center [34, 23] width 45 height 27
drag, startPoint x: 22, startPoint y: 35, endPoint x: 14, endPoint y: 25, distance: 12.5
click at [14, 25] on div "Events for" at bounding box center [34, 17] width 45 height 15
click at [14, 27] on link "[DATE]" at bounding box center [23, 30] width 22 height 10
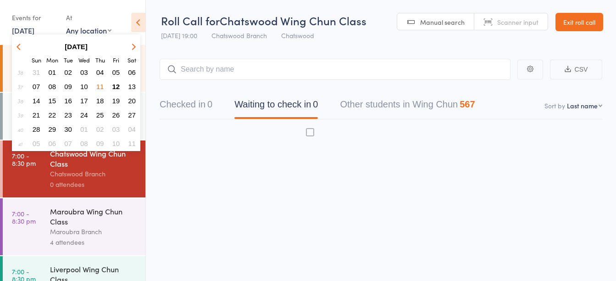
click at [66, 87] on span "09" at bounding box center [68, 87] width 8 height 8
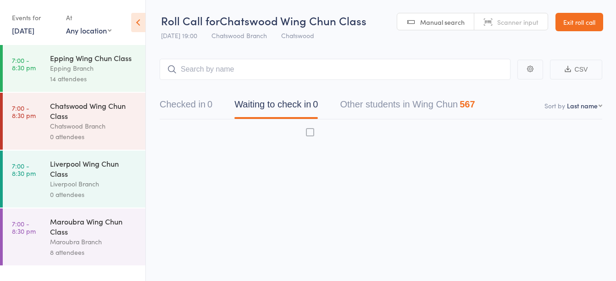
click at [83, 118] on div "Chatswood Wing Chun Class" at bounding box center [94, 110] width 88 height 20
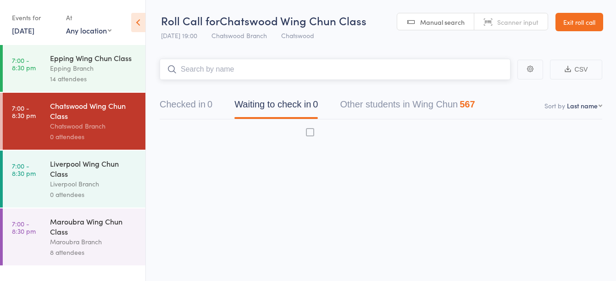
click at [201, 76] on input "search" at bounding box center [335, 69] width 351 height 21
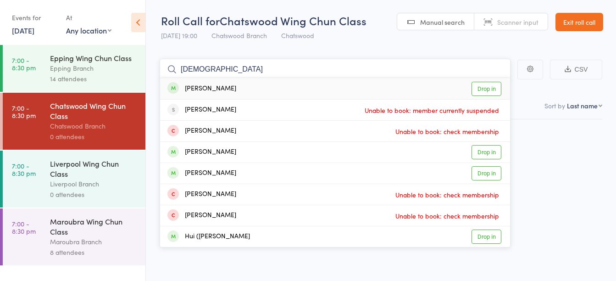
type input "[DEMOGRAPHIC_DATA]"
click at [198, 94] on div "[PERSON_NAME] Drop in" at bounding box center [335, 88] width 350 height 21
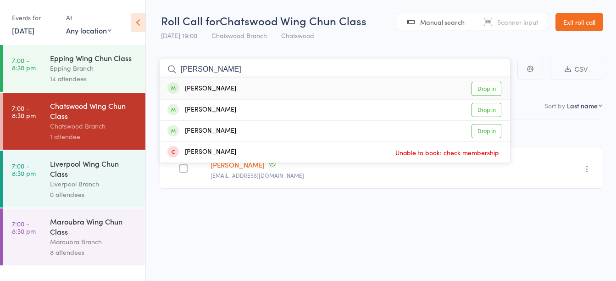
type input "[PERSON_NAME]"
click at [229, 83] on div "[PERSON_NAME]" at bounding box center [201, 88] width 69 height 11
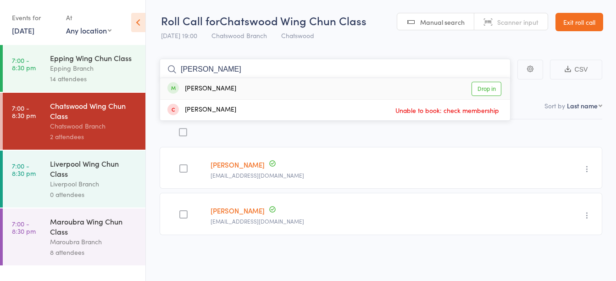
type input "[PERSON_NAME]"
click at [213, 91] on div "[PERSON_NAME]" at bounding box center [201, 88] width 69 height 11
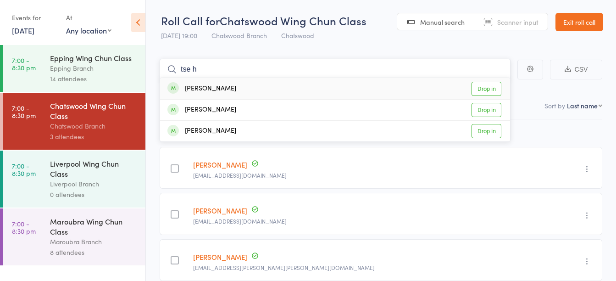
type input "tse h"
click at [222, 87] on div "[PERSON_NAME] Drop in" at bounding box center [335, 88] width 350 height 21
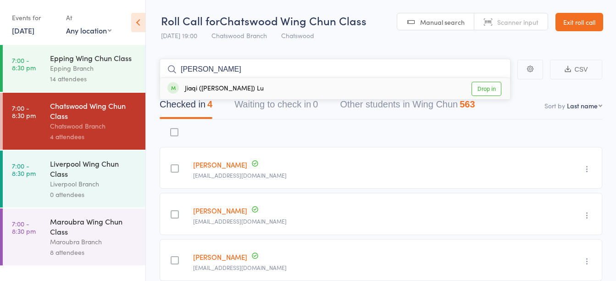
type input "[PERSON_NAME]"
click at [198, 89] on div "Jiaqi ([PERSON_NAME]) Lu" at bounding box center [215, 88] width 96 height 11
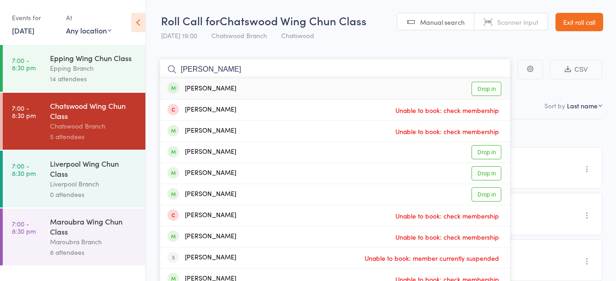
type input "[PERSON_NAME]"
click at [216, 85] on div "[PERSON_NAME] Drop in" at bounding box center [335, 88] width 350 height 21
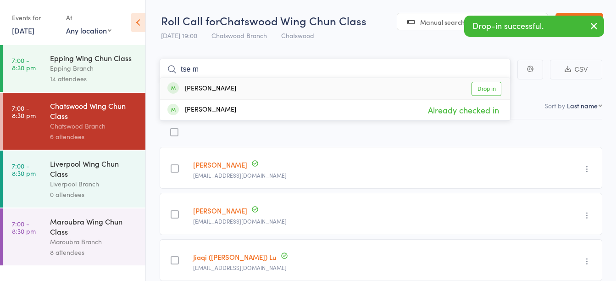
type input "tse m"
drag, startPoint x: 212, startPoint y: 89, endPoint x: 245, endPoint y: 32, distance: 65.9
click at [212, 91] on div "[PERSON_NAME]" at bounding box center [201, 88] width 69 height 11
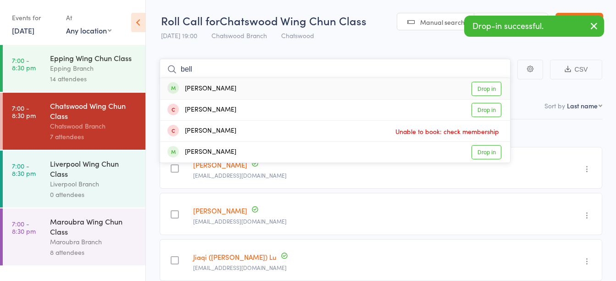
type input "bell"
click at [226, 92] on div "[PERSON_NAME] Drop in" at bounding box center [335, 88] width 350 height 21
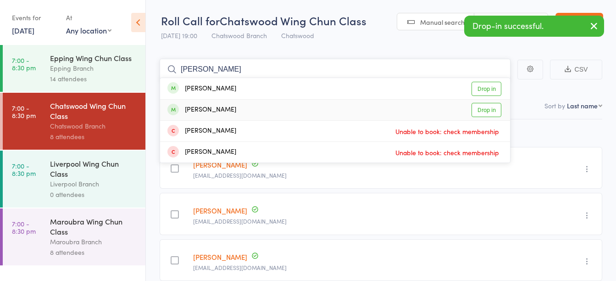
type input "[PERSON_NAME]"
click at [230, 110] on div "[PERSON_NAME]" at bounding box center [201, 110] width 69 height 11
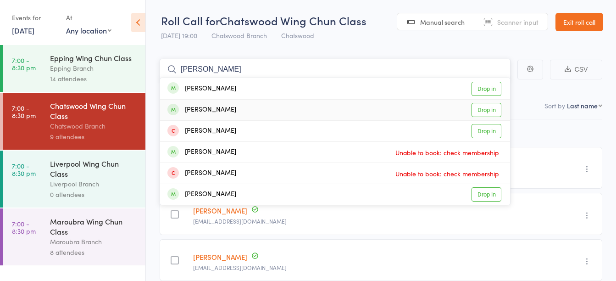
type input "[PERSON_NAME]"
click at [245, 107] on div "[PERSON_NAME] Drop in" at bounding box center [335, 110] width 350 height 21
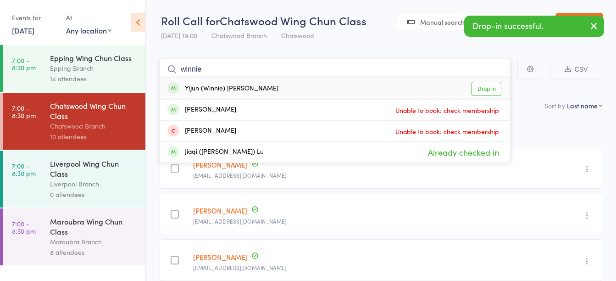
type input "winnie"
click at [243, 94] on div "Yijun (Winnie) [PERSON_NAME] Drop in" at bounding box center [335, 88] width 350 height 21
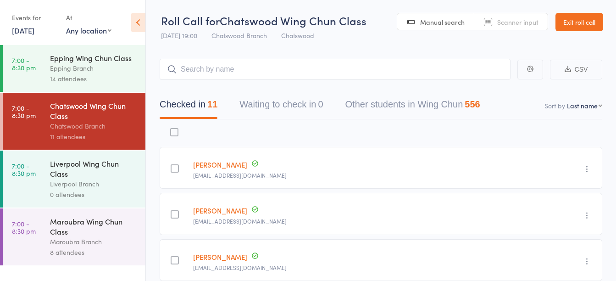
click at [34, 32] on link "[DATE]" at bounding box center [23, 30] width 22 height 10
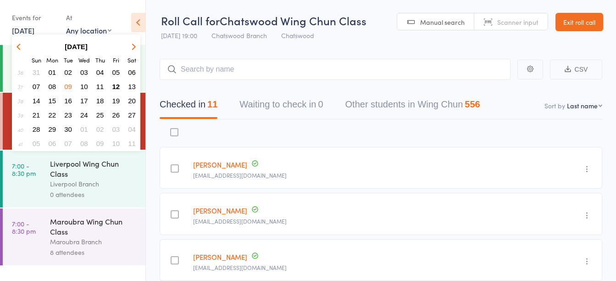
click at [98, 74] on span "04" at bounding box center [100, 72] width 8 height 8
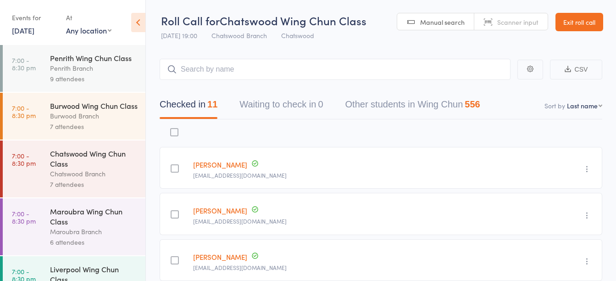
click at [34, 29] on link "[DATE]" at bounding box center [23, 30] width 22 height 10
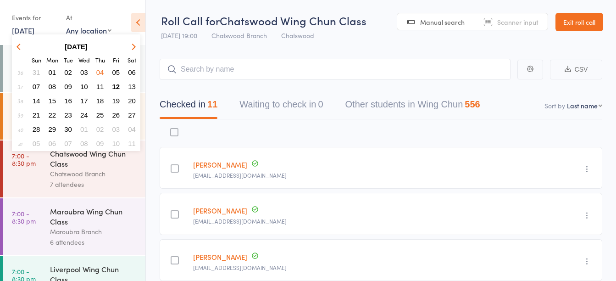
click at [69, 88] on span "09" at bounding box center [68, 87] width 8 height 8
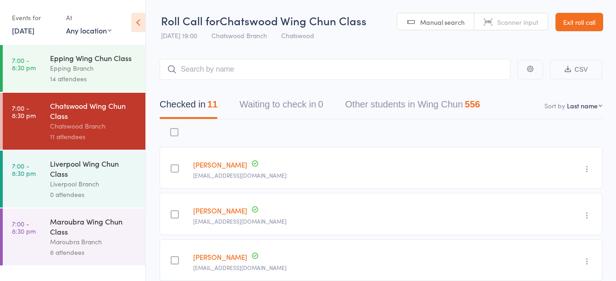
click at [34, 29] on link "[DATE]" at bounding box center [23, 30] width 22 height 10
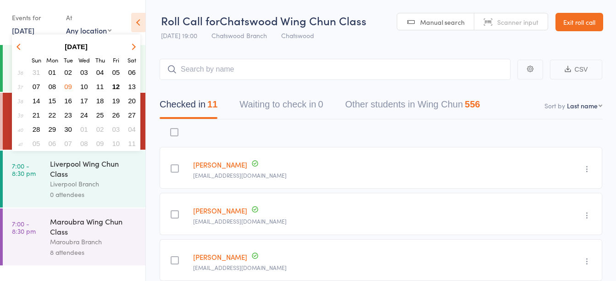
click at [56, 88] on span "08" at bounding box center [53, 87] width 8 height 8
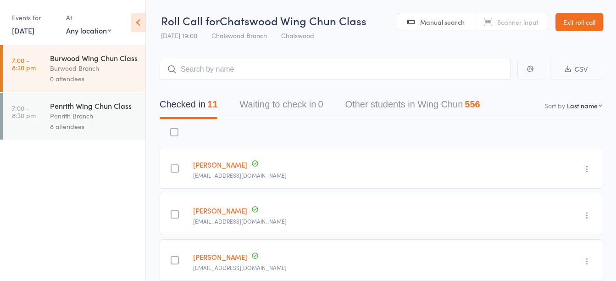
click at [84, 73] on div "Burwood Branch" at bounding box center [94, 68] width 88 height 11
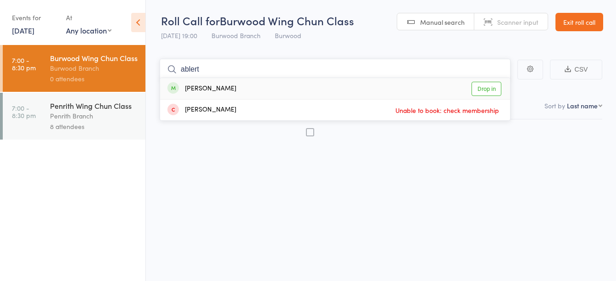
type input "ablert"
click at [250, 88] on div "[PERSON_NAME] Drop in" at bounding box center [335, 88] width 350 height 21
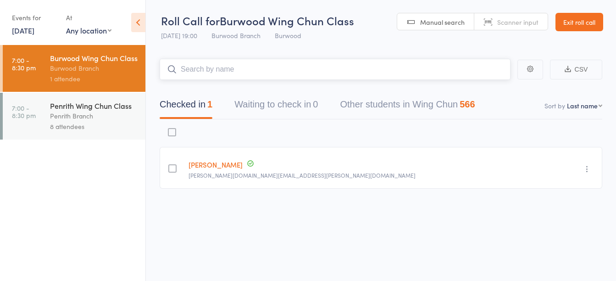
paste input "[PERSON_NAME] Poelakkattai [PERSON_NAME] ("
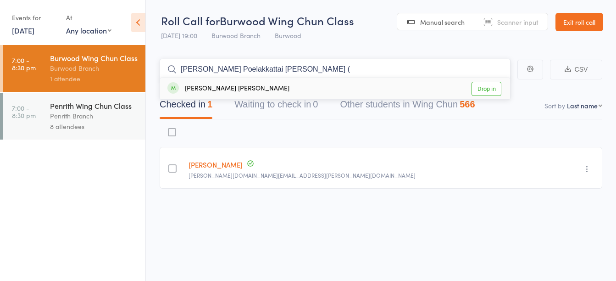
type input "[PERSON_NAME] Poelakkattai [PERSON_NAME] ("
click at [289, 89] on div "[PERSON_NAME] [PERSON_NAME]" at bounding box center [228, 88] width 122 height 11
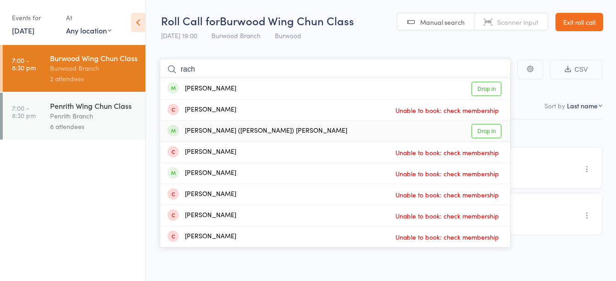
type input "rach"
click at [251, 127] on div "[PERSON_NAME] ([PERSON_NAME]) [PERSON_NAME]" at bounding box center [257, 131] width 180 height 11
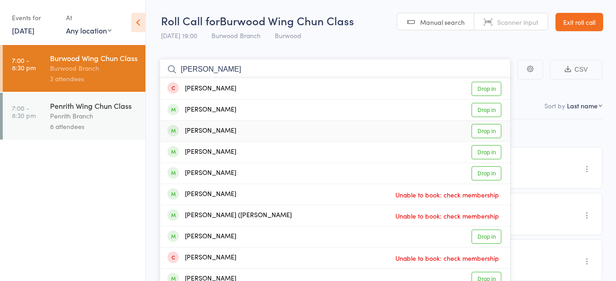
type input "[PERSON_NAME]"
click at [237, 130] on div "[PERSON_NAME] Drop in" at bounding box center [335, 131] width 350 height 21
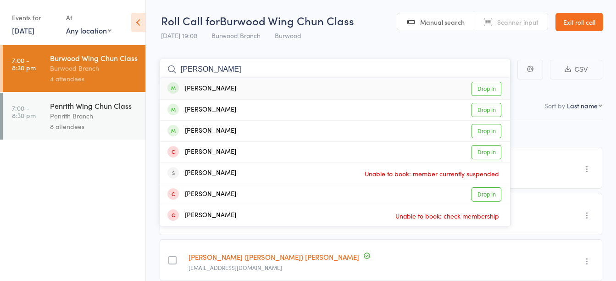
type input "[PERSON_NAME]"
click at [202, 87] on div "[PERSON_NAME]" at bounding box center [201, 88] width 69 height 11
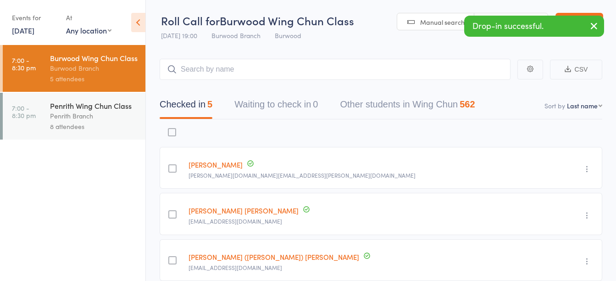
click at [30, 30] on link "[DATE]" at bounding box center [23, 30] width 22 height 10
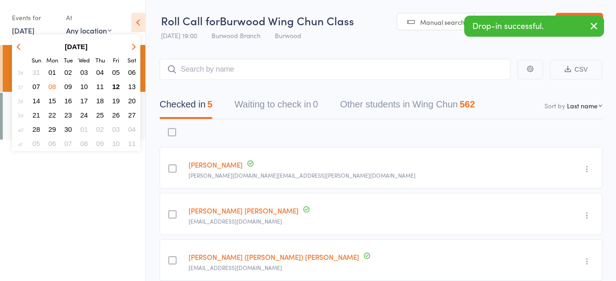
click at [63, 86] on button "09" at bounding box center [68, 86] width 14 height 12
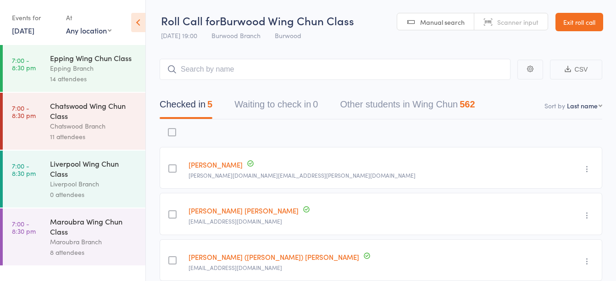
click at [91, 186] on div "Liverpool Branch" at bounding box center [94, 183] width 88 height 11
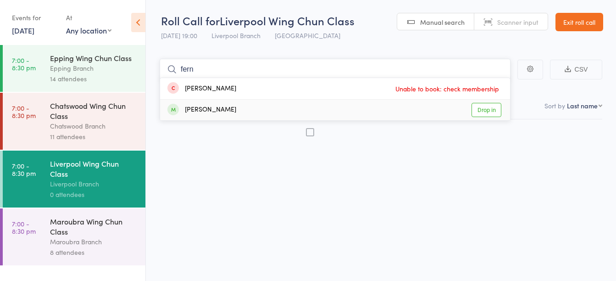
type input "fern"
click at [285, 115] on div "[PERSON_NAME] Drop in" at bounding box center [335, 110] width 350 height 21
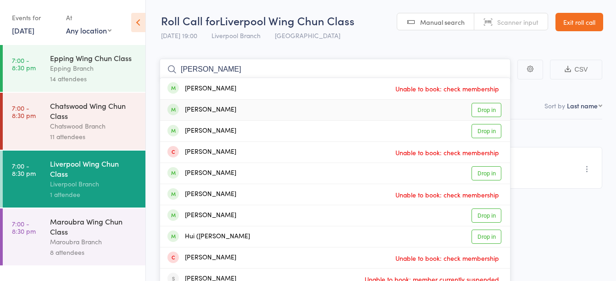
type input "[PERSON_NAME]"
click at [221, 106] on div "[PERSON_NAME]" at bounding box center [201, 110] width 69 height 11
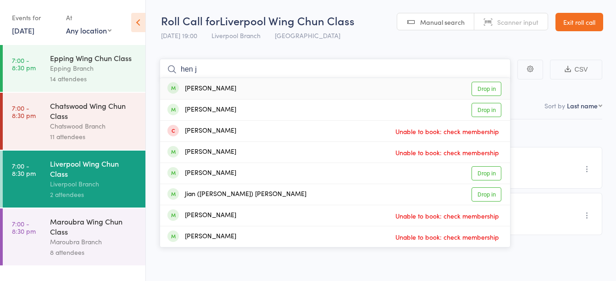
type input "hen j"
click at [256, 85] on div "[PERSON_NAME] Drop in" at bounding box center [335, 88] width 350 height 21
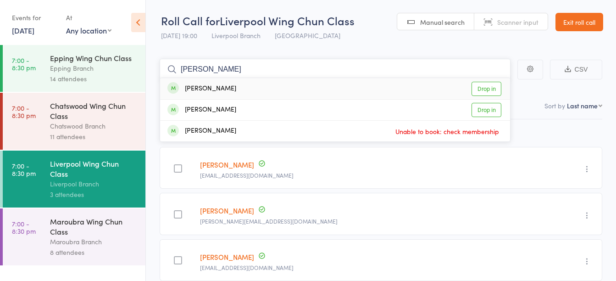
type input "[PERSON_NAME]"
click at [202, 85] on div "[PERSON_NAME]" at bounding box center [201, 88] width 69 height 11
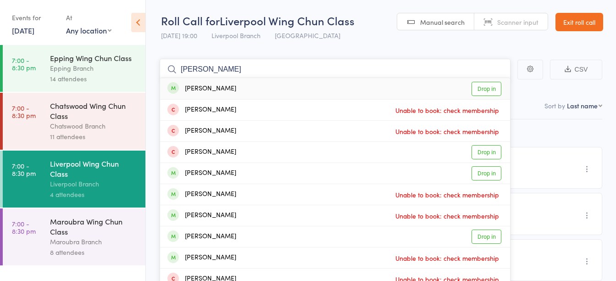
type input "[PERSON_NAME]"
click at [235, 87] on div "[PERSON_NAME]" at bounding box center [201, 88] width 69 height 11
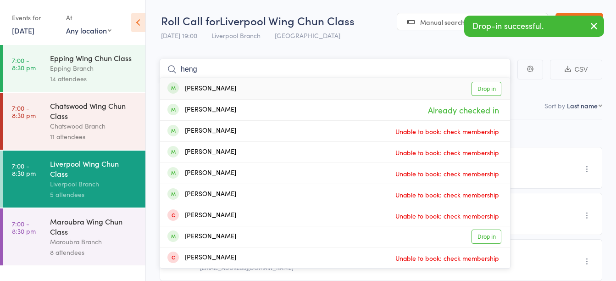
type input "heng"
click at [203, 87] on div "[PERSON_NAME]" at bounding box center [201, 88] width 69 height 11
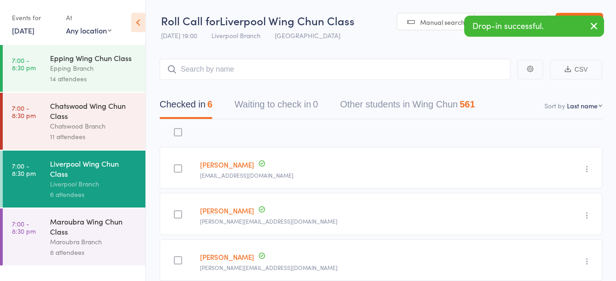
click at [34, 30] on link "[DATE]" at bounding box center [23, 30] width 22 height 10
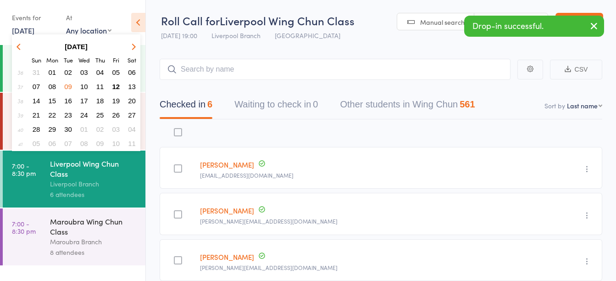
click at [103, 85] on span "11" at bounding box center [100, 87] width 8 height 8
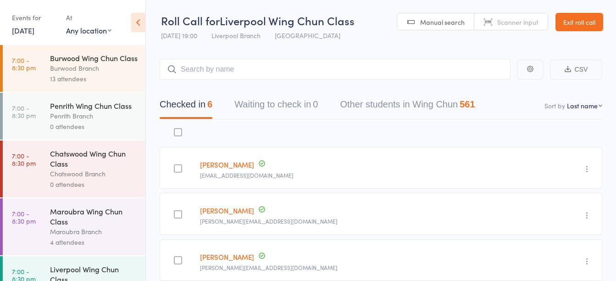
click at [108, 121] on div "Penrith Branch" at bounding box center [94, 116] width 88 height 11
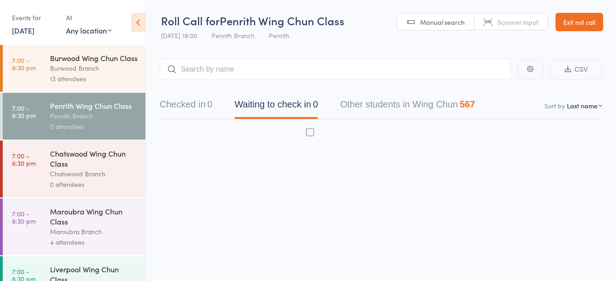
click at [92, 179] on div "Chatswood Branch" at bounding box center [94, 173] width 88 height 11
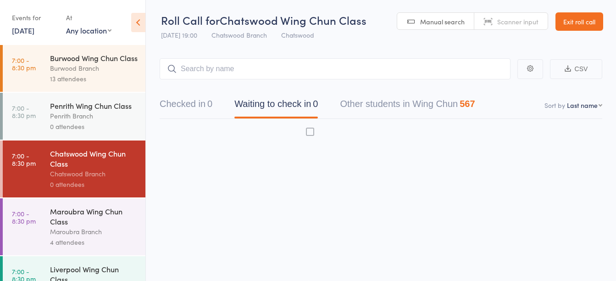
click at [30, 32] on link "[DATE]" at bounding box center [23, 30] width 22 height 10
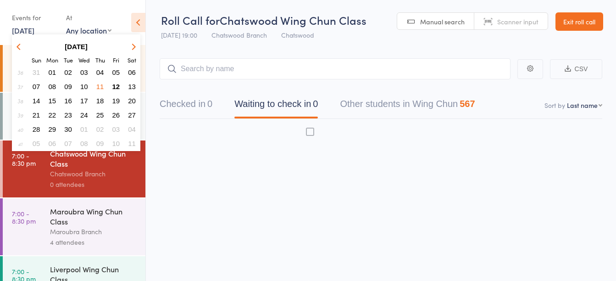
click at [114, 85] on span "12" at bounding box center [116, 87] width 8 height 8
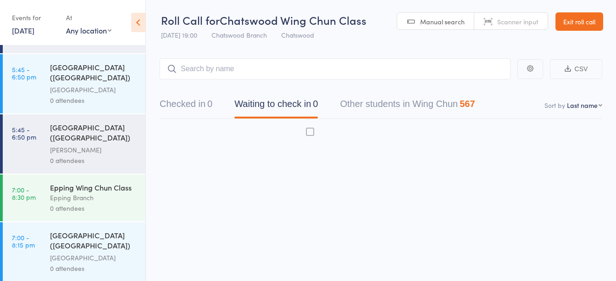
scroll to position [184, 0]
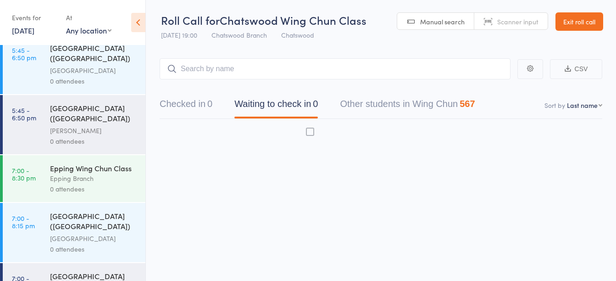
click at [218, 213] on div "Roll Call for Chatswood Wing Chun Class [DATE] 19:00 Chatswood Branch Chatswood…" at bounding box center [308, 140] width 616 height 281
click at [593, 16] on link "Exit roll call" at bounding box center [580, 21] width 48 height 18
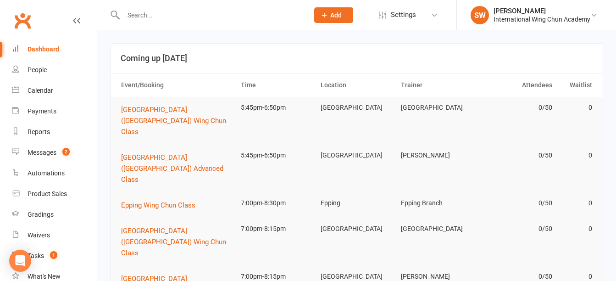
click at [198, 22] on div at bounding box center [206, 15] width 192 height 30
click at [200, 16] on input "text" at bounding box center [212, 15] width 182 height 13
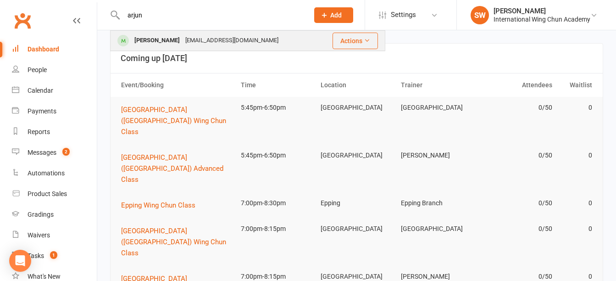
type input "arjun"
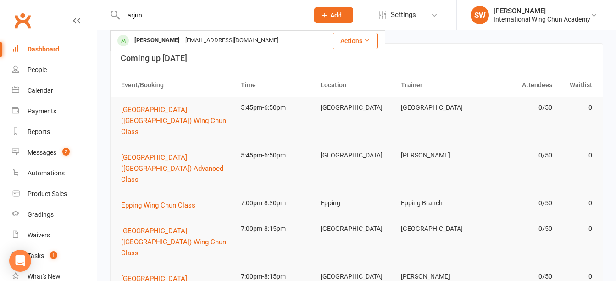
click at [195, 34] on div "[PERSON_NAME] [EMAIL_ADDRESS][DOMAIN_NAME]" at bounding box center [216, 40] width 210 height 19
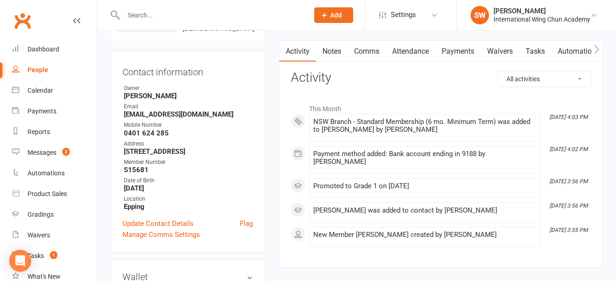
scroll to position [46, 0]
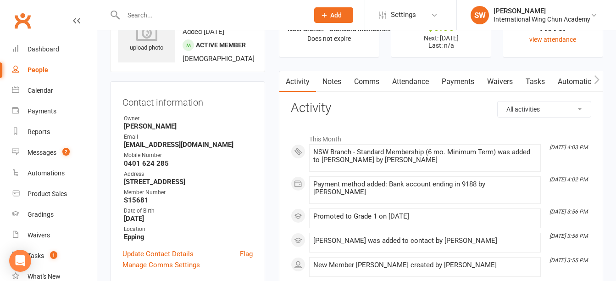
click at [145, 17] on input "text" at bounding box center [212, 15] width 182 height 13
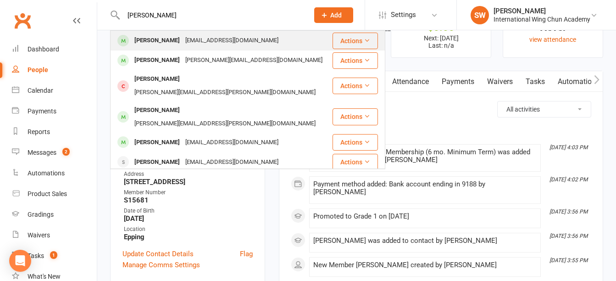
type input "[PERSON_NAME]"
click at [183, 40] on div "[EMAIL_ADDRESS][DOMAIN_NAME]" at bounding box center [232, 40] width 99 height 13
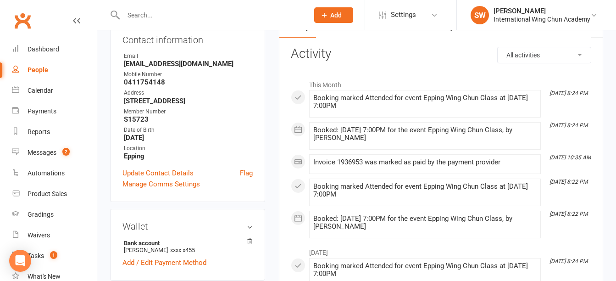
scroll to position [184, 0]
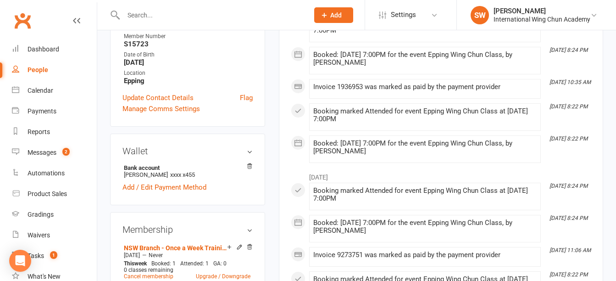
drag, startPoint x: 174, startPoint y: 72, endPoint x: 125, endPoint y: 74, distance: 49.6
click at [125, 67] on strong "[DATE]" at bounding box center [188, 62] width 129 height 8
copy strong "[DATE]"
click at [44, 47] on div "Dashboard" at bounding box center [44, 48] width 32 height 7
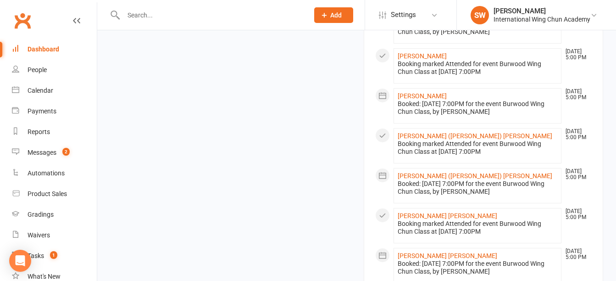
scroll to position [1056, 0]
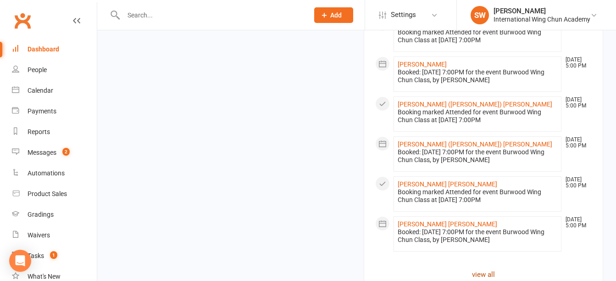
click at [492, 269] on link "view all" at bounding box center [483, 274] width 217 height 11
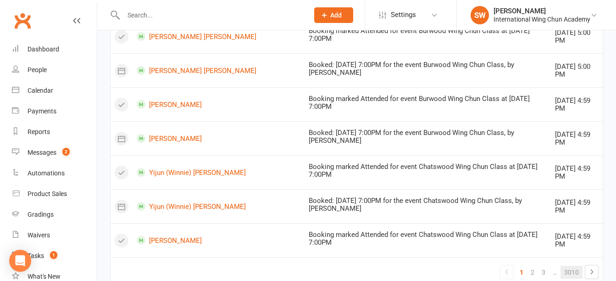
scroll to position [735, 0]
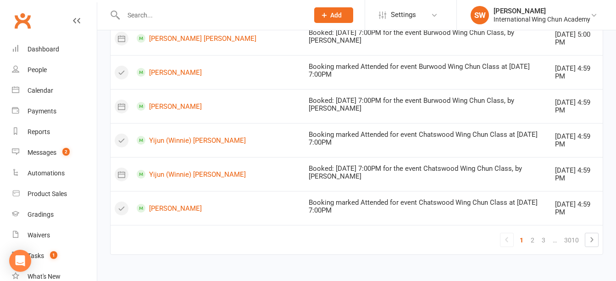
click at [593, 249] on td "1 2 3 … 3010" at bounding box center [357, 239] width 492 height 29
click at [593, 243] on icon at bounding box center [591, 239] width 11 height 11
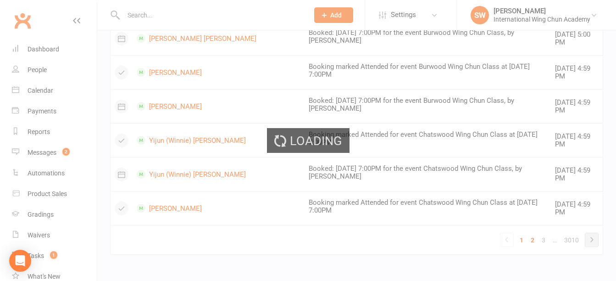
scroll to position [609, 0]
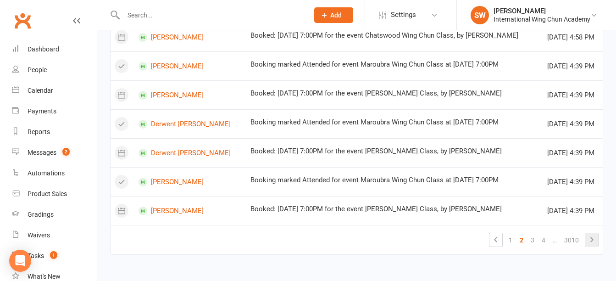
click at [593, 243] on icon at bounding box center [591, 239] width 11 height 11
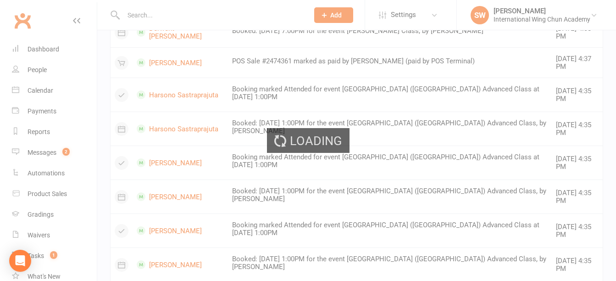
scroll to position [626, 0]
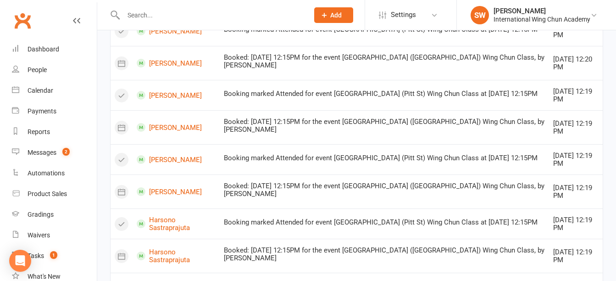
scroll to position [609, 0]
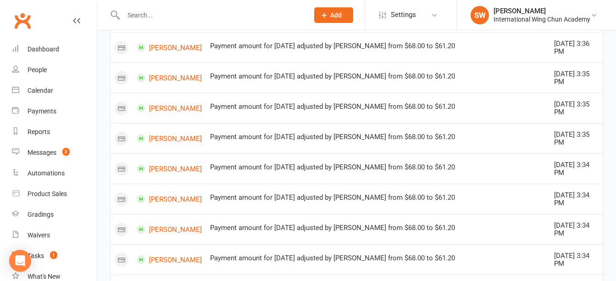
scroll to position [626, 0]
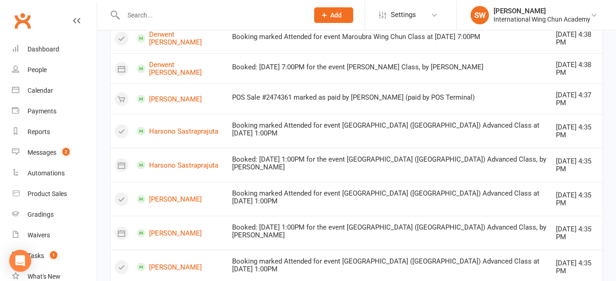
scroll to position [609, 0]
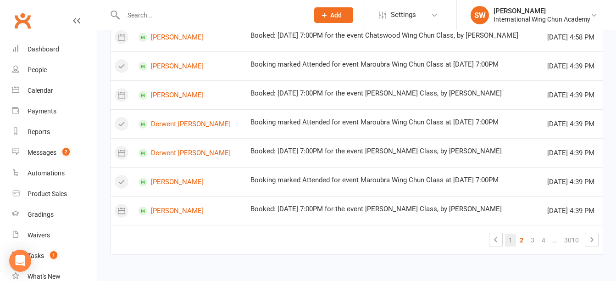
click at [507, 242] on link "1" at bounding box center [510, 240] width 11 height 13
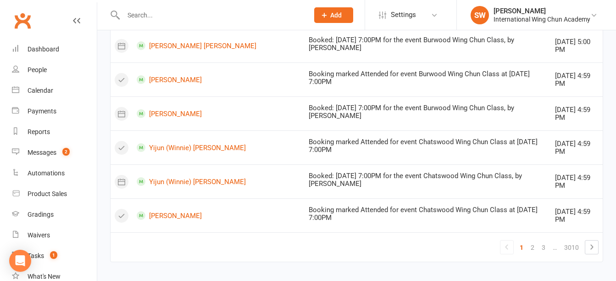
scroll to position [735, 0]
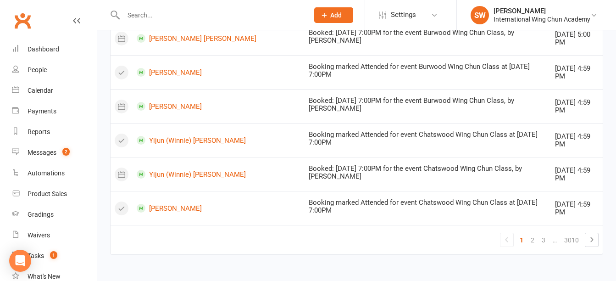
click at [550, 237] on link "…" at bounding box center [554, 240] width 11 height 13
click at [545, 239] on link "3" at bounding box center [543, 240] width 11 height 13
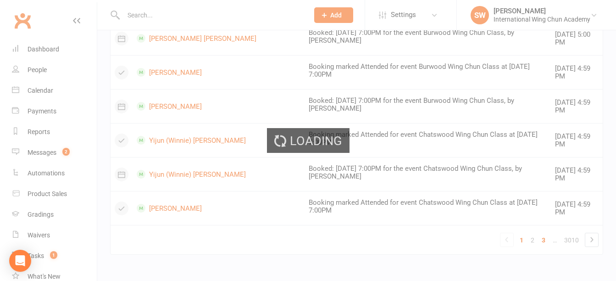
click at [545, 239] on div "Loading" at bounding box center [308, 140] width 616 height 281
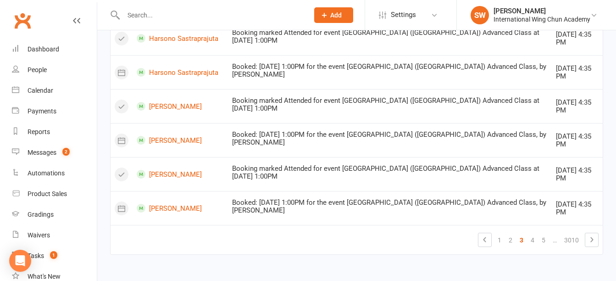
scroll to position [609, 0]
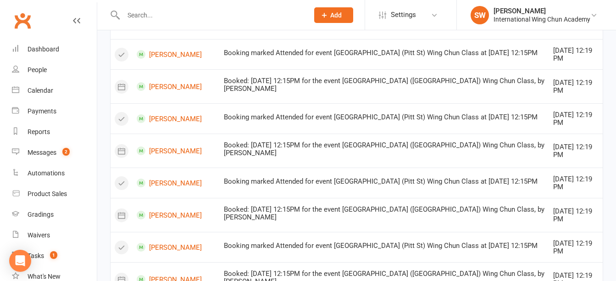
scroll to position [60, 0]
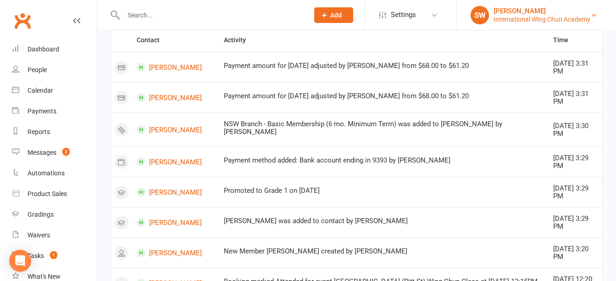
click at [537, 14] on div "[PERSON_NAME]" at bounding box center [542, 11] width 97 height 8
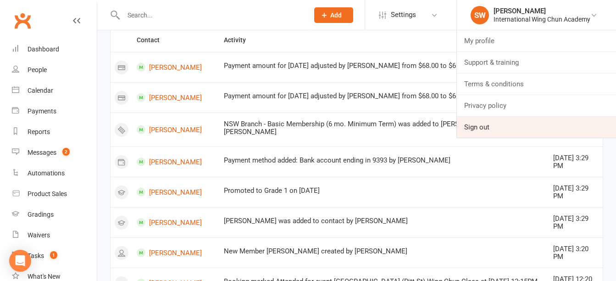
click at [507, 127] on link "Sign out" at bounding box center [536, 127] width 159 height 21
